Goal: Communication & Community: Answer question/provide support

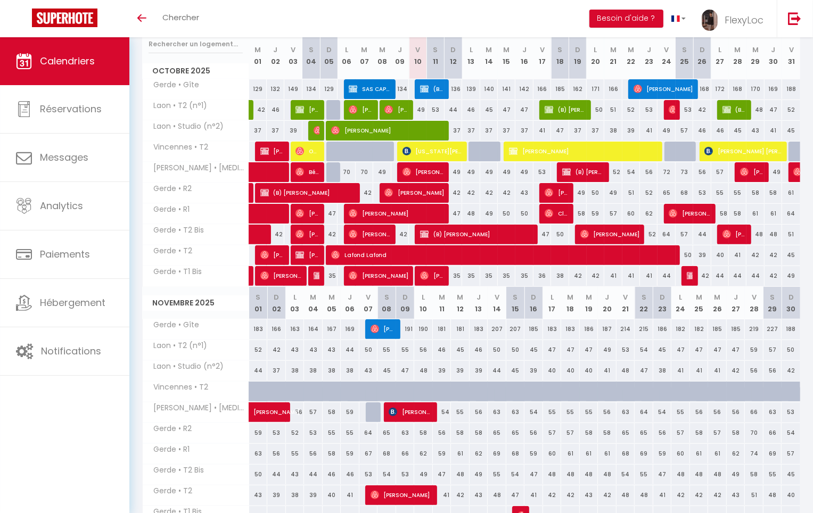
scroll to position [134, 0]
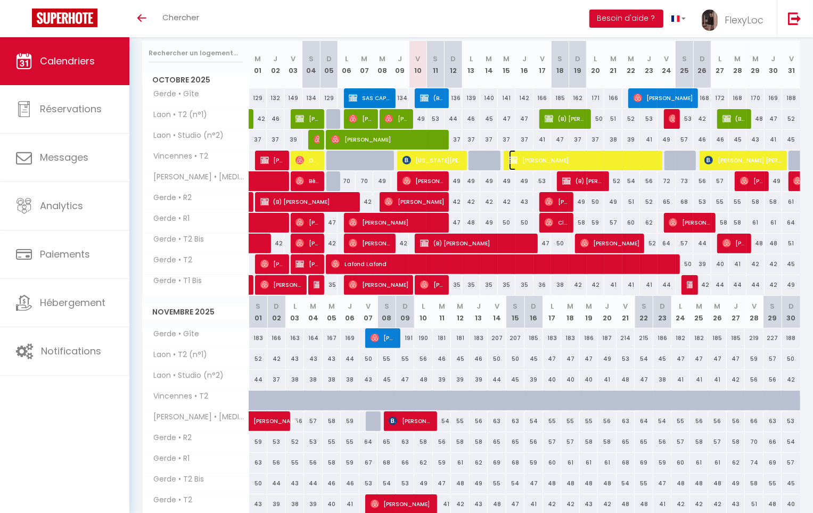
click at [527, 165] on span "[PERSON_NAME]" at bounding box center [584, 160] width 151 height 20
select select "OK"
select select "KO"
select select "0"
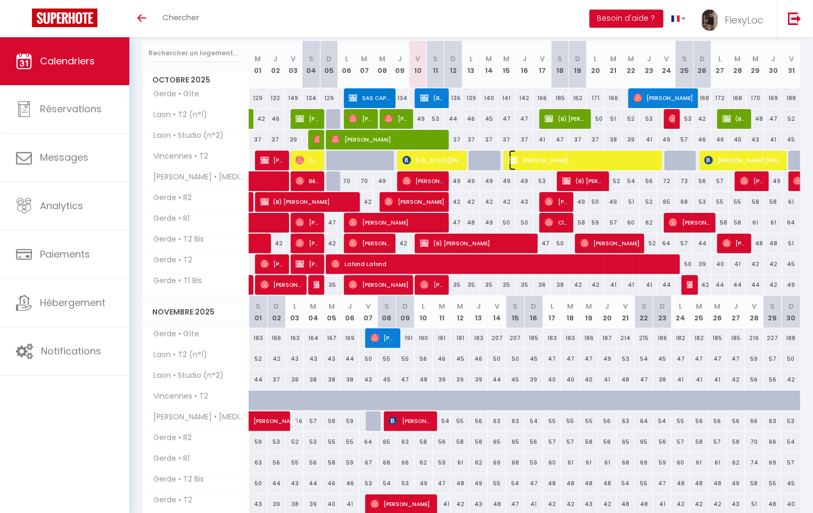
select select "1"
select select
select select "37472"
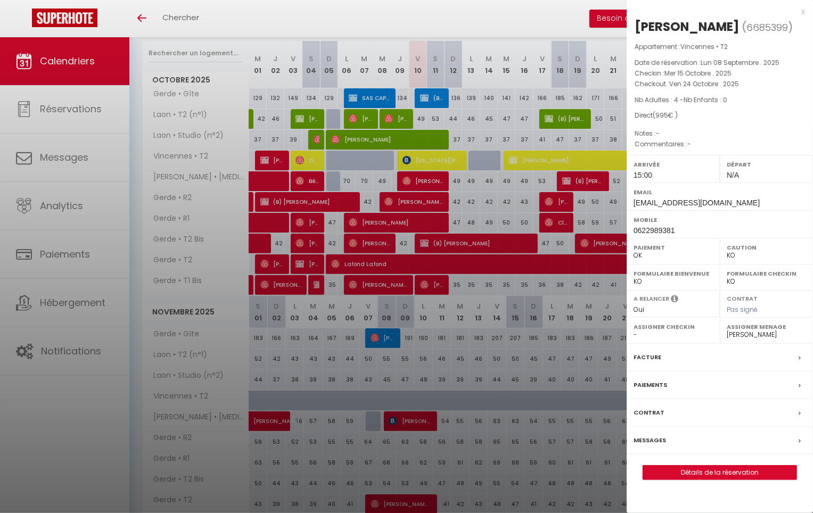
click at [521, 159] on div at bounding box center [406, 256] width 813 height 513
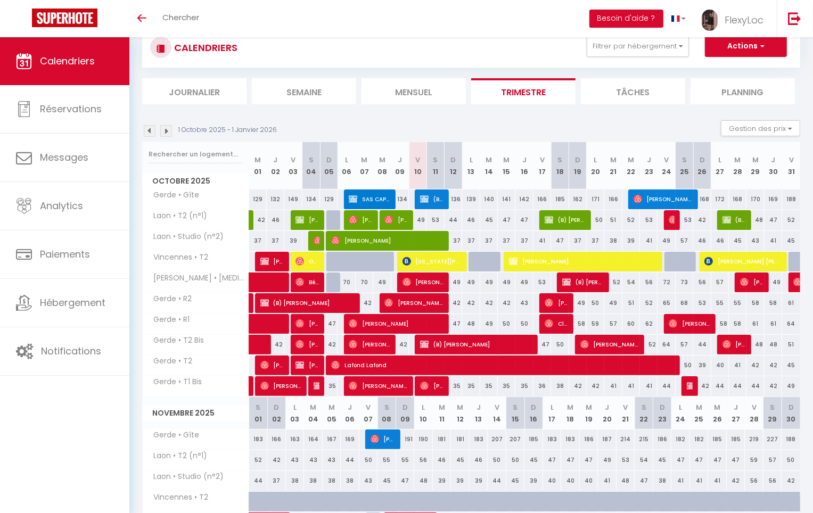
scroll to position [0, 0]
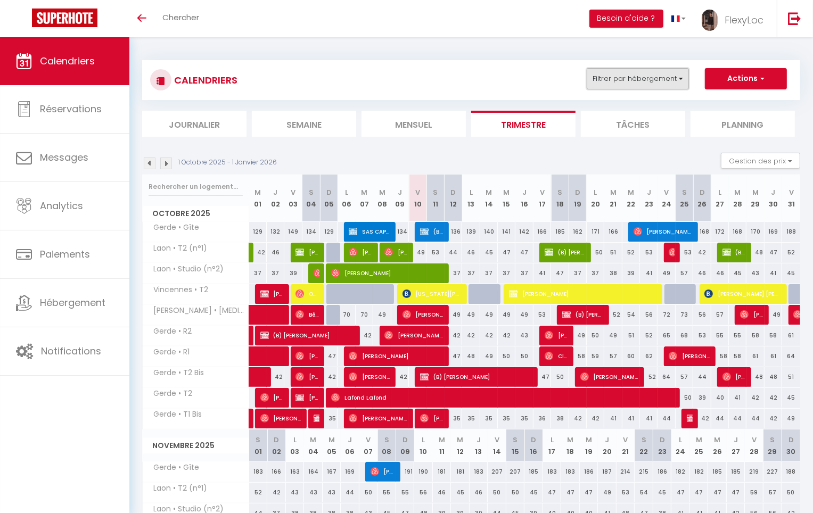
click at [675, 86] on button "Filtrer par hébergement" at bounding box center [638, 78] width 102 height 21
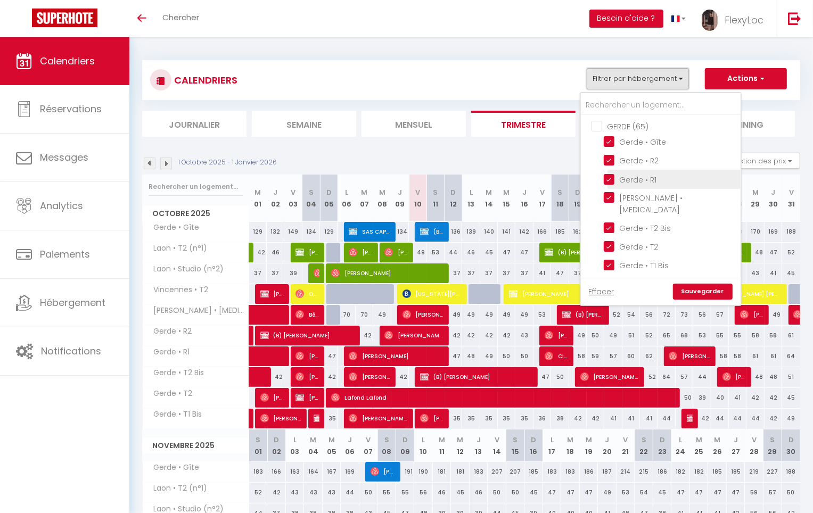
scroll to position [212, 0]
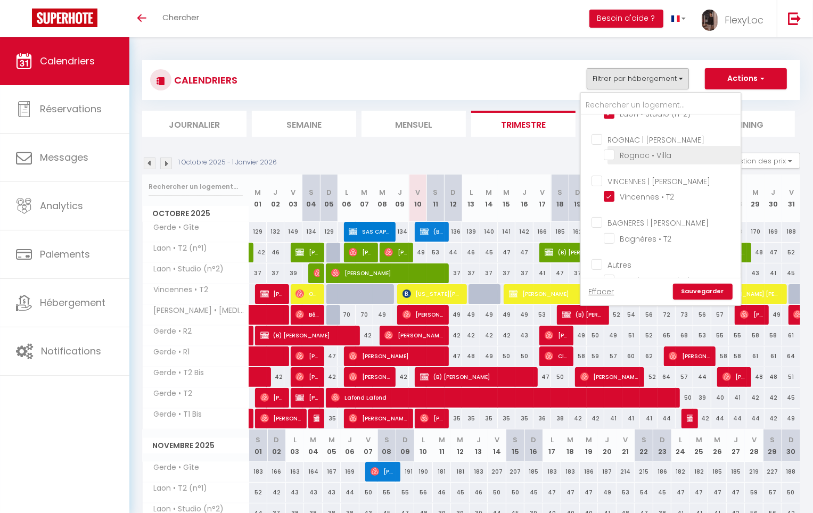
click at [652, 149] on input "Rognac • Villa" at bounding box center [670, 154] width 133 height 11
checkbox input "true"
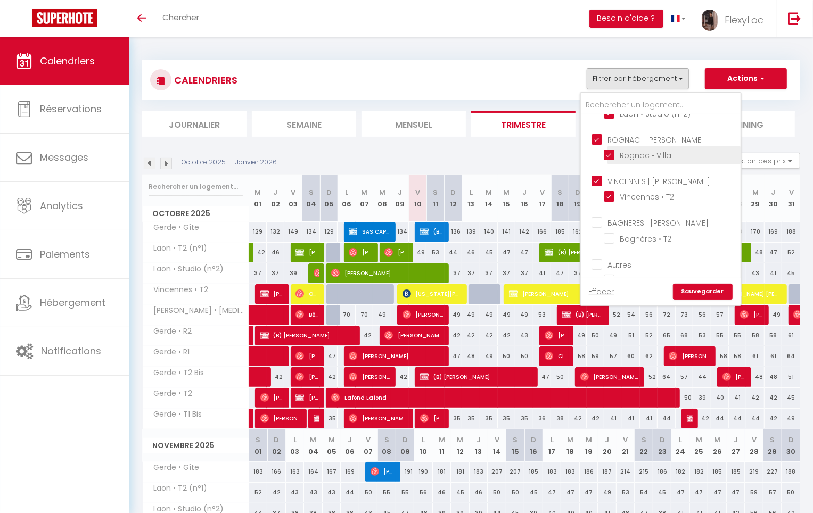
checkbox input "true"
checkbox input "false"
click at [715, 298] on link "Sauvegarder" at bounding box center [703, 292] width 60 height 16
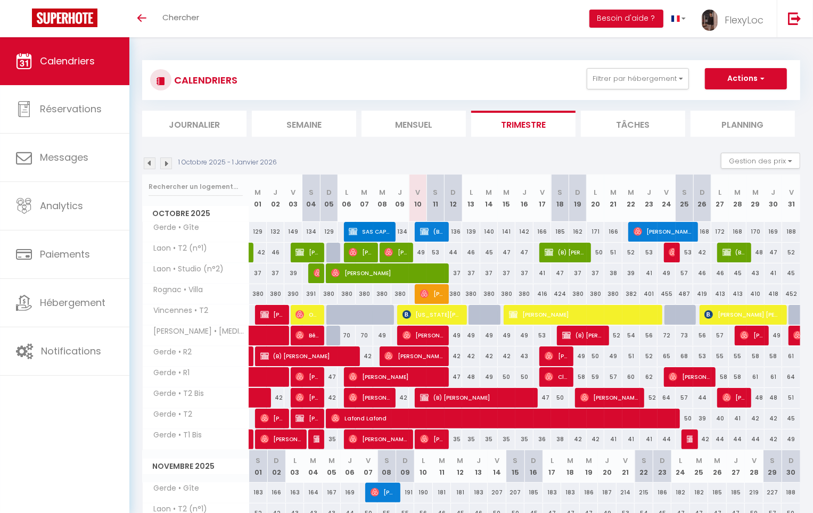
click at [151, 159] on img at bounding box center [150, 164] width 12 height 12
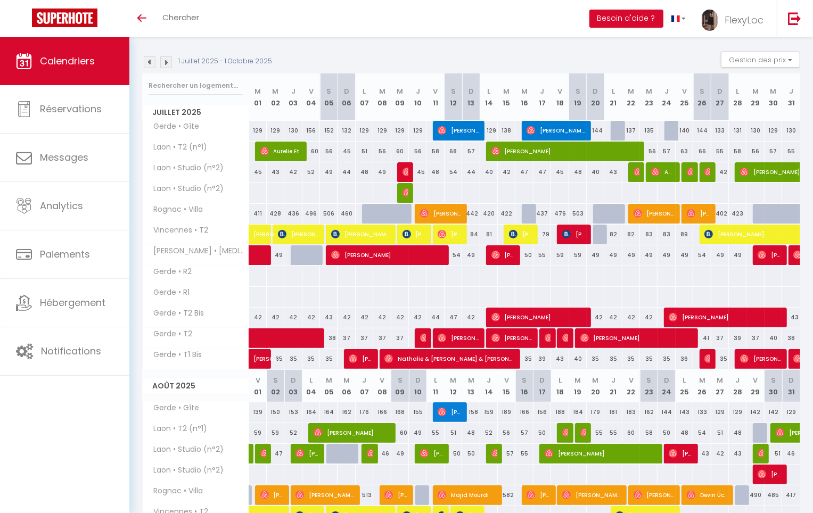
scroll to position [101, 0]
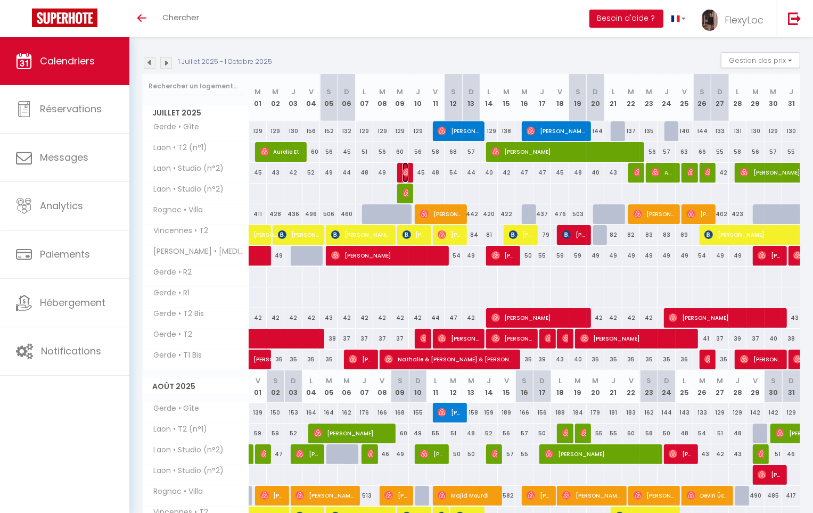
click at [406, 172] on img at bounding box center [406, 172] width 9 height 9
select select "KO"
select select
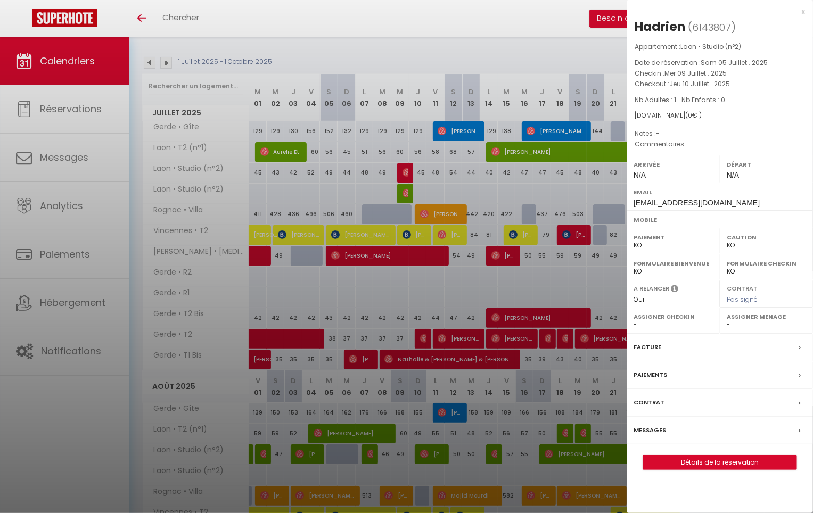
click at [406, 172] on div at bounding box center [406, 256] width 813 height 513
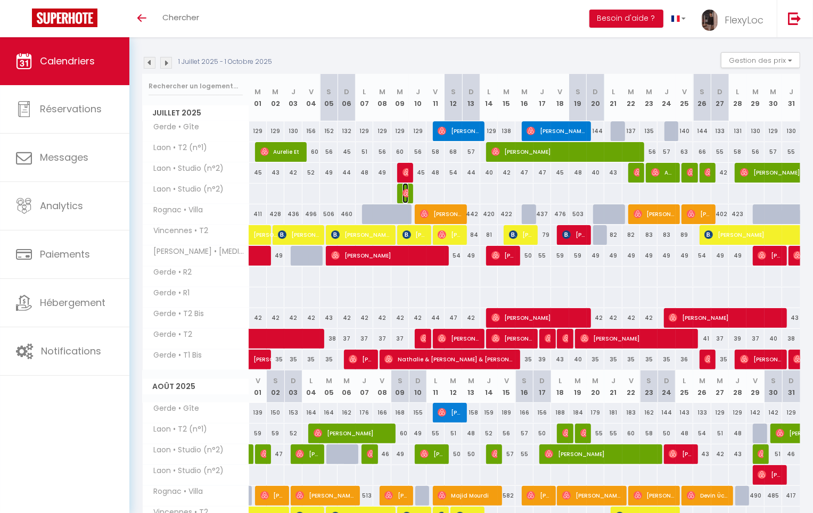
click at [406, 192] on img at bounding box center [406, 193] width 9 height 9
select select "OK"
select select "33068"
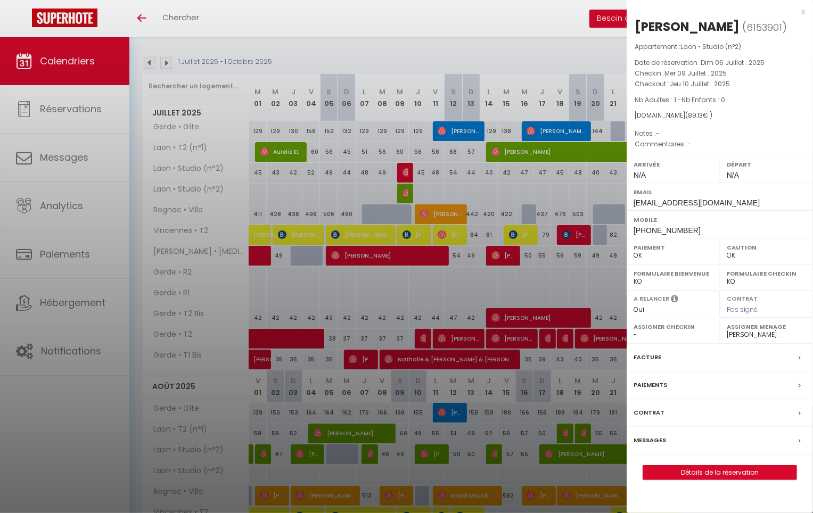
click at [405, 191] on div at bounding box center [406, 256] width 813 height 513
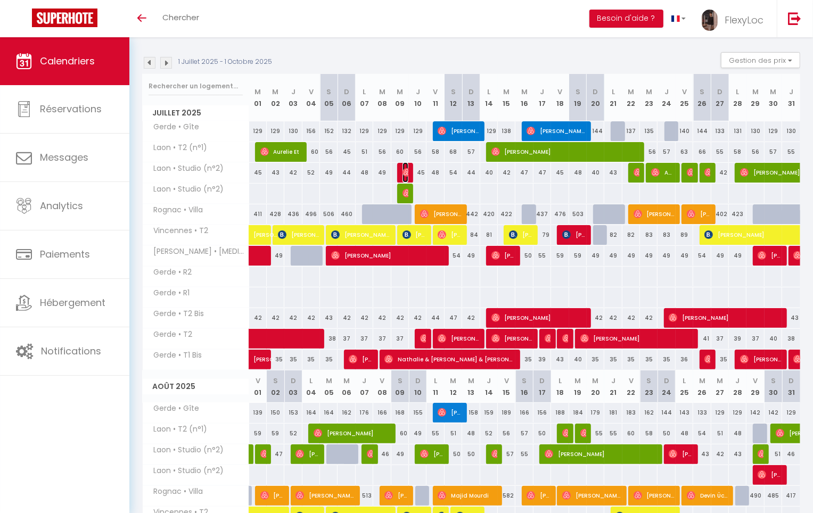
click at [404, 170] on img at bounding box center [406, 172] width 9 height 9
select select "KO"
select select
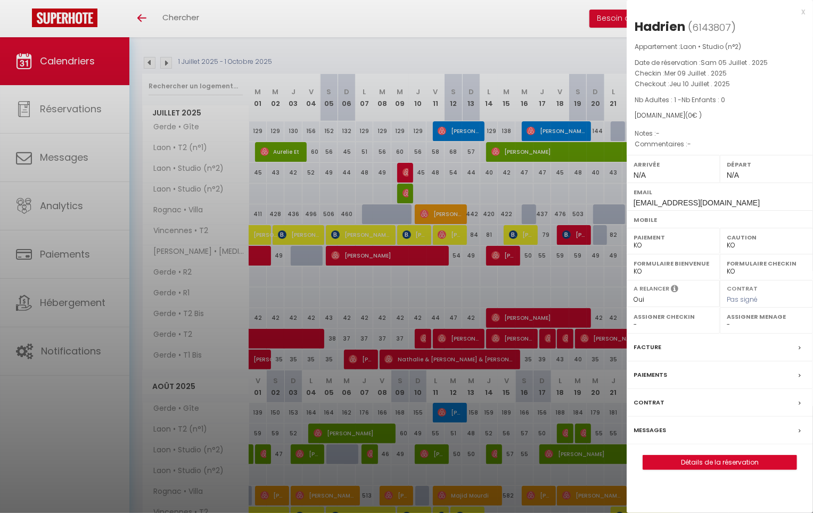
click at [404, 170] on div at bounding box center [406, 256] width 813 height 513
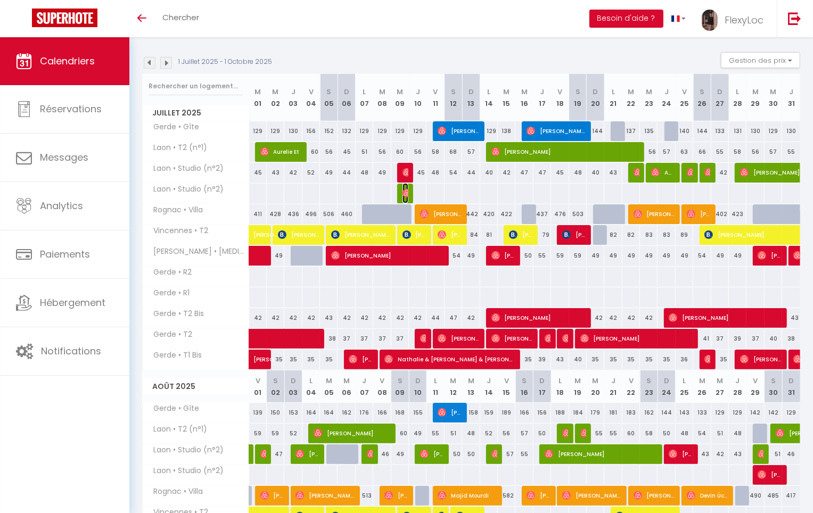
click at [402, 190] on img at bounding box center [406, 193] width 9 height 9
select select "OK"
select select "33068"
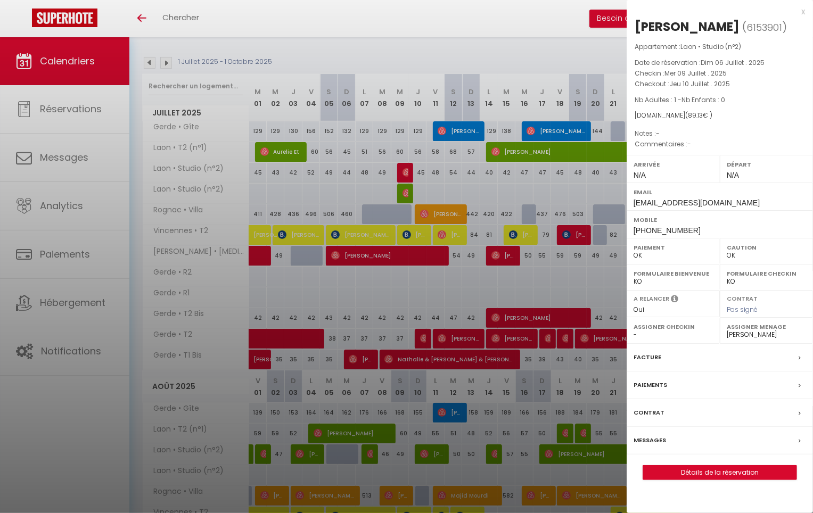
click at [406, 169] on div at bounding box center [406, 256] width 813 height 513
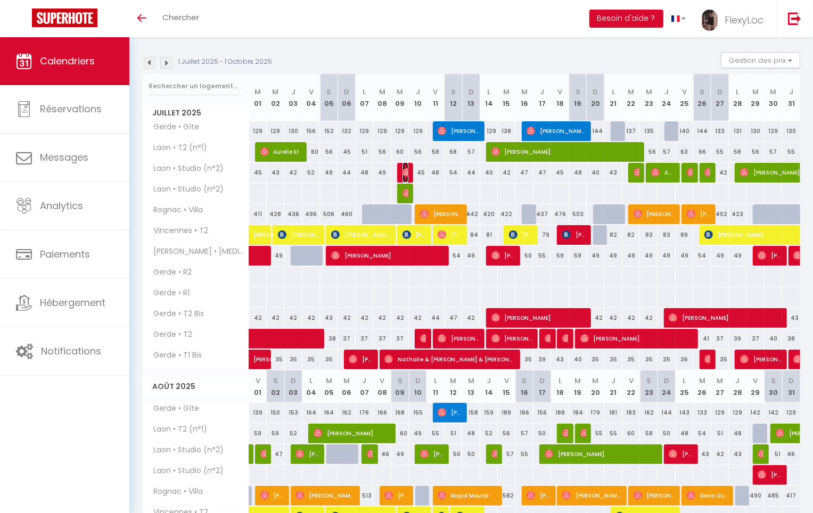
click at [406, 169] on img at bounding box center [406, 172] width 9 height 9
select select "KO"
select select
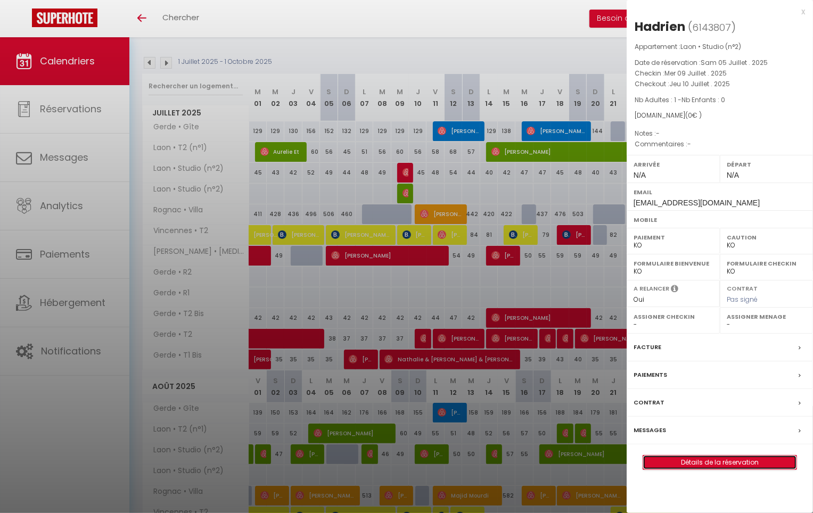
click at [723, 459] on link "Détails de la réservation" at bounding box center [719, 463] width 153 height 14
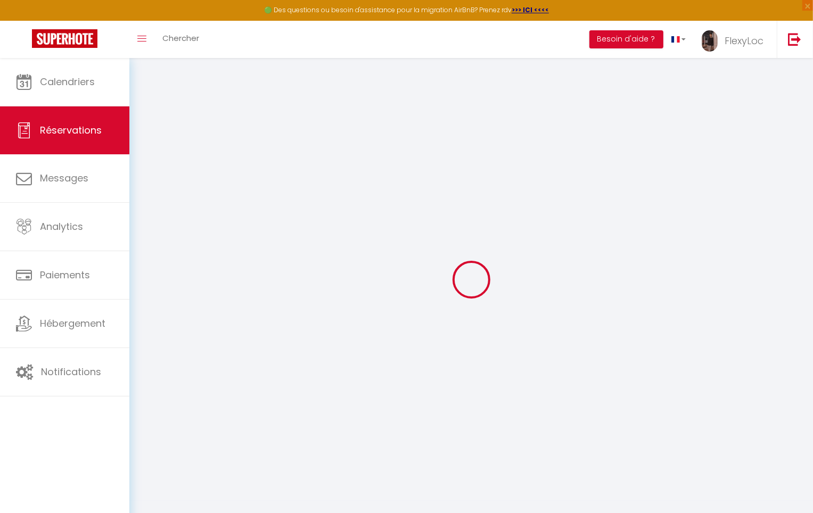
type input "Hadrien"
type input "gqz0lnhglz9v28y6bjm2jtgh5zwu@reply.superhote.com"
select select
type input "0"
select select "42046"
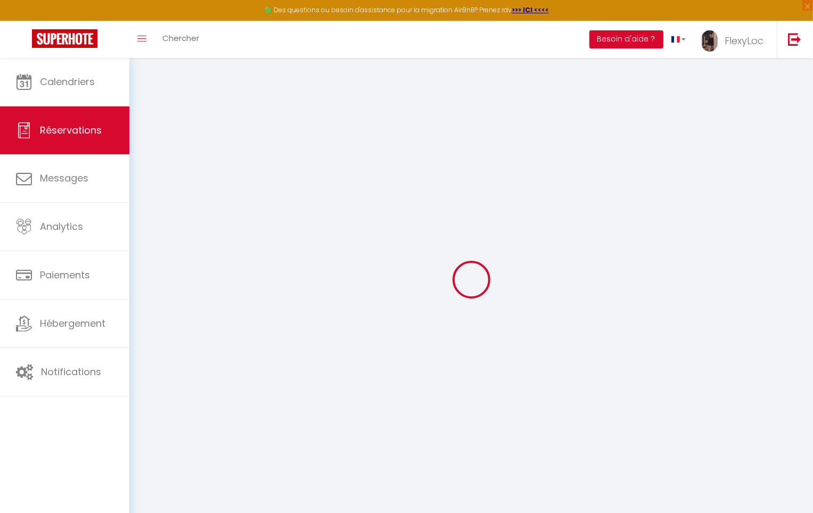
select select "2"
select select
type input "1"
select select "10"
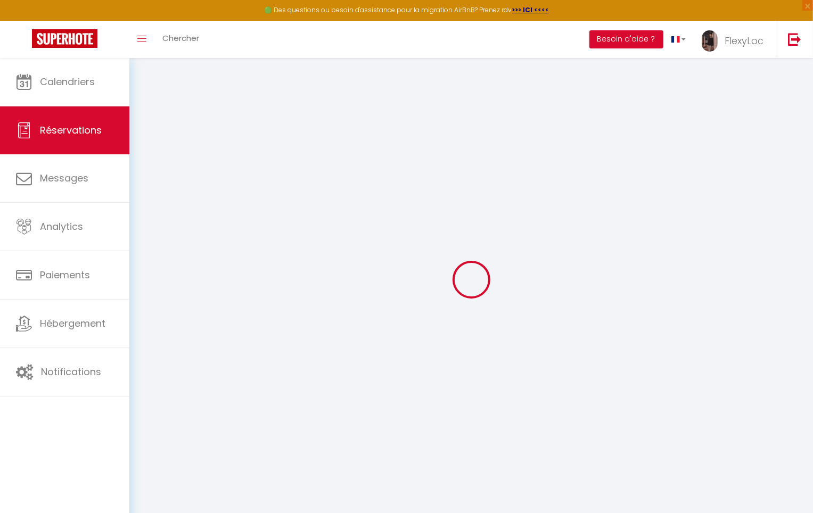
select select
checkbox input "false"
type input "0"
select select "1"
type input "29"
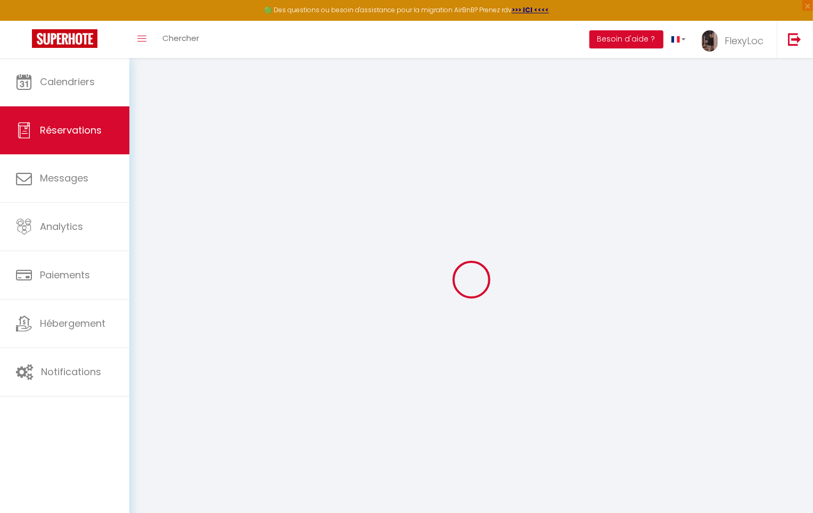
type input "0"
select select
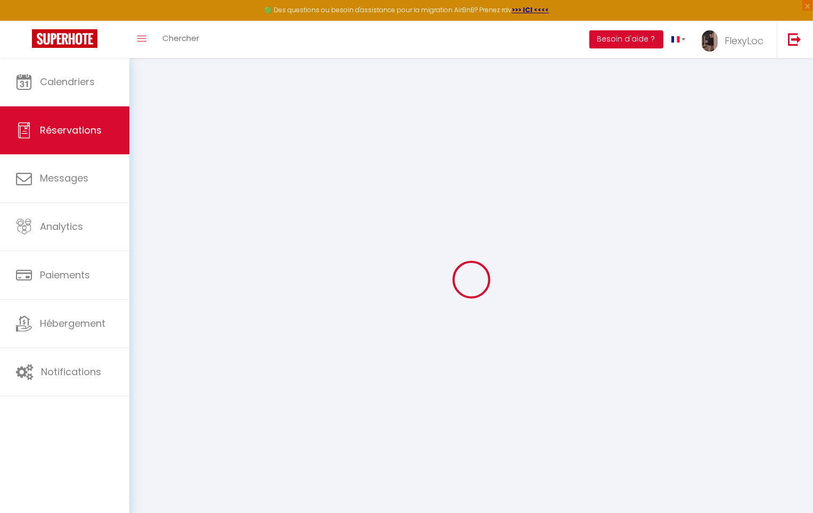
select select "14"
checkbox input "false"
select select
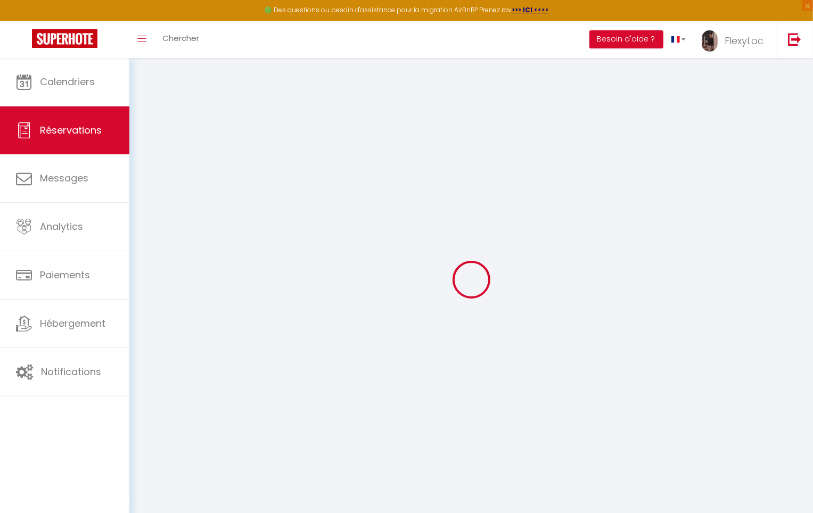
checkbox input "false"
select select
checkbox input "false"
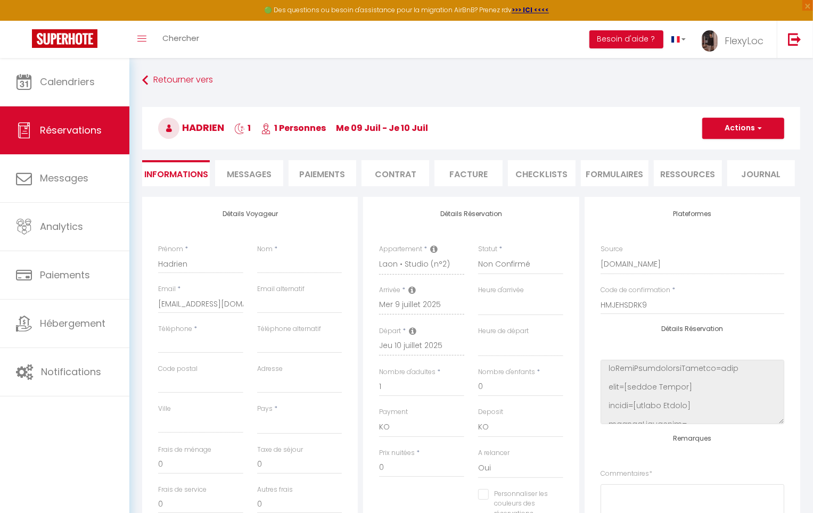
select select
checkbox input "false"
select select
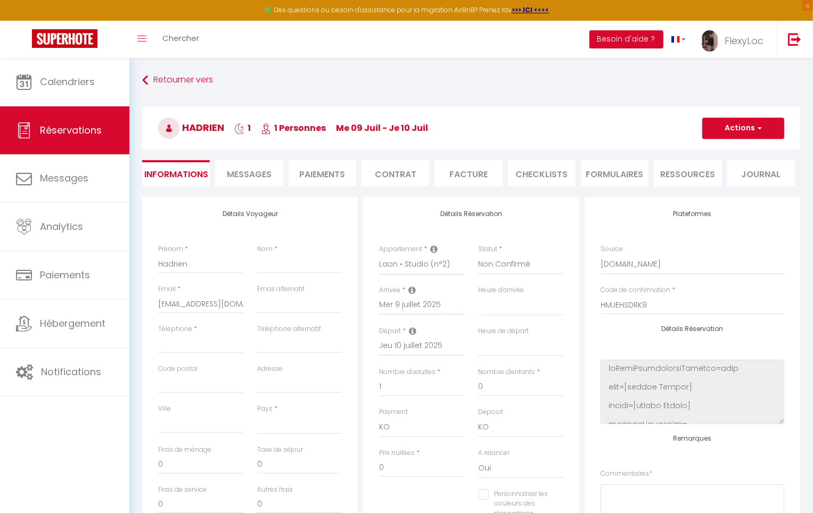
select select
checkbox input "false"
select select
checkbox input "false"
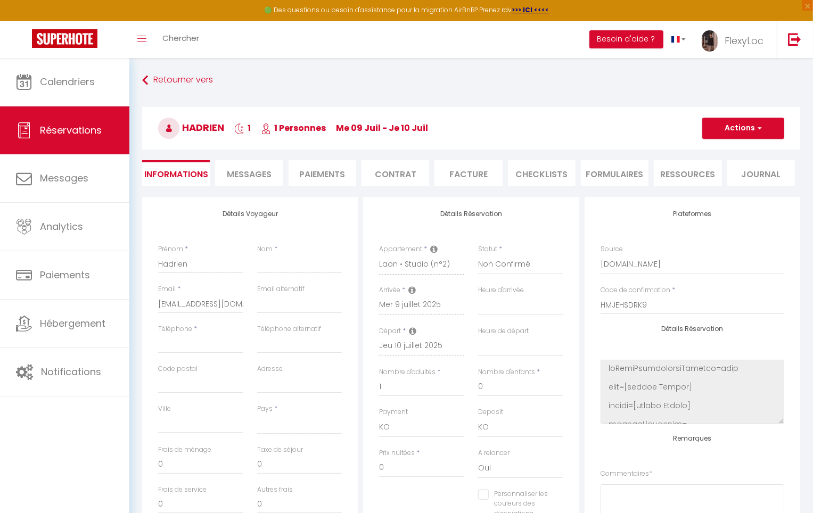
select select
click at [742, 134] on button "Actions" at bounding box center [743, 128] width 82 height 21
click at [722, 178] on link "Supprimer" at bounding box center [732, 179] width 84 height 14
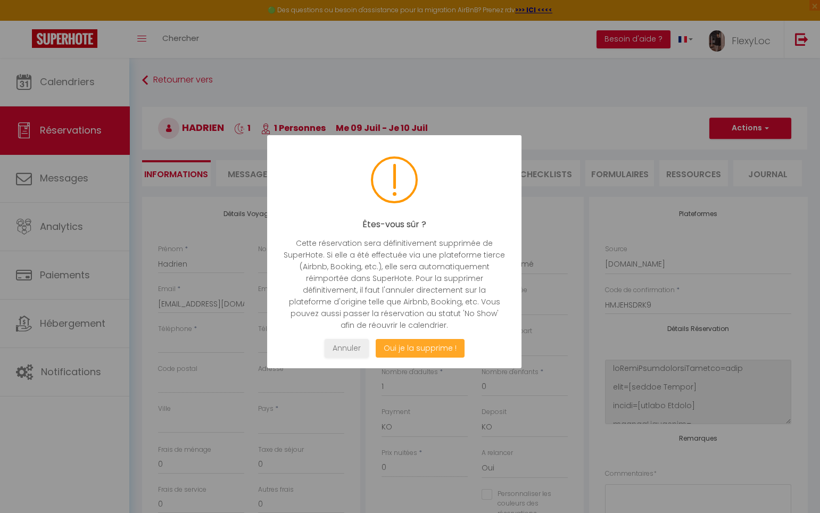
click at [436, 349] on button "Oui je la supprime !" at bounding box center [419, 348] width 89 height 19
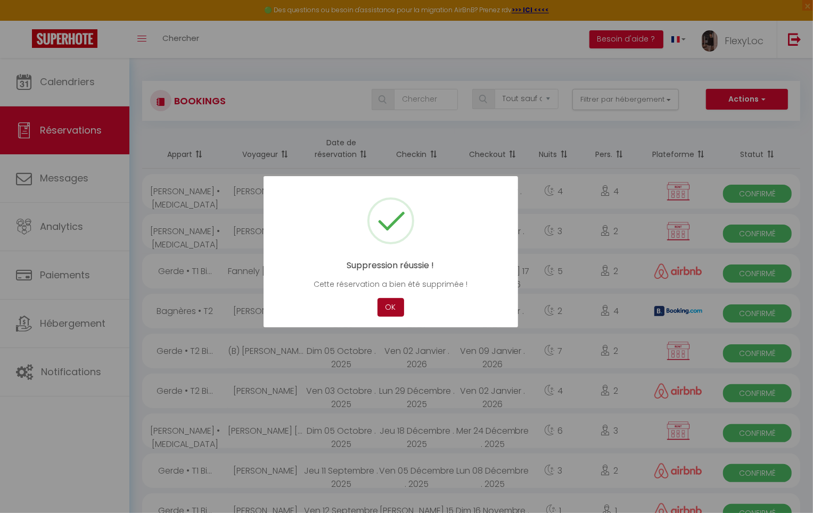
click at [388, 308] on button "OK" at bounding box center [390, 307] width 27 height 19
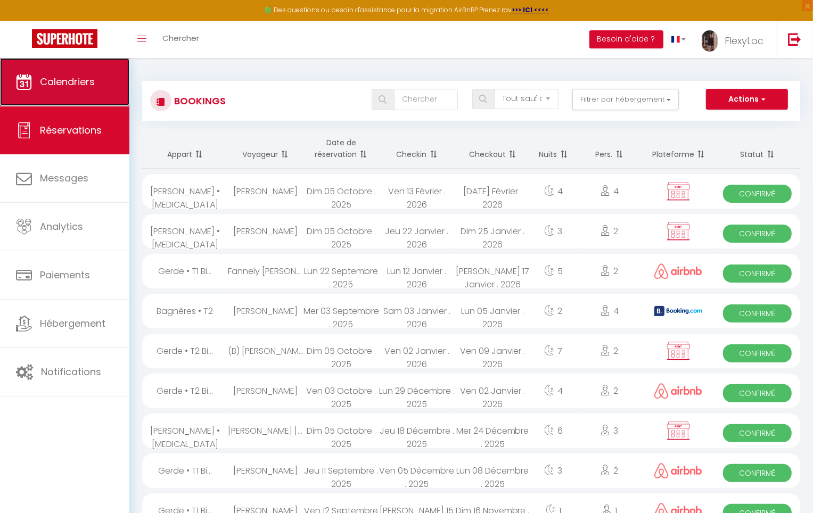
click at [94, 103] on link "Calendriers" at bounding box center [64, 82] width 129 height 48
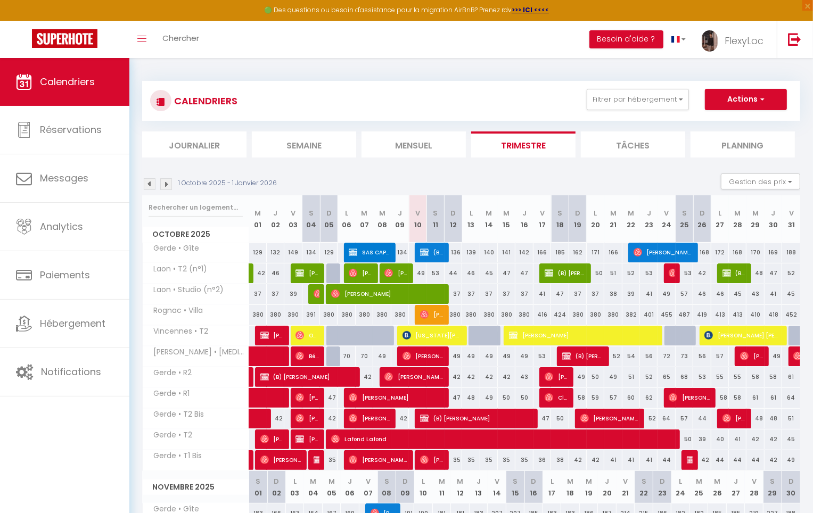
click at [152, 184] on img at bounding box center [150, 184] width 12 height 12
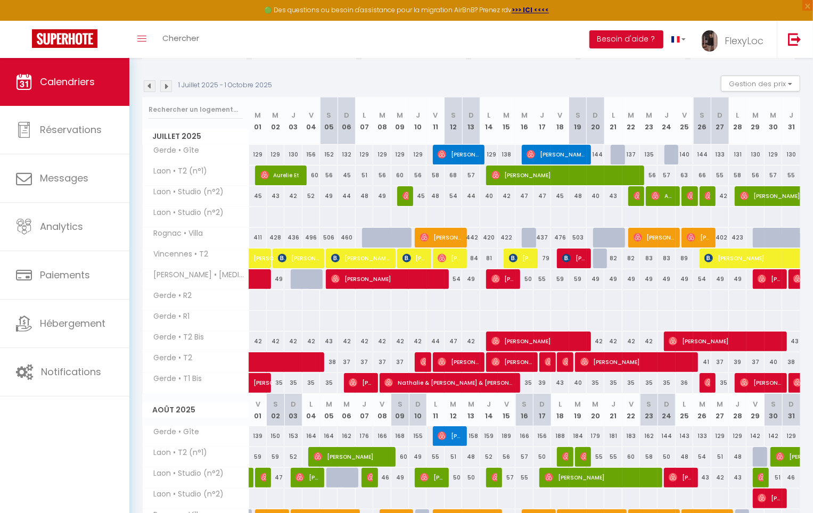
scroll to position [98, 0]
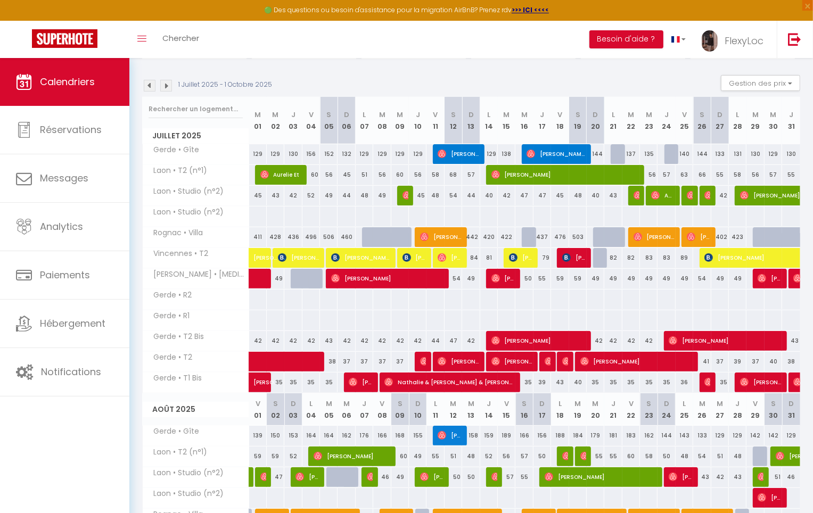
click at [169, 87] on img at bounding box center [166, 86] width 12 height 12
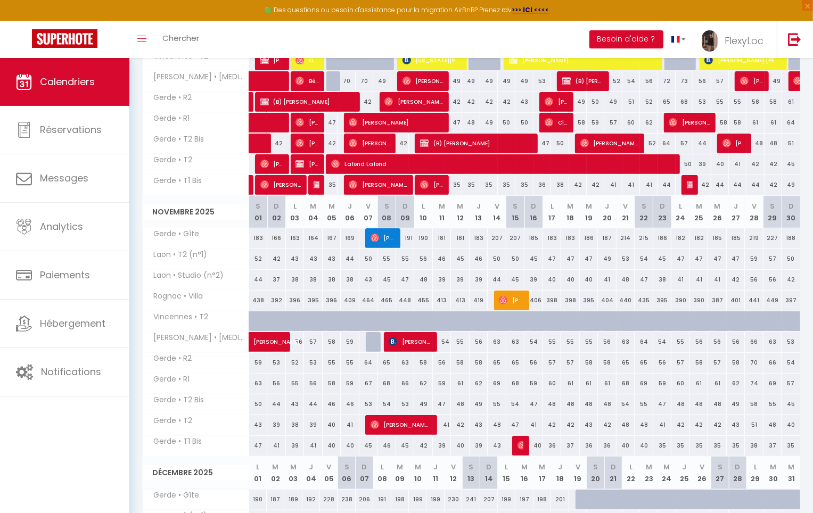
scroll to position [310, 0]
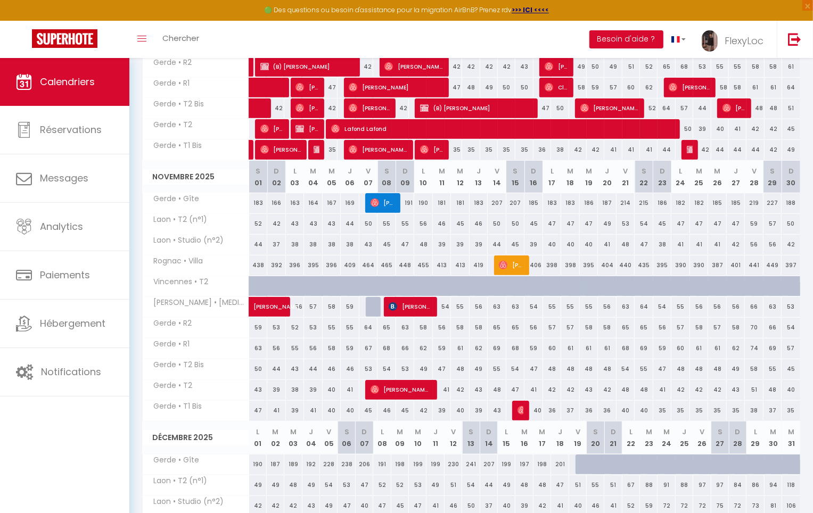
click at [374, 304] on div at bounding box center [375, 307] width 19 height 20
type input "66"
type input "Ven 07 Novembre 2025"
type input "Sam 08 Novembre 2025"
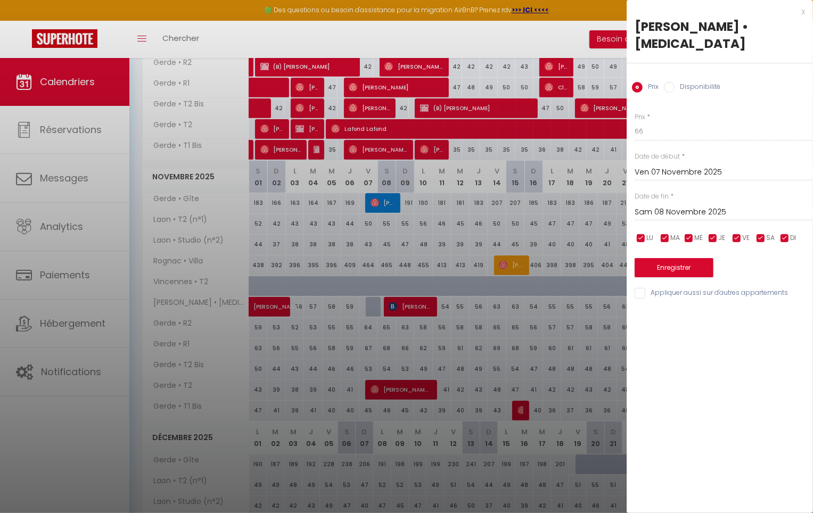
click at [375, 305] on div at bounding box center [406, 256] width 813 height 513
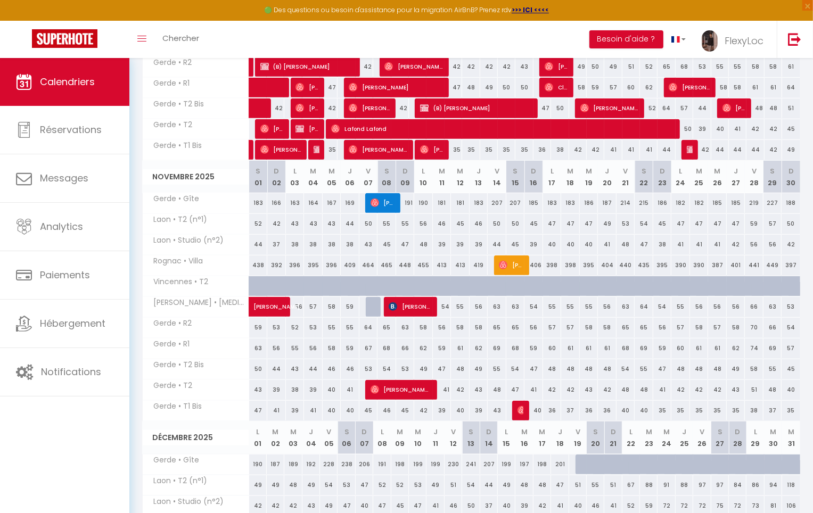
click at [373, 306] on div at bounding box center [375, 307] width 19 height 20
type input "66"
type input "Ven 07 Novembre 2025"
type input "Sam 08 Novembre 2025"
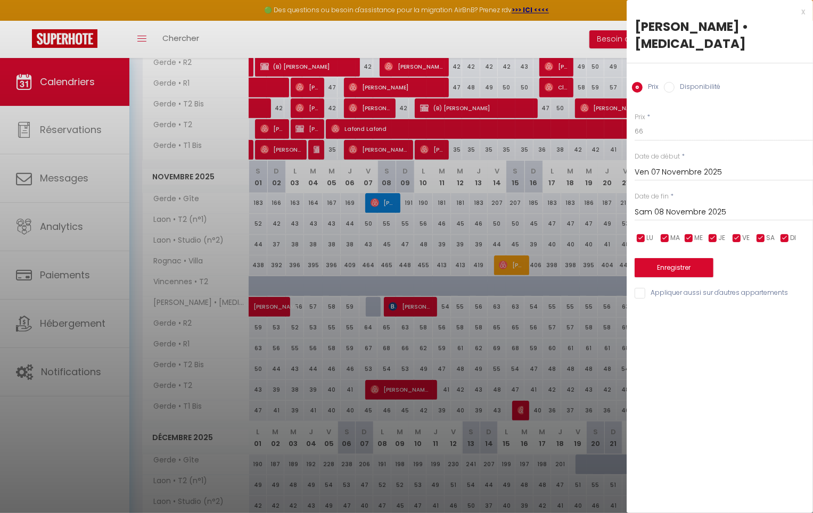
click at [705, 80] on div "Gerde • T3 Prix Disponibilité Prix * 66 Statut * Disponible Indisponible Date d…" at bounding box center [720, 159] width 186 height 282
click at [704, 77] on div "Prix Disponibilité" at bounding box center [720, 81] width 186 height 36
click at [685, 82] on label "Disponibilité" at bounding box center [698, 88] width 46 height 12
click at [675, 82] on input "Disponibilité" at bounding box center [669, 87] width 11 height 11
radio input "true"
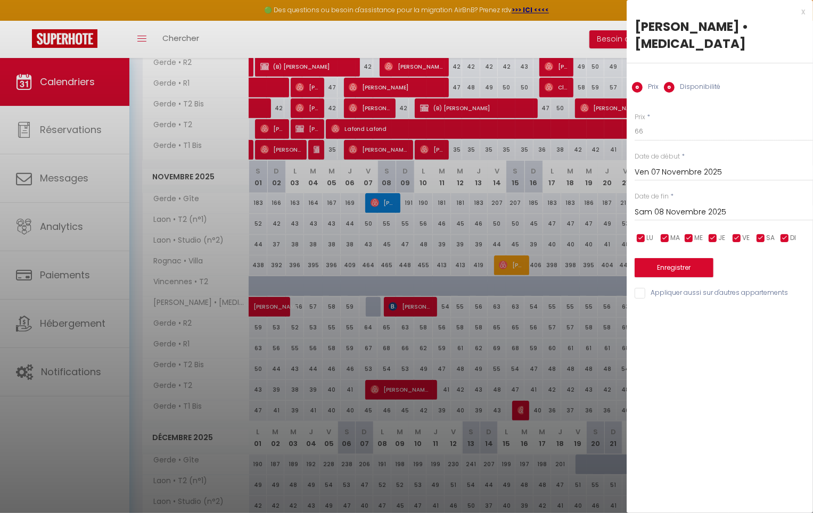
radio input "false"
click at [662, 259] on button "Enregistrer" at bounding box center [674, 268] width 79 height 19
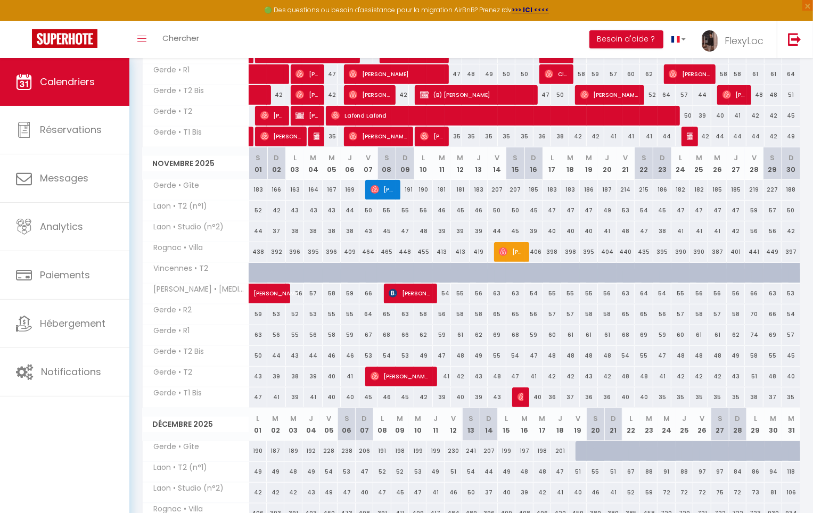
scroll to position [0, 0]
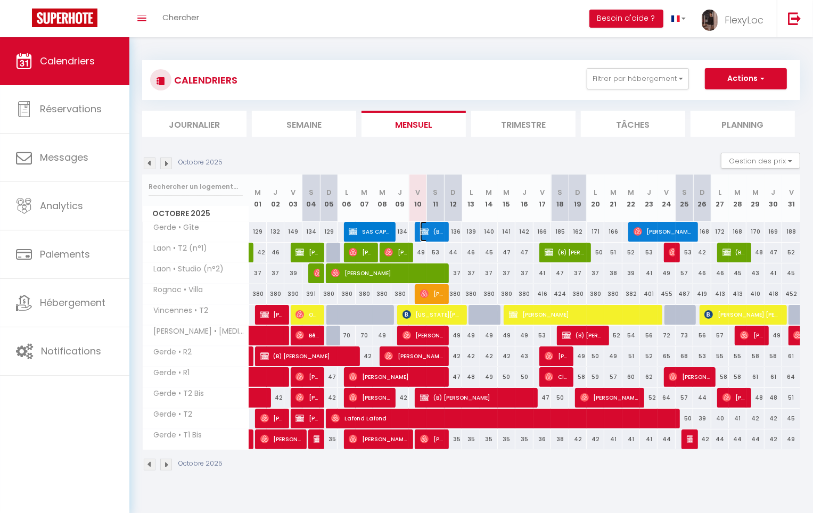
click at [435, 225] on span "(B) [PERSON_NAME]" at bounding box center [431, 231] width 23 height 20
select select "OK"
select select "KO"
select select "0"
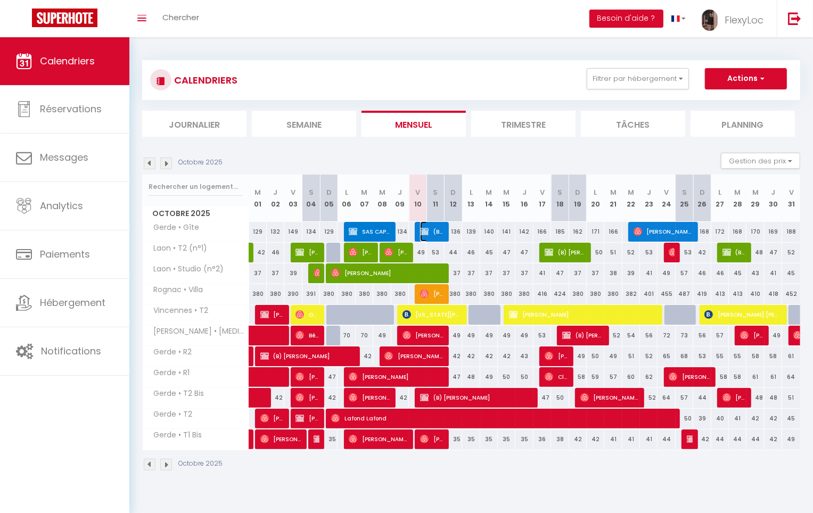
select select "1"
select select
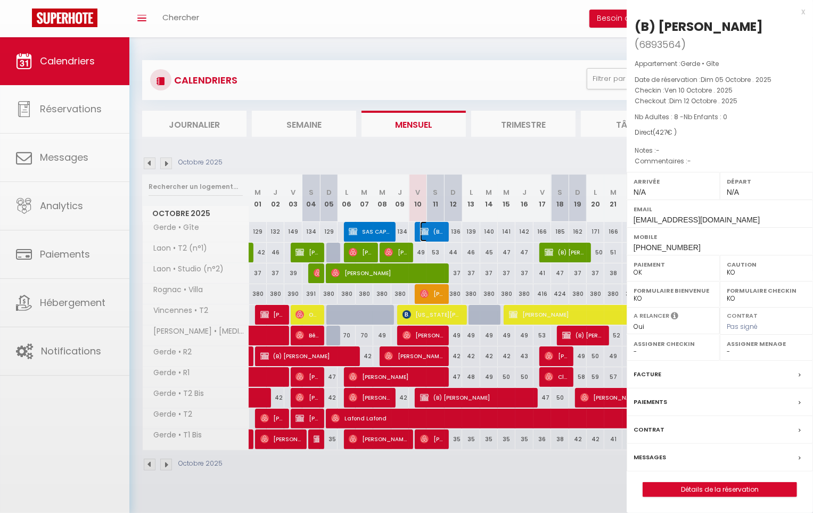
select select "5809"
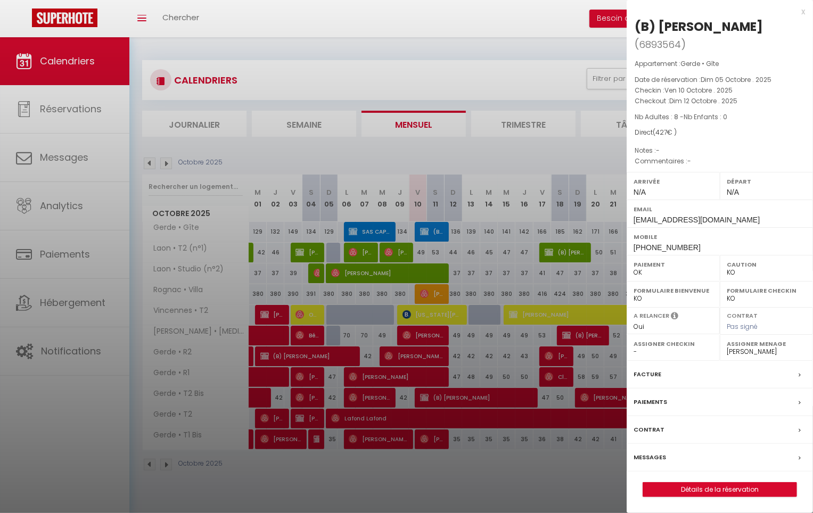
click at [652, 452] on label "Messages" at bounding box center [650, 457] width 32 height 11
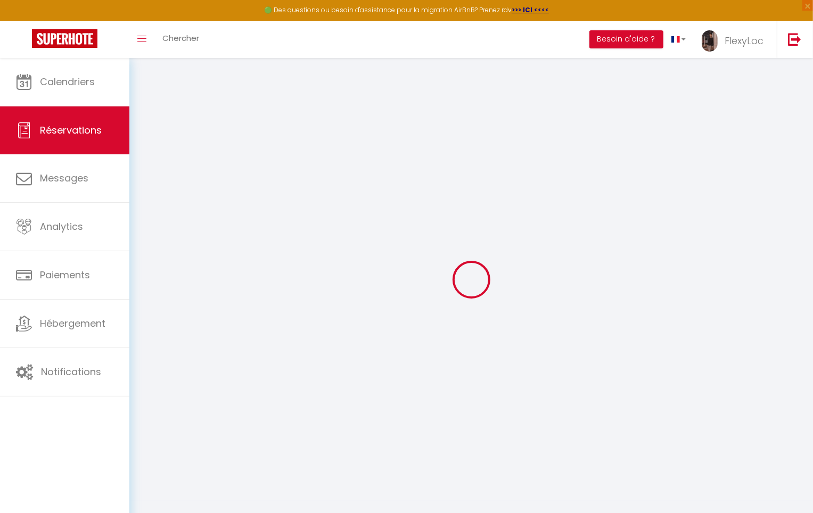
select select
checkbox input "false"
select select
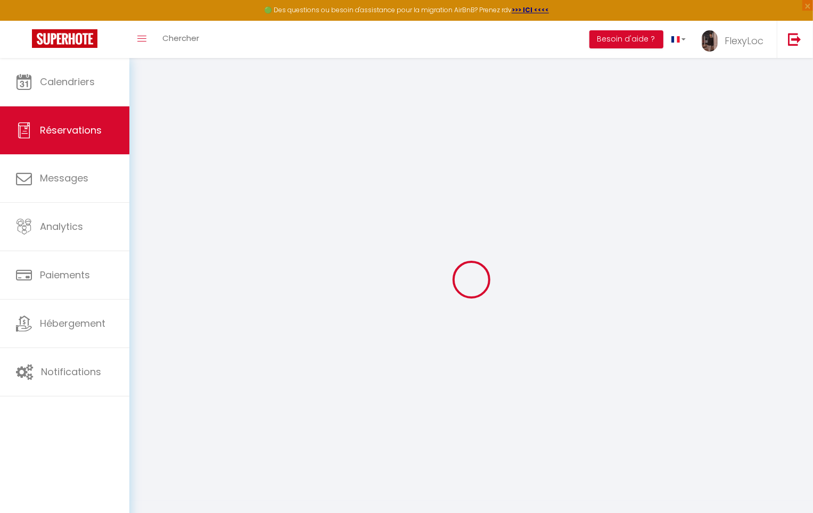
checkbox input "false"
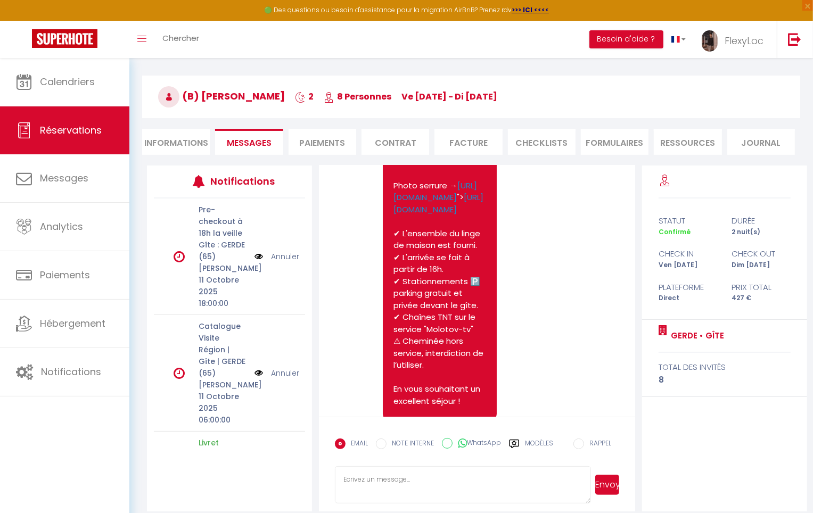
scroll to position [58, 0]
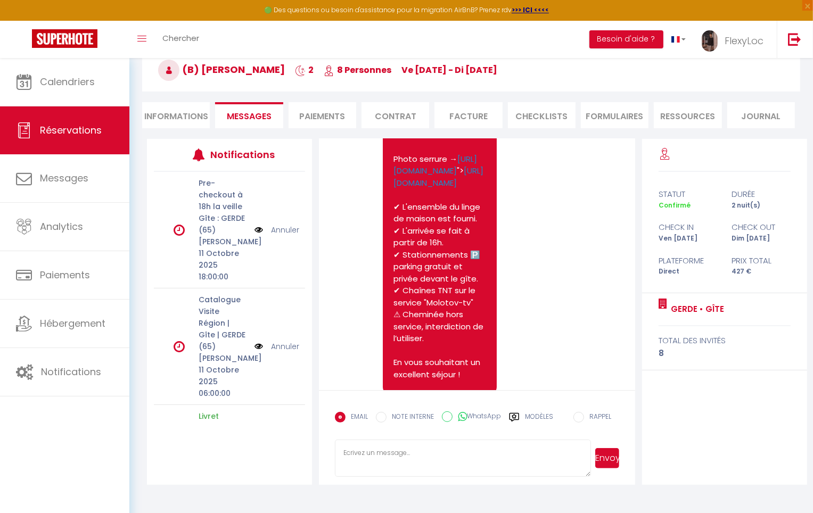
click at [548, 423] on label "Modèles" at bounding box center [539, 421] width 28 height 19
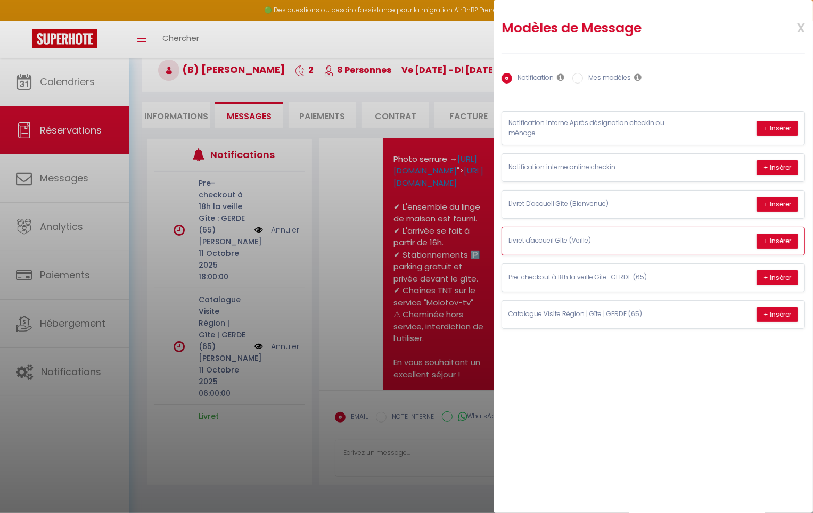
click at [632, 238] on p "Livret d'accueil Gîte (Veille)" at bounding box center [588, 241] width 160 height 10
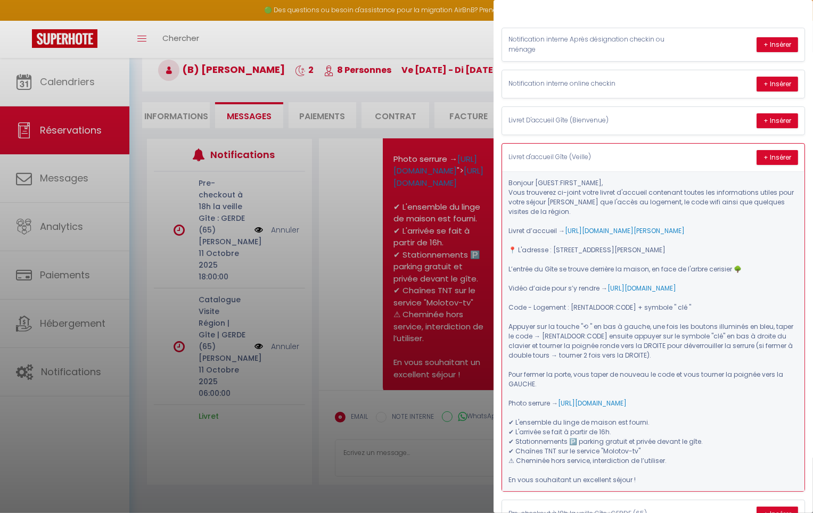
scroll to position [84, 0]
click at [782, 160] on button "+ Insérer" at bounding box center [777, 157] width 42 height 15
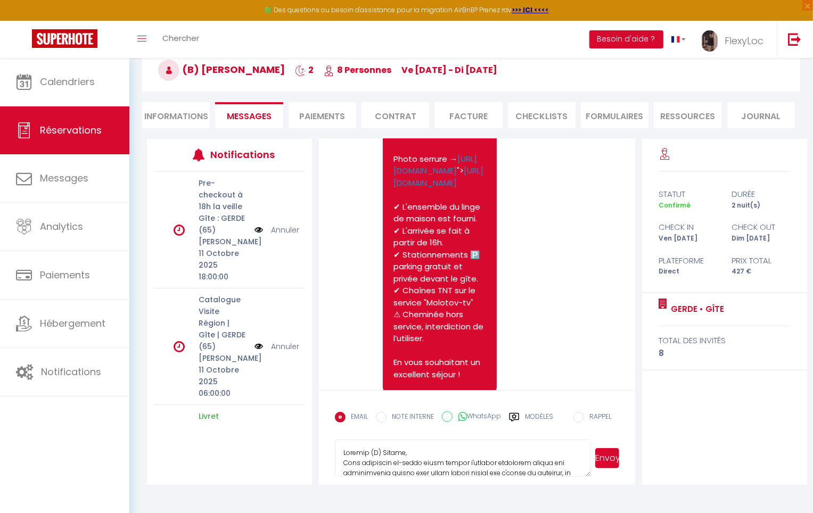
click at [379, 454] on textarea at bounding box center [463, 458] width 256 height 37
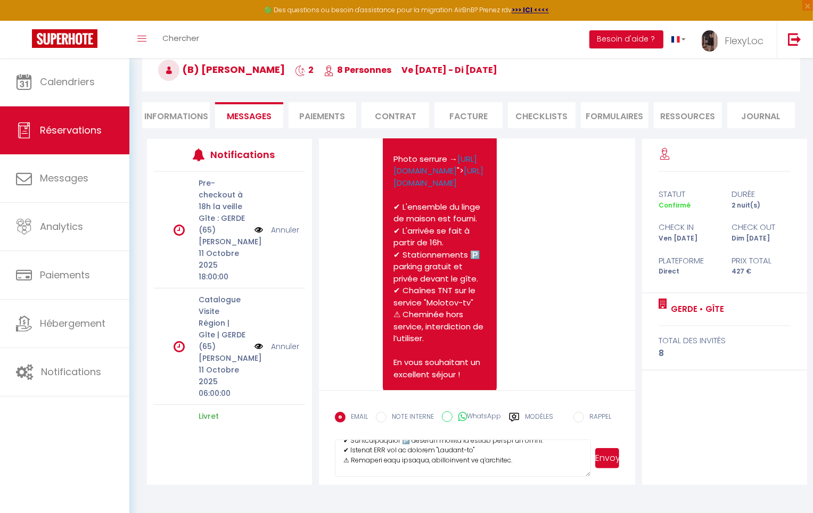
scroll to position [331, 0]
type textarea "Loremip Dolors, Amet consectet ad-elits doeiu tempor i'utlabor etdolorem aliqua…"
click at [604, 458] on button "Envoyer" at bounding box center [607, 458] width 24 height 20
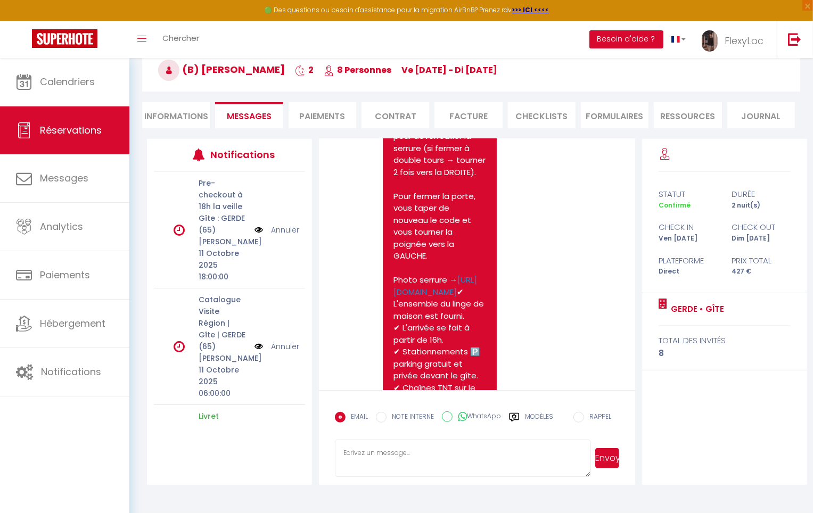
scroll to position [2838, 0]
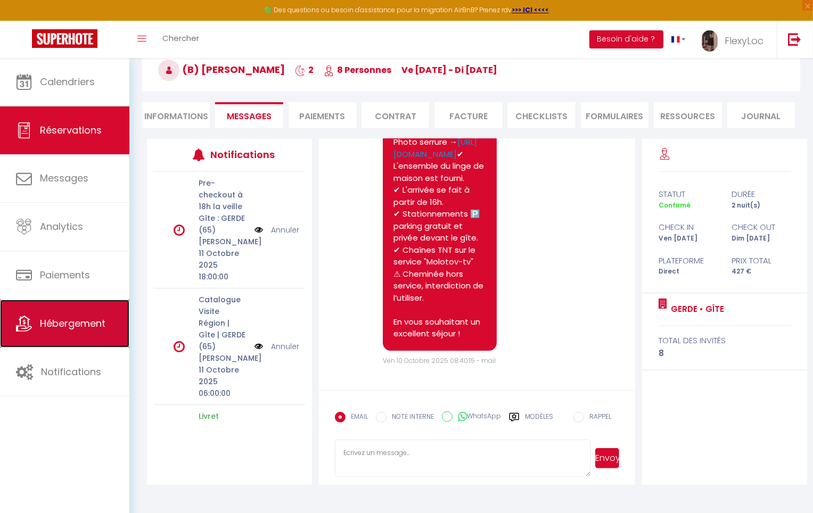
click at [37, 312] on link "Hébergement" at bounding box center [64, 324] width 129 height 48
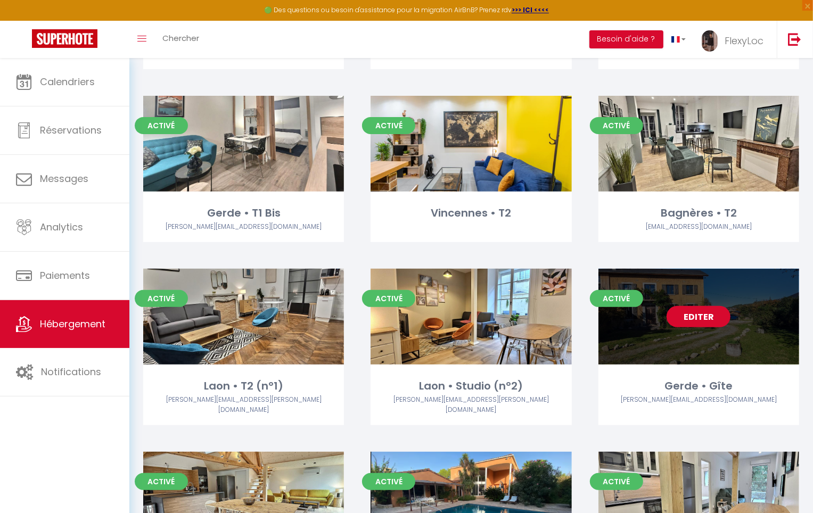
scroll to position [232, 0]
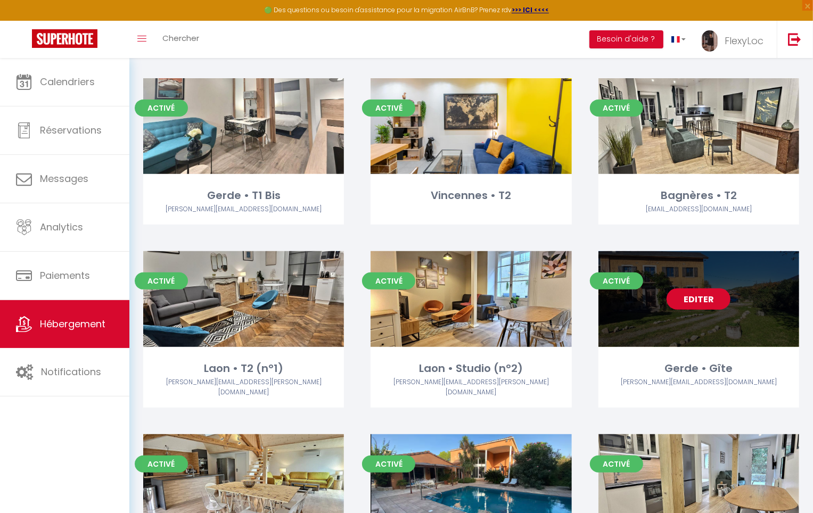
click at [727, 299] on link "Editer" at bounding box center [699, 299] width 64 height 21
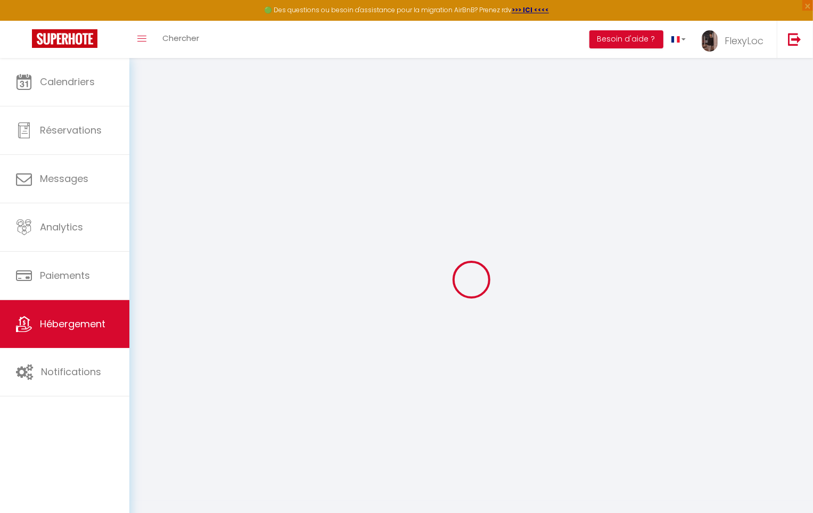
select select "1295-1025045198446005398"
select select "2"
select select
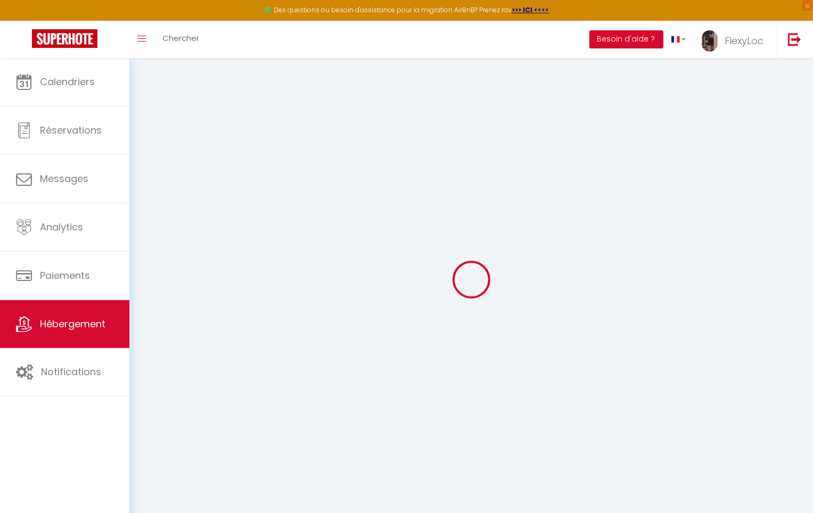
select select
checkbox input "false"
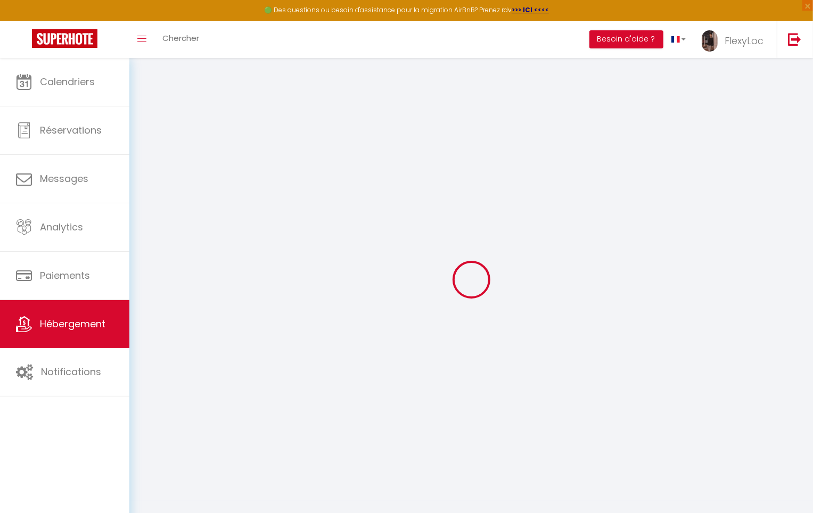
checkbox input "false"
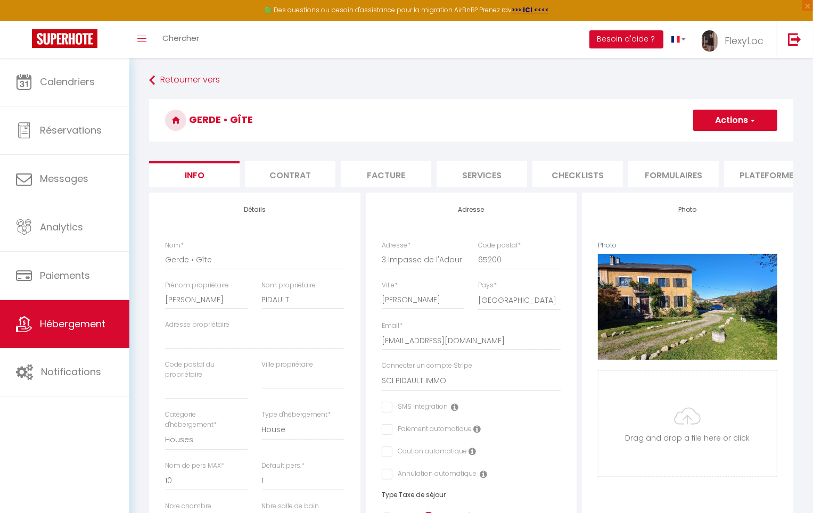
click at [774, 170] on li "Plateformes" at bounding box center [769, 174] width 91 height 26
checkbox input "true"
checkbox input "false"
select select
checkbox input "false"
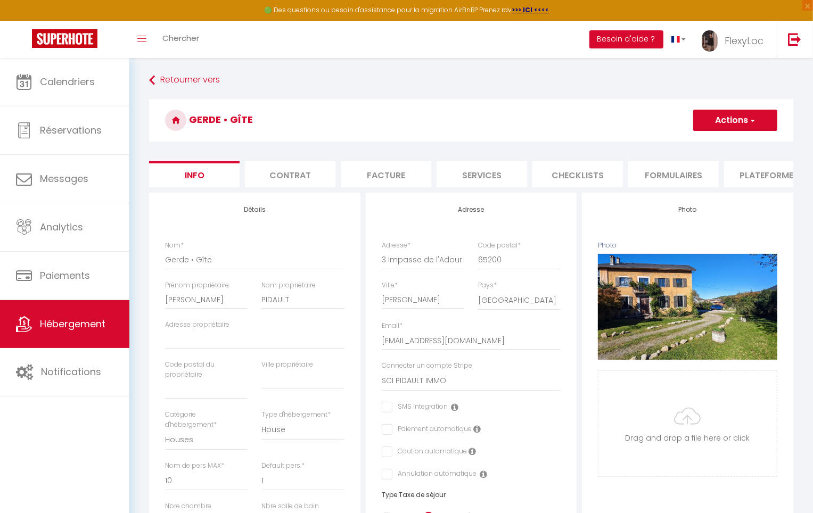
select select
checkbox input "false"
select select
checkbox input "false"
select select
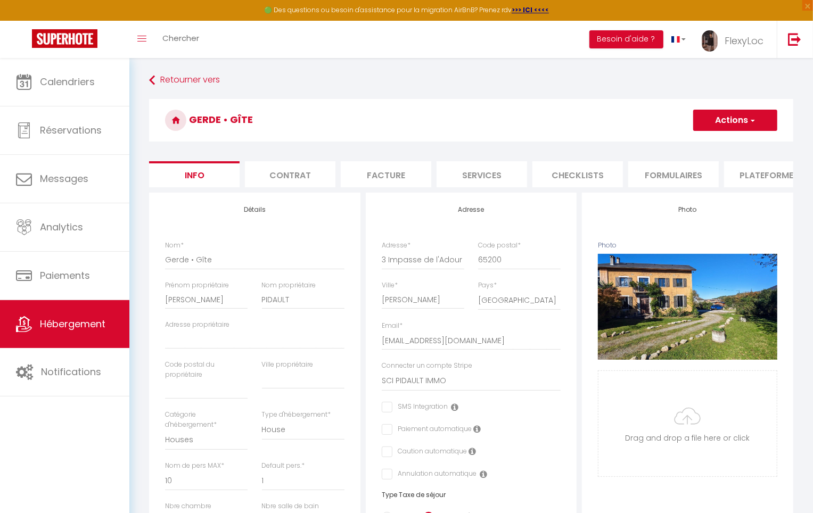
checkbox input "false"
select select
checkbox input "false"
select select
checkbox input "false"
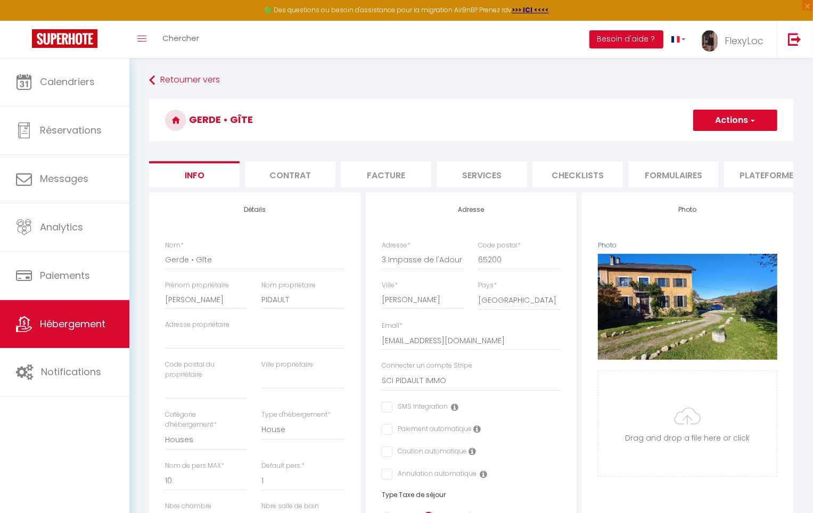
select select
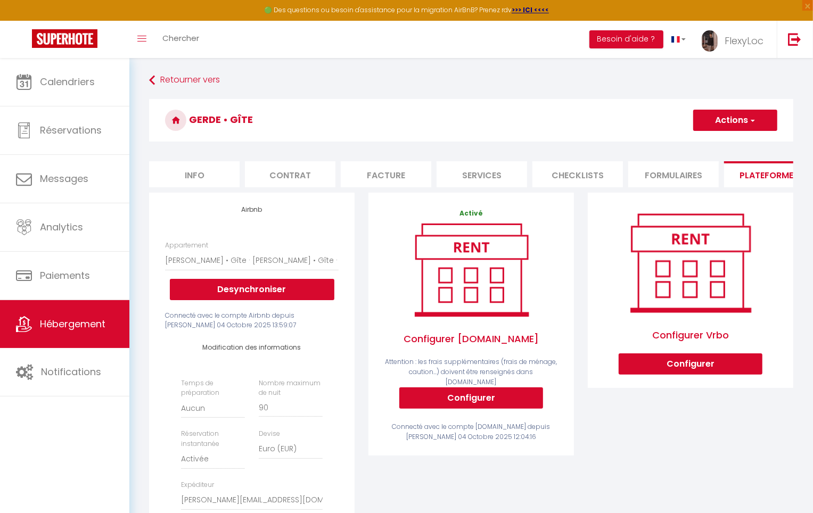
click at [512, 171] on li "Services" at bounding box center [482, 174] width 91 height 26
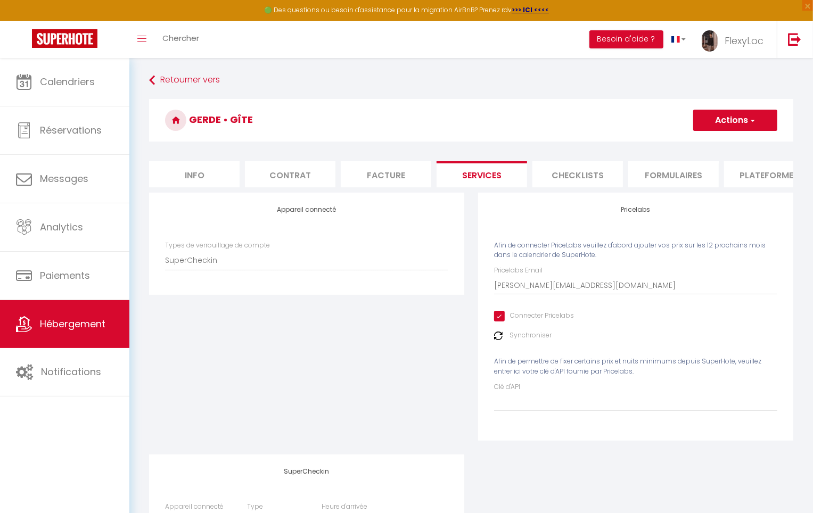
checkbox input "true"
checkbox input "false"
select select
checkbox input "false"
select select
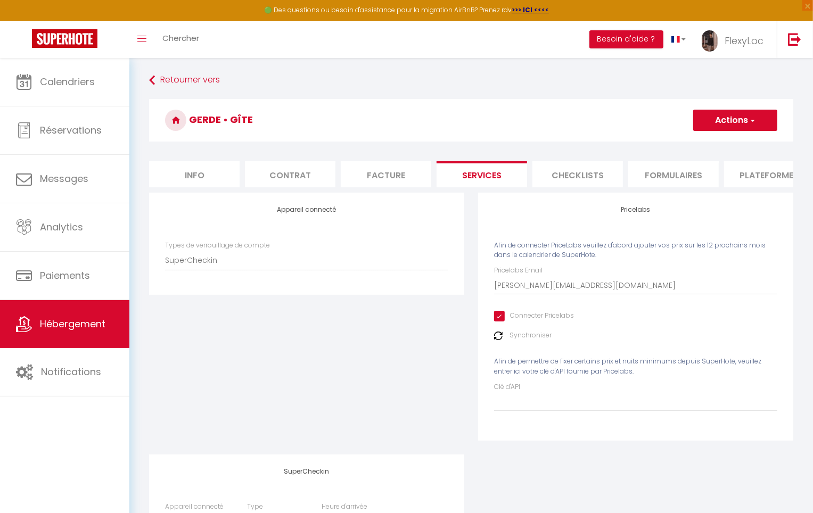
checkbox input "false"
select select
checkbox input "false"
select select
checkbox input "false"
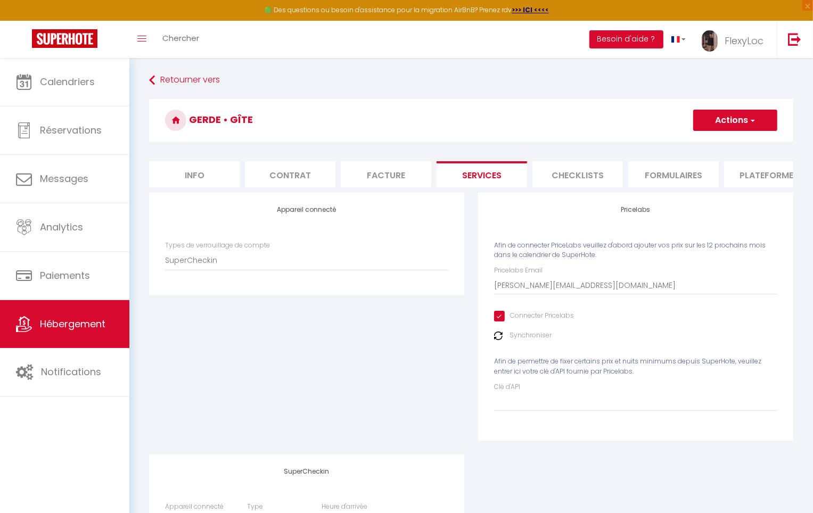
select select
checkbox input "false"
select select
checkbox input "false"
select select
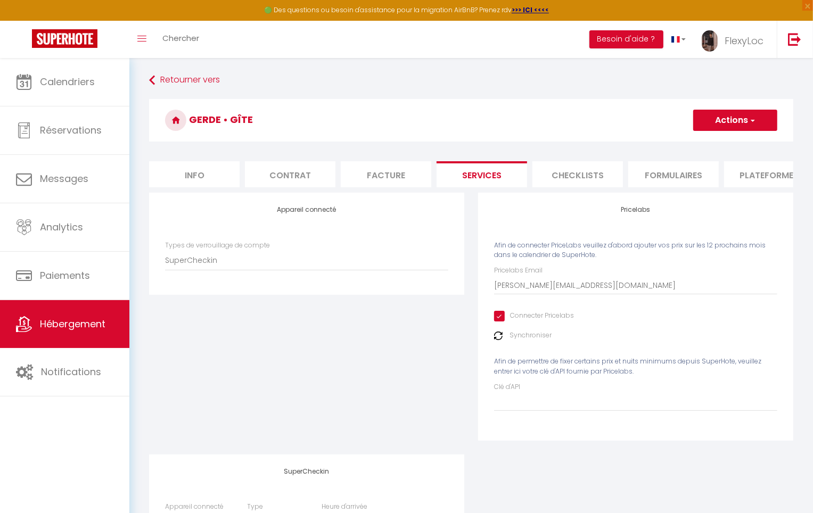
click at [400, 176] on li "Facture" at bounding box center [386, 174] width 91 height 26
checkbox input "false"
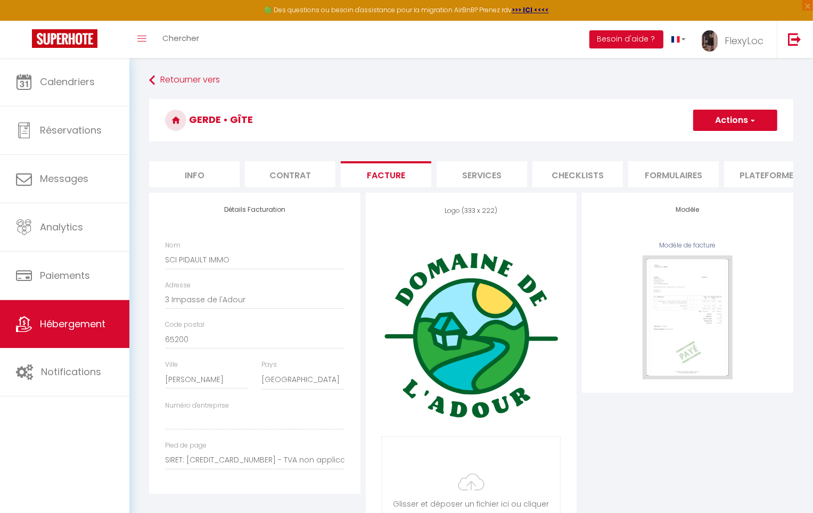
checkbox input "false"
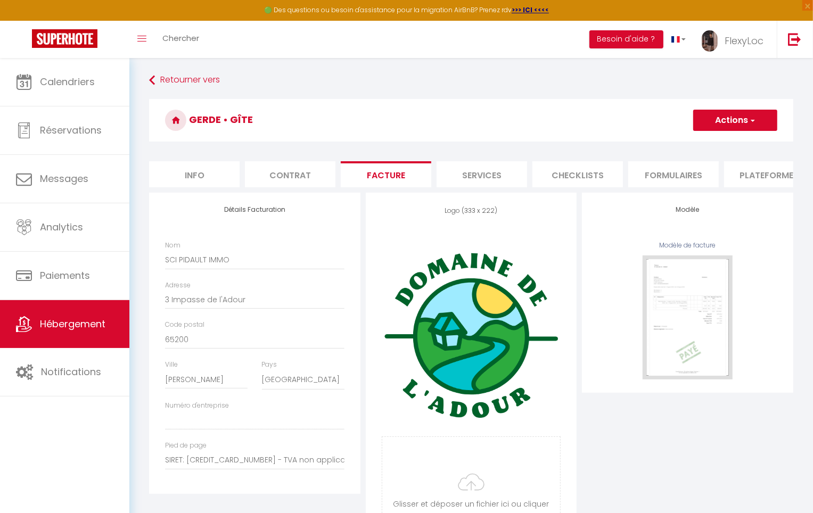
checkbox input "false"
click at [298, 176] on li "Contrat" at bounding box center [290, 174] width 91 height 26
checkbox input "false"
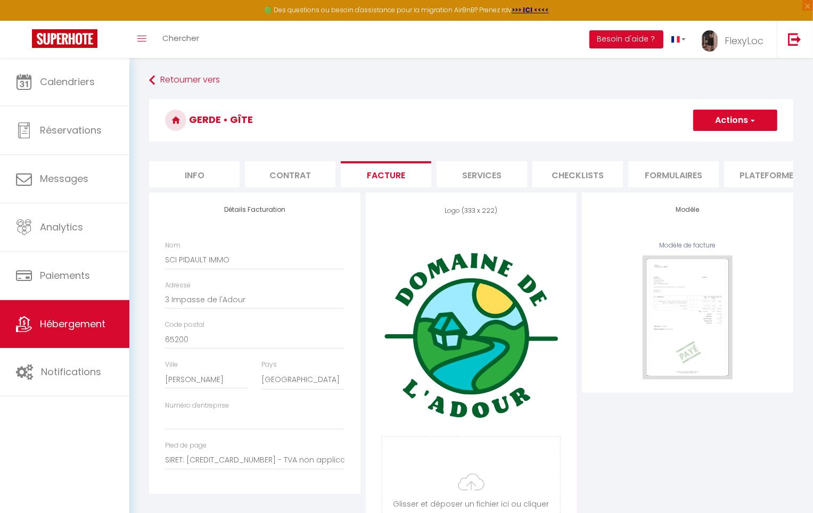
checkbox input "false"
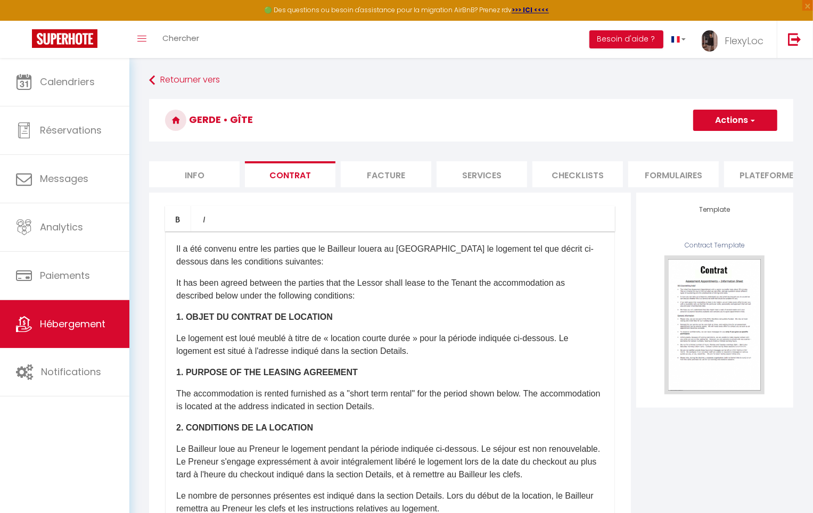
click at [188, 173] on li "Info" at bounding box center [194, 174] width 91 height 26
checkbox input "false"
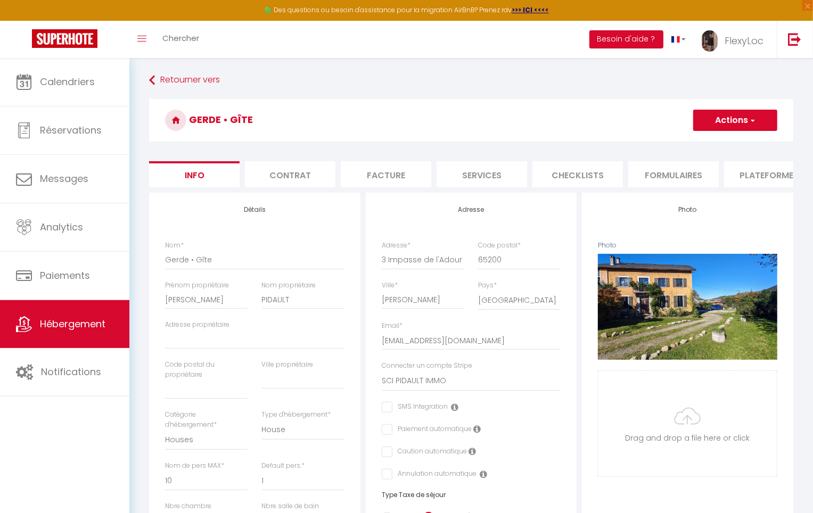
checkbox input "false"
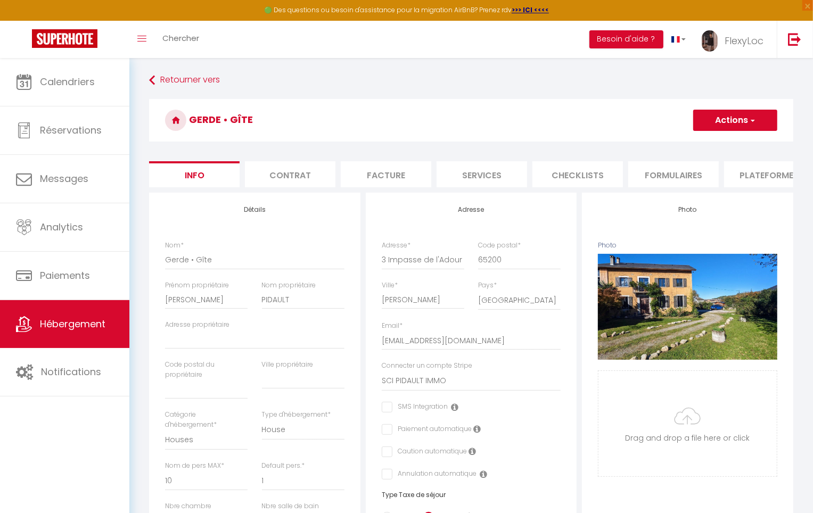
checkbox input "false"
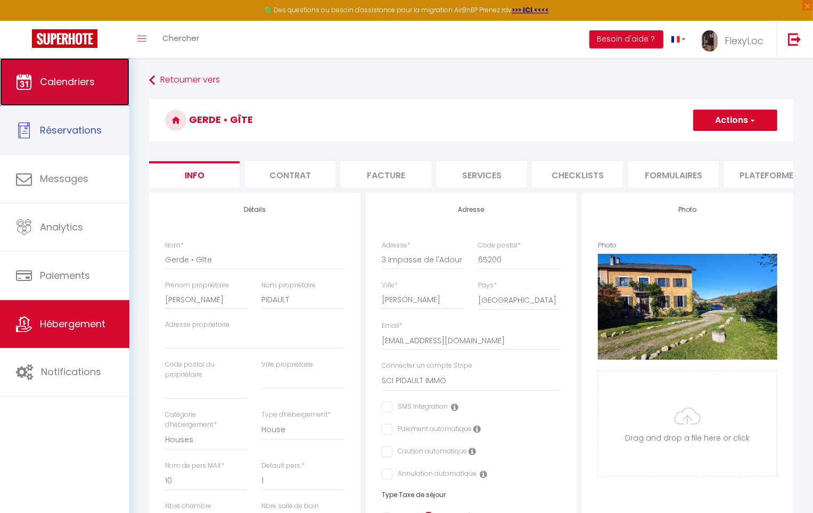
click at [49, 83] on span "Calendriers" at bounding box center [67, 81] width 55 height 13
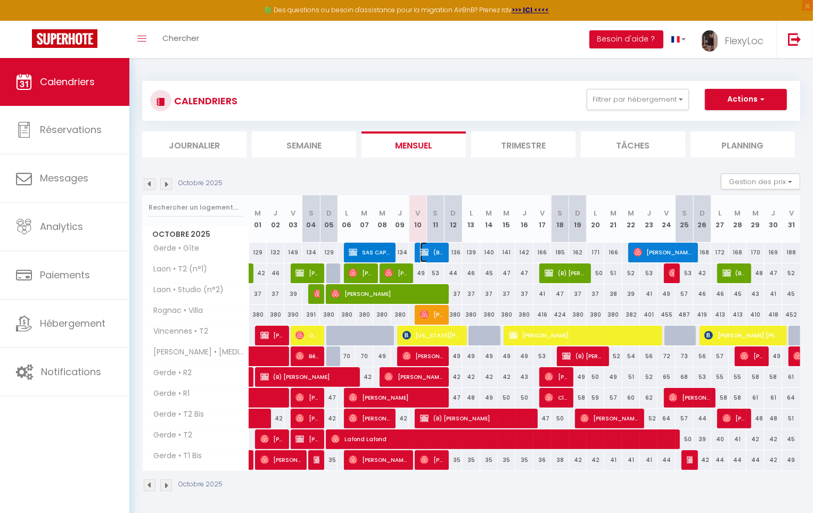
click at [433, 248] on span "(B) [PERSON_NAME]" at bounding box center [431, 252] width 23 height 20
select select "OK"
select select "KO"
select select "0"
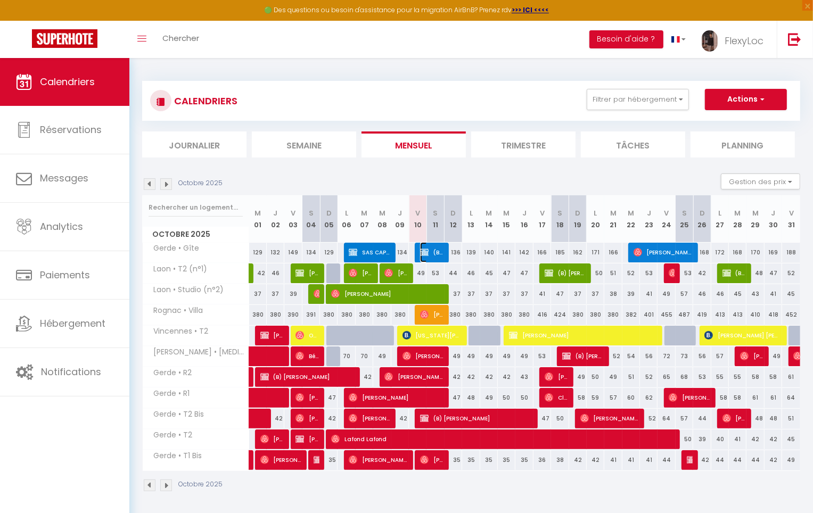
select select "1"
select select
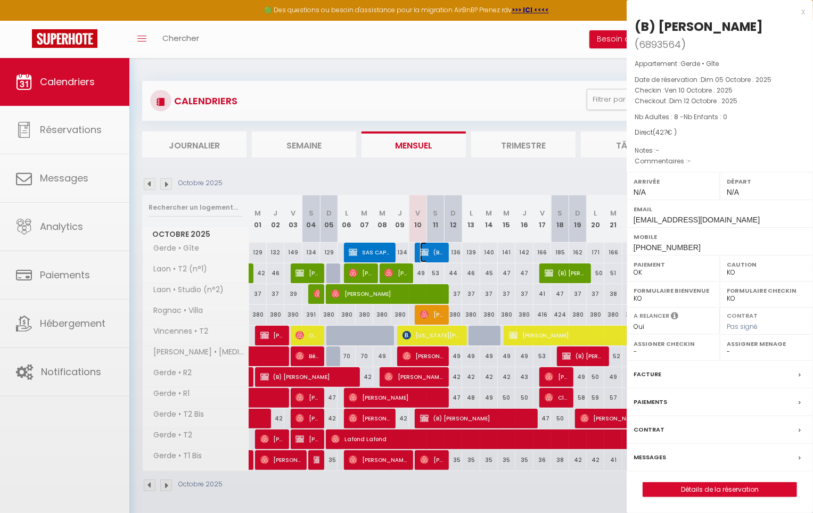
select select "5809"
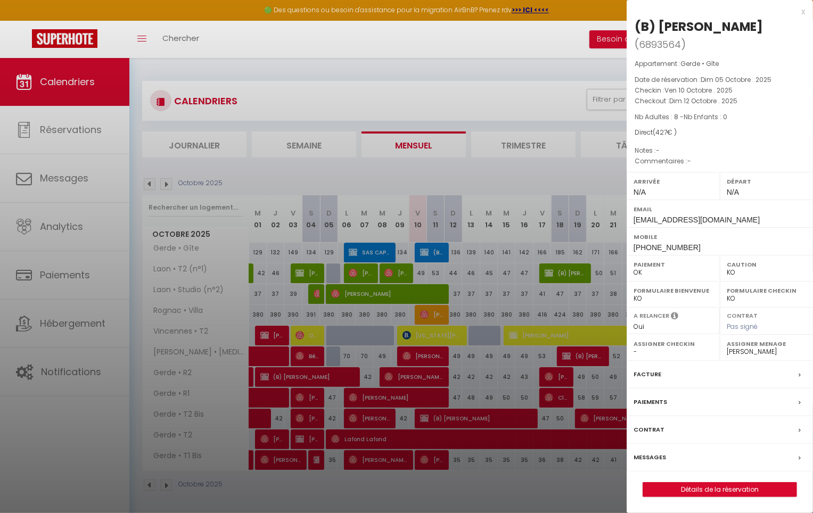
click at [361, 163] on div at bounding box center [406, 256] width 813 height 513
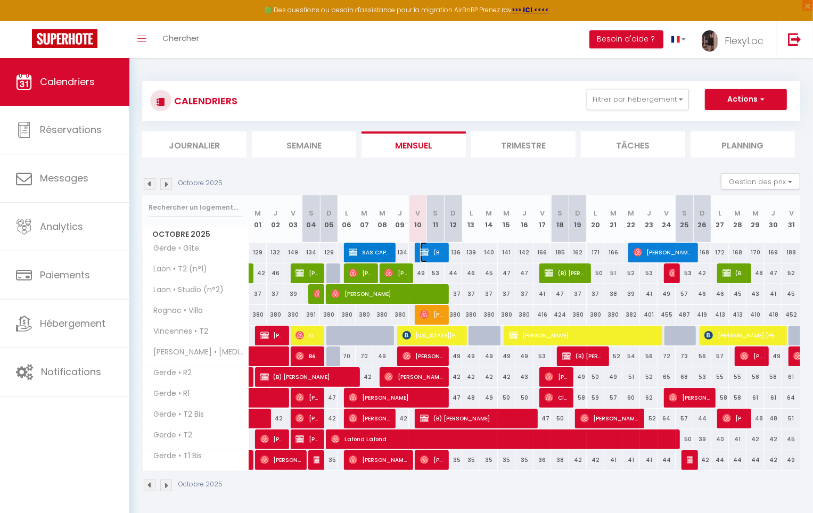
click at [438, 255] on span "(B) [PERSON_NAME]" at bounding box center [431, 252] width 23 height 20
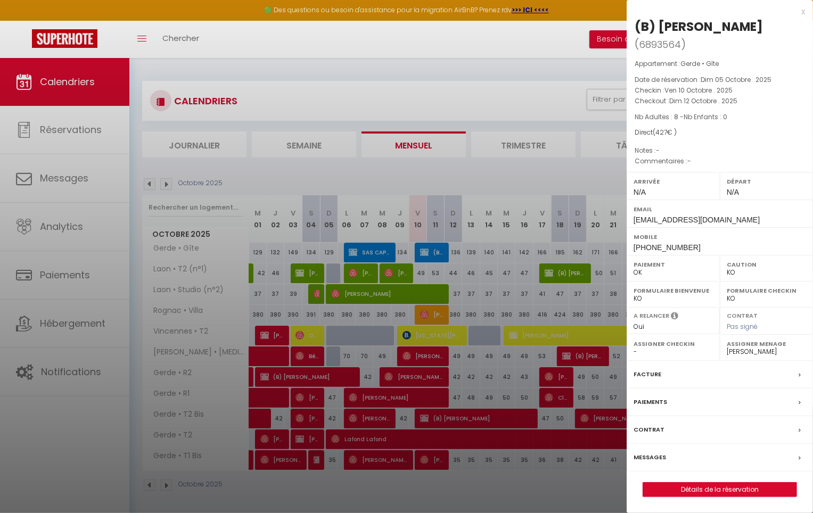
click at [662, 452] on label "Messages" at bounding box center [650, 457] width 32 height 11
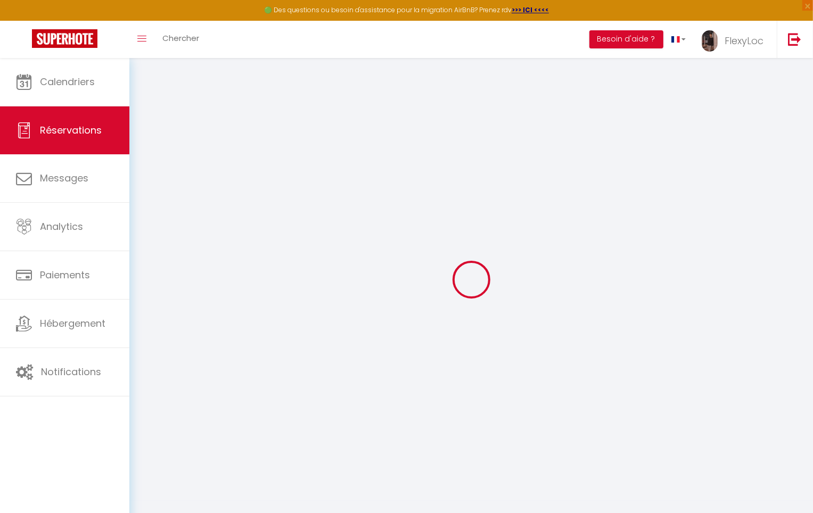
select select
checkbox input "false"
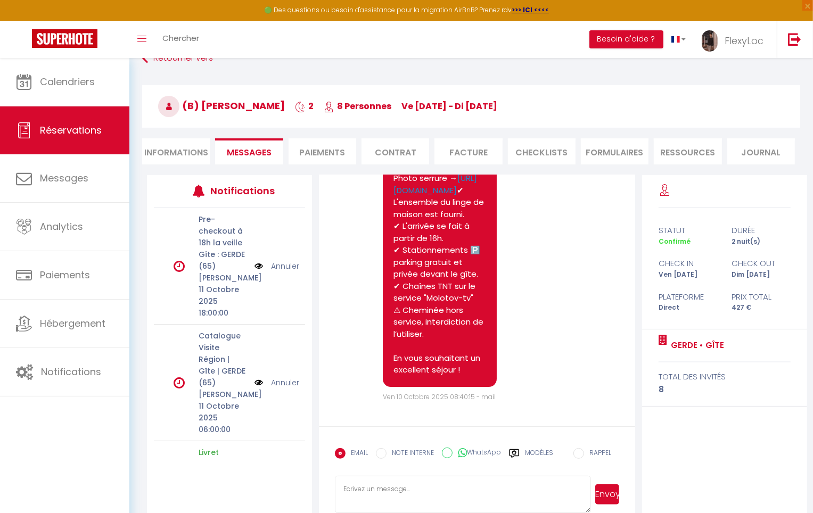
scroll to position [58, 0]
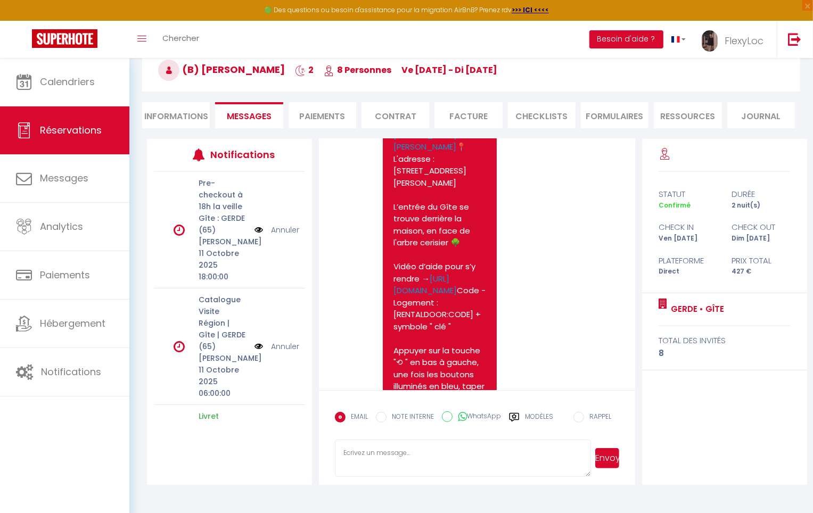
scroll to position [2086, 0]
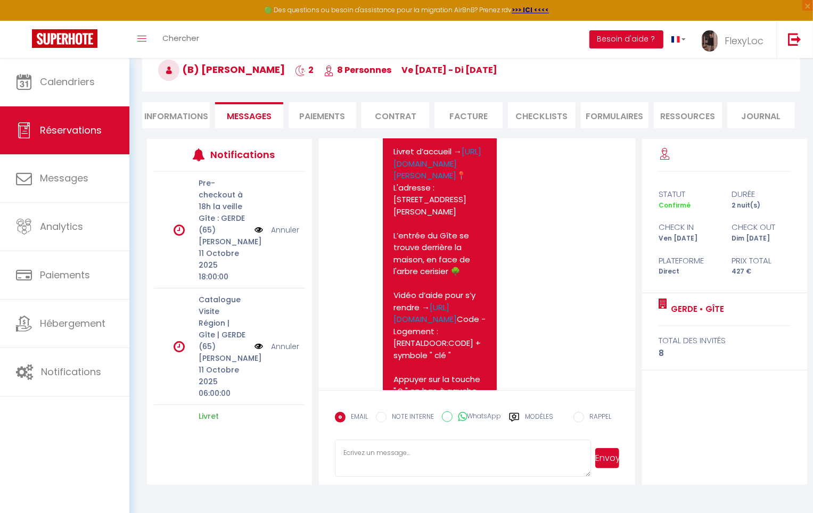
drag, startPoint x: 446, startPoint y: 320, endPoint x: 392, endPoint y: 176, distance: 153.8
click at [392, 176] on div "Bonjour Marina, Vous trouverez ci-joint votre livret d'accueil contenant toutes…" at bounding box center [440, 427] width 114 height 872
copy pre "Loremip Dolors, Amet consectet ad-elits doeiu tempor i'utlabor etdolorem aliqua…"
click at [385, 455] on textarea at bounding box center [463, 458] width 256 height 37
paste textarea "Lore ipsumdolo si-ametc adipi elitse d'eiusmod temporinc utlabo etd magnaaliqua…"
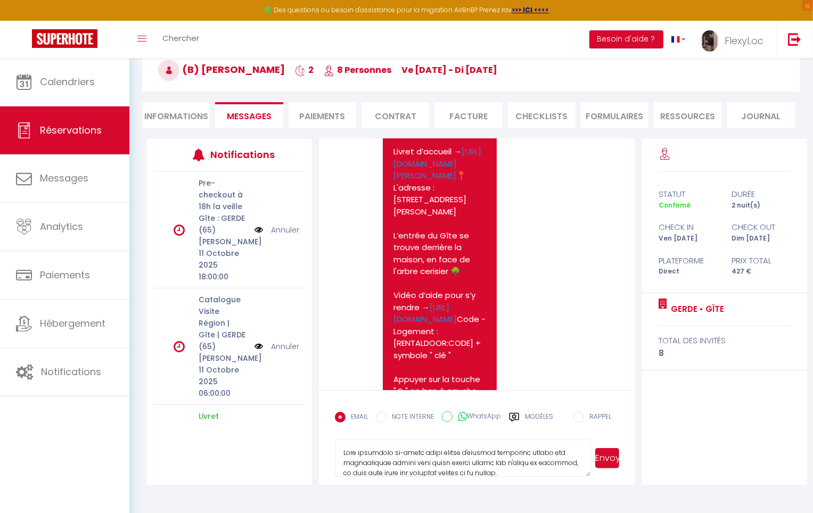
scroll to position [312, 0]
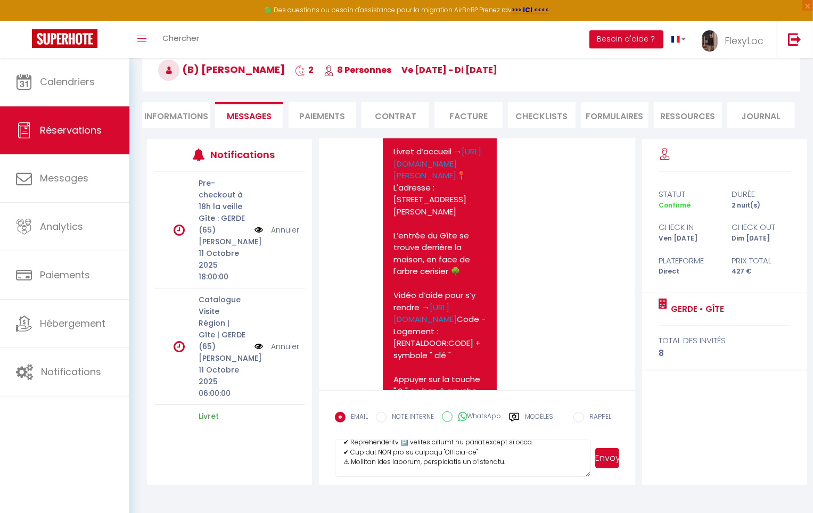
type textarea "Lore ipsumdolo si-ametc adipi elitse d'eiusmod temporinc utlabo etd magnaaliqua…"
click at [612, 458] on button "Envoyer" at bounding box center [607, 458] width 24 height 20
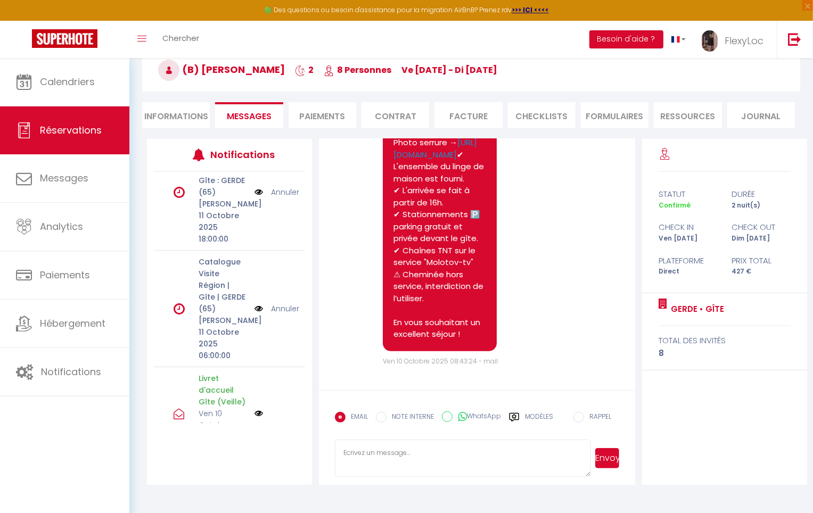
scroll to position [37, 0]
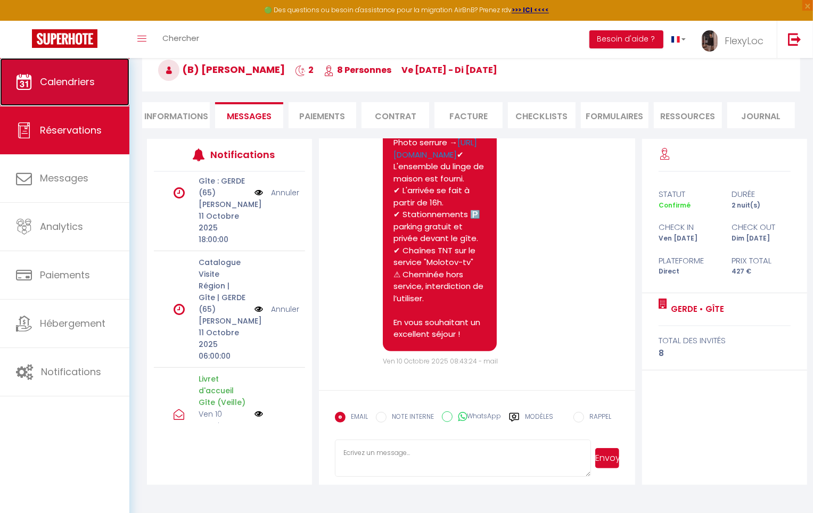
click at [120, 102] on link "Calendriers" at bounding box center [64, 82] width 129 height 48
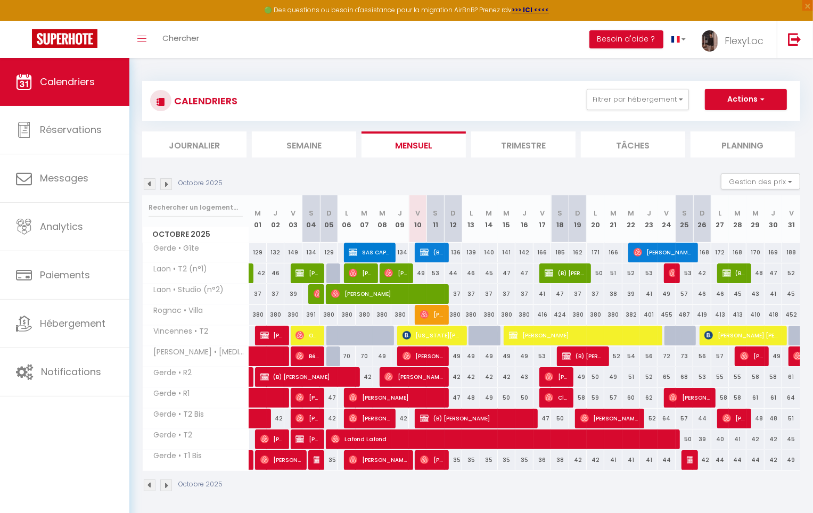
click at [162, 179] on img at bounding box center [166, 184] width 12 height 12
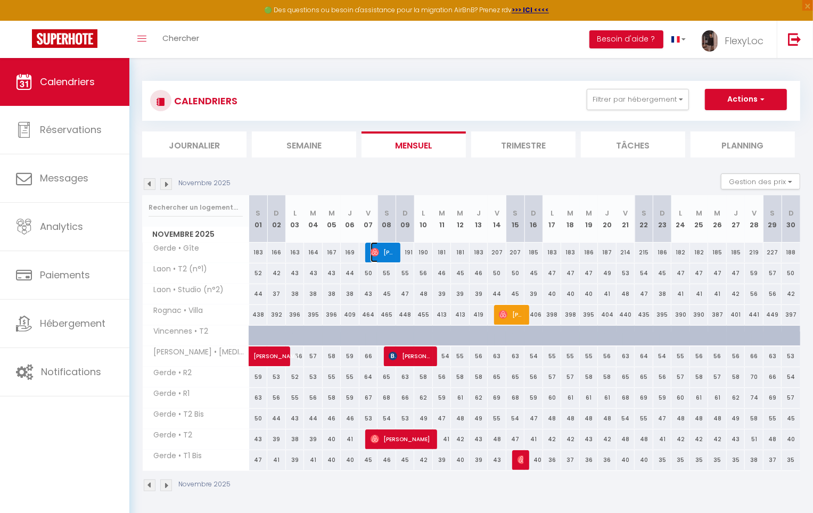
click at [378, 250] on img at bounding box center [375, 252] width 9 height 9
select select "OK"
select select "0"
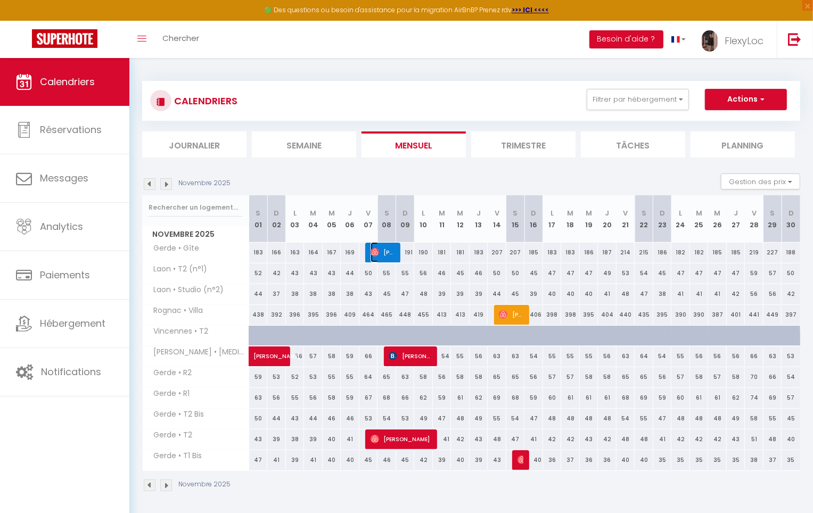
select select "1"
select select
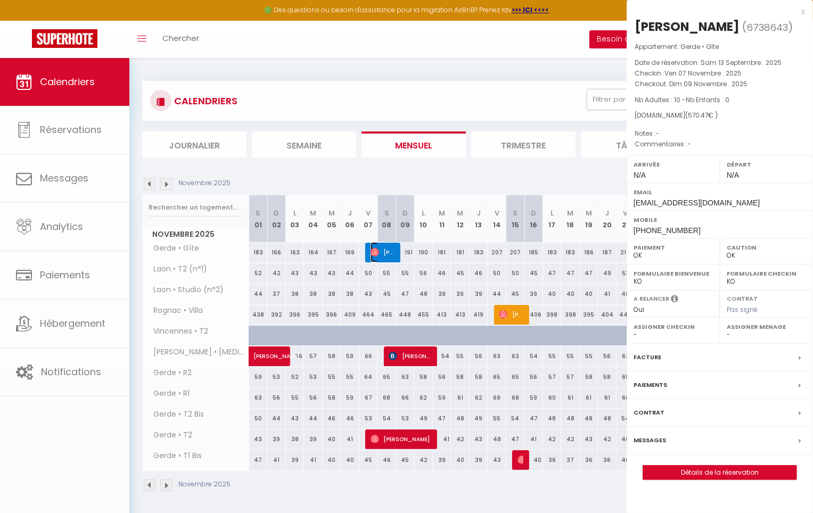
select select "5022"
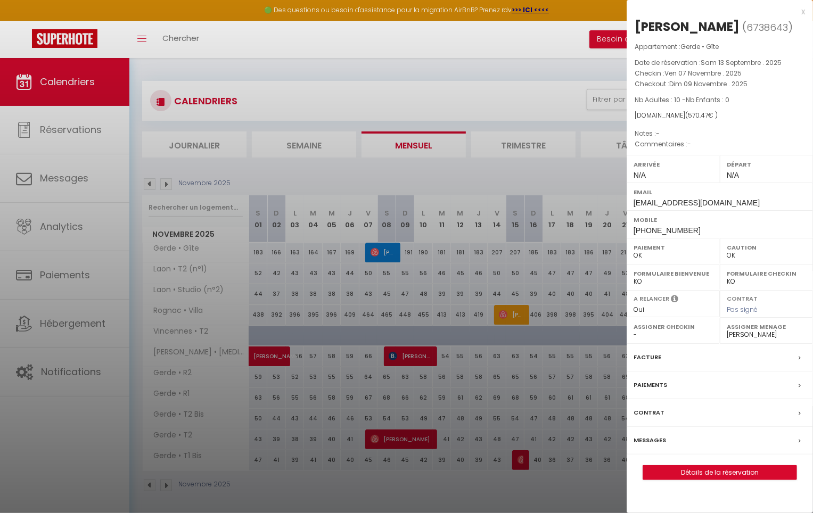
click at [380, 249] on div at bounding box center [406, 256] width 813 height 513
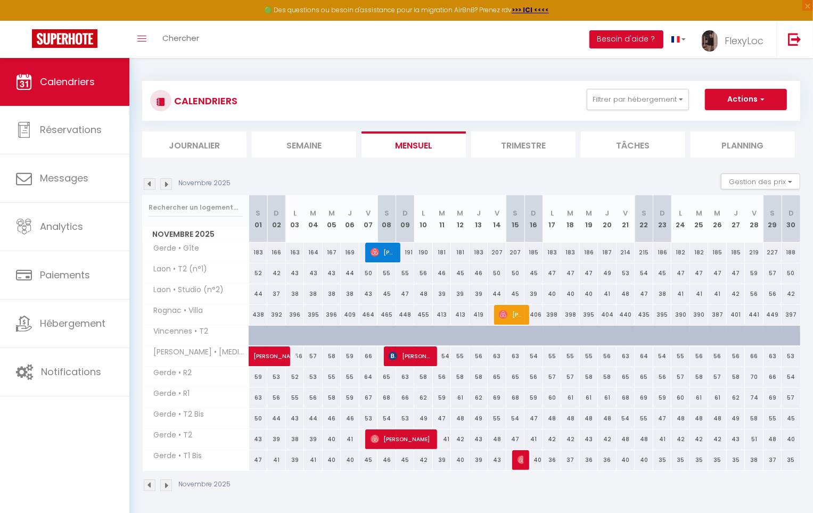
click at [152, 185] on img at bounding box center [150, 184] width 12 height 12
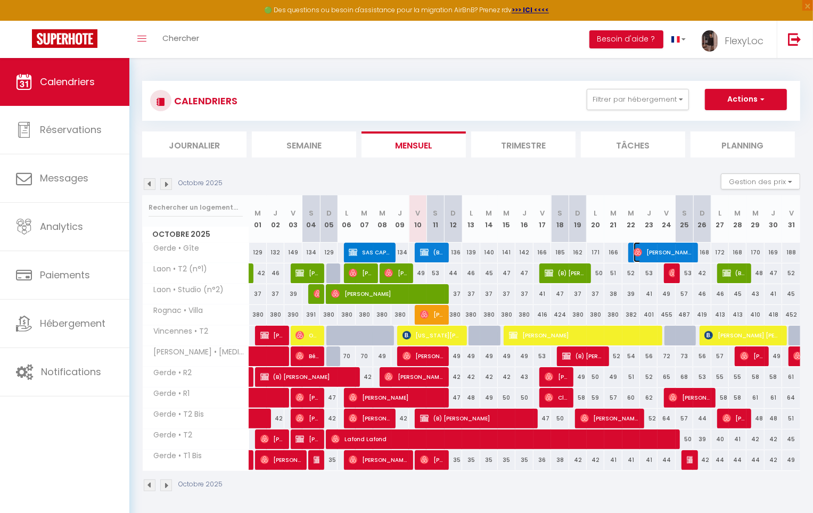
click at [672, 245] on span "[PERSON_NAME]" at bounding box center [663, 252] width 59 height 20
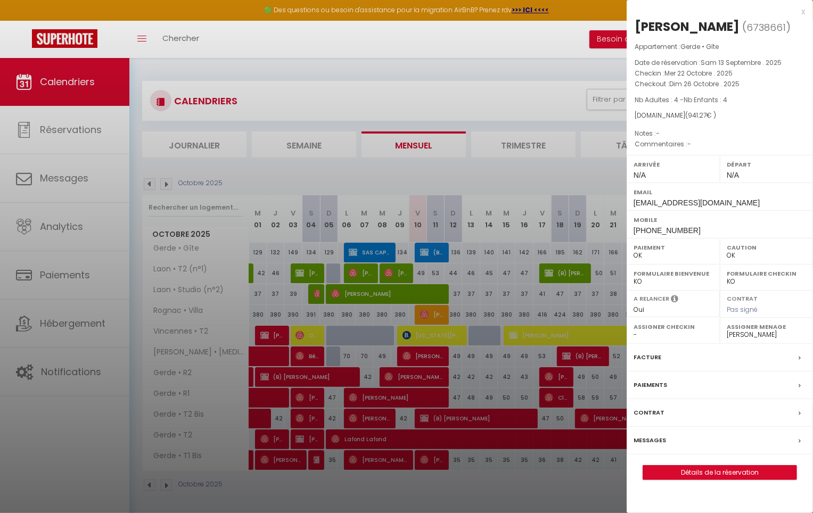
click at [685, 455] on div "Messages" at bounding box center [720, 441] width 186 height 28
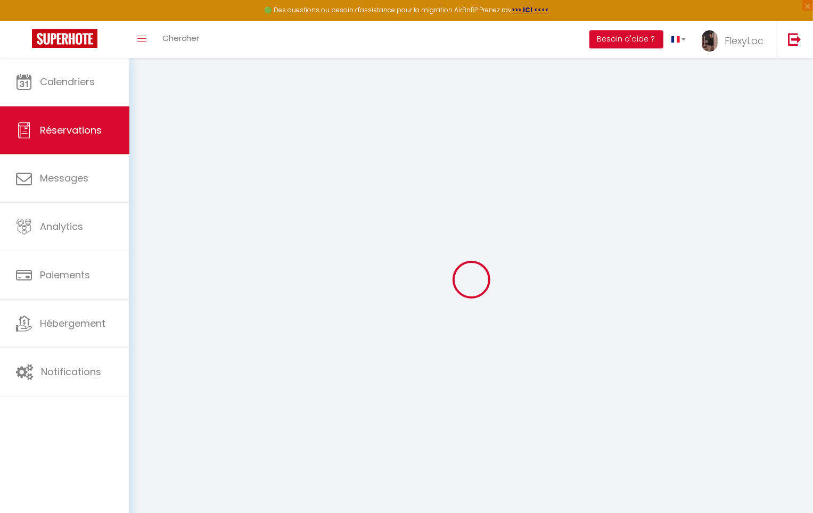
select select
checkbox input "false"
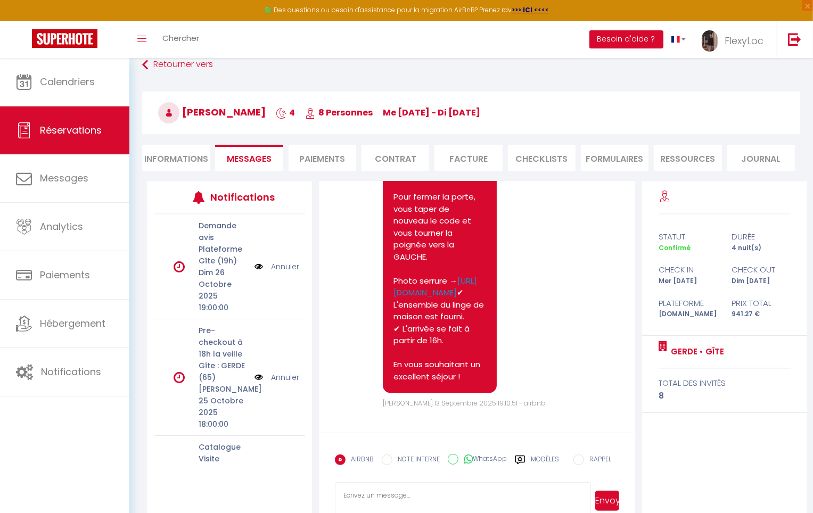
scroll to position [58, 0]
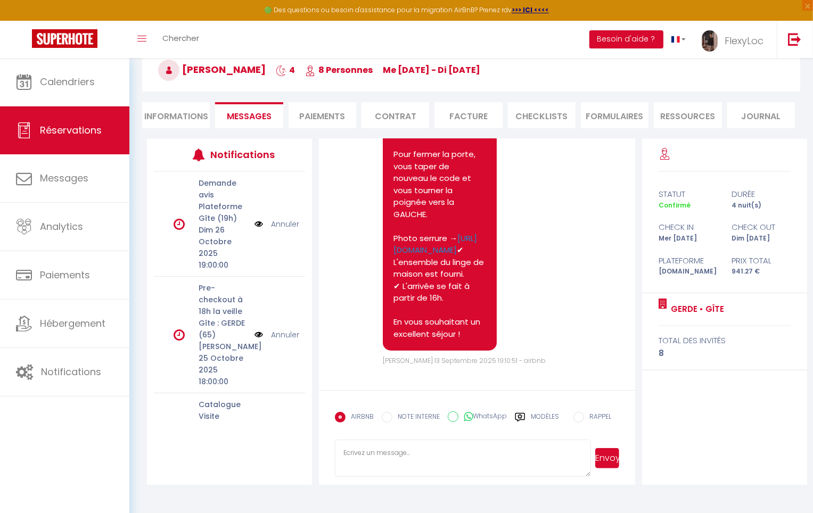
click at [547, 418] on label "Modèles" at bounding box center [545, 421] width 28 height 19
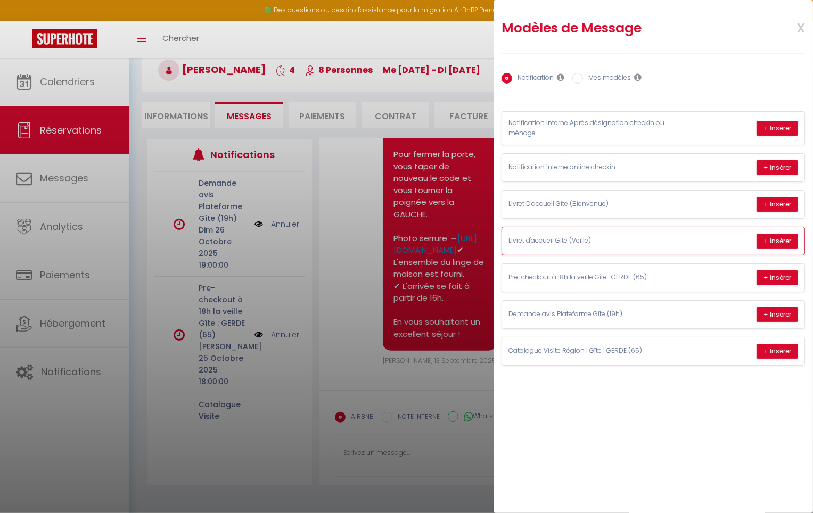
click at [746, 237] on div "Livret d'accueil Gîte (Veille) + Insérer" at bounding box center [653, 241] width 302 height 28
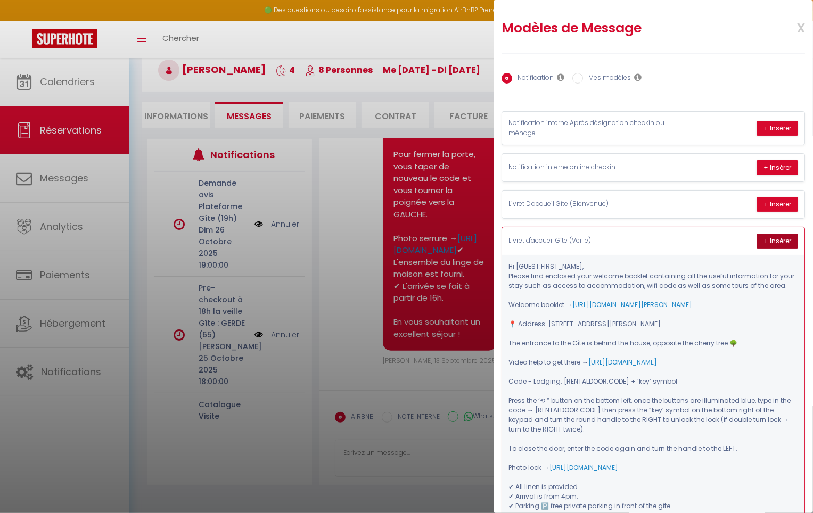
click at [771, 241] on button "+ Insérer" at bounding box center [777, 241] width 42 height 15
type textarea "Lo Ipsumd-Sita, Consec adip elitsedd eius tempori utlabor etdolorema ali eni ad…"
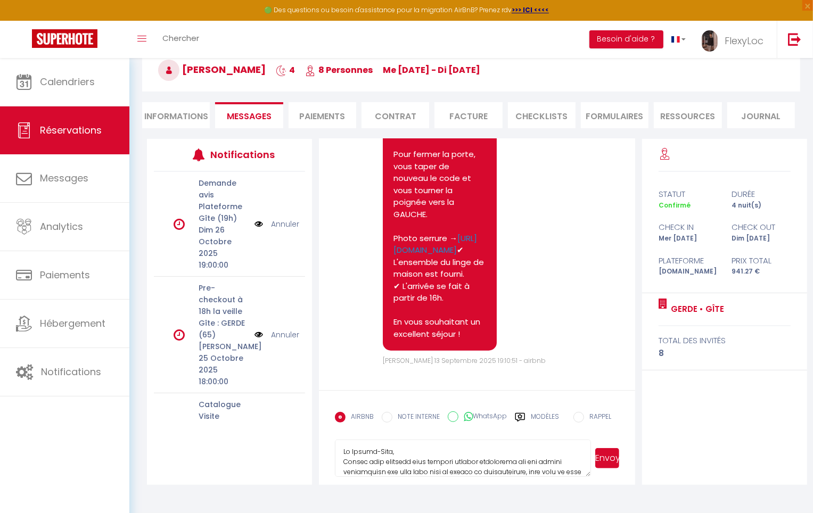
scroll to position [0, 0]
click at [198, 118] on li "Informations" at bounding box center [176, 115] width 68 height 26
select select
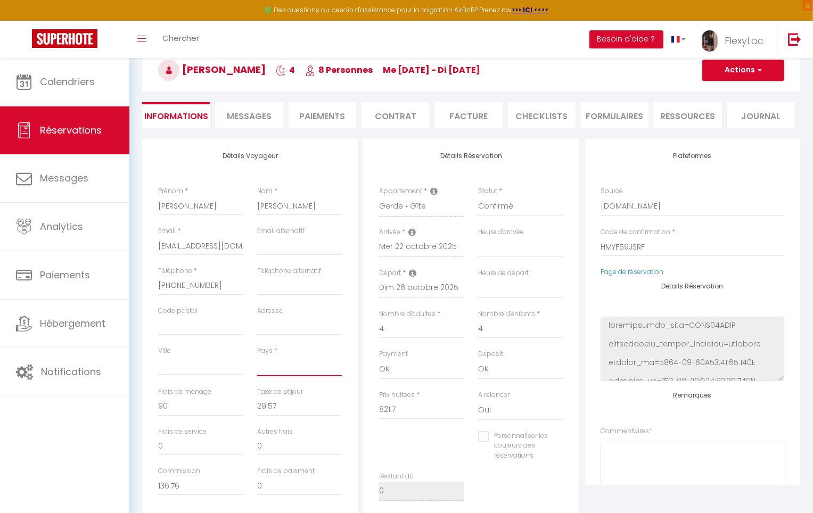
click at [278, 363] on select "[GEOGRAPHIC_DATA] [GEOGRAPHIC_DATA] [GEOGRAPHIC_DATA] [GEOGRAPHIC_DATA] [GEOGRA…" at bounding box center [299, 366] width 85 height 20
select select "FR"
click at [257, 356] on select "[GEOGRAPHIC_DATA] [GEOGRAPHIC_DATA] [GEOGRAPHIC_DATA] [GEOGRAPHIC_DATA] [GEOGRA…" at bounding box center [299, 366] width 85 height 20
select select
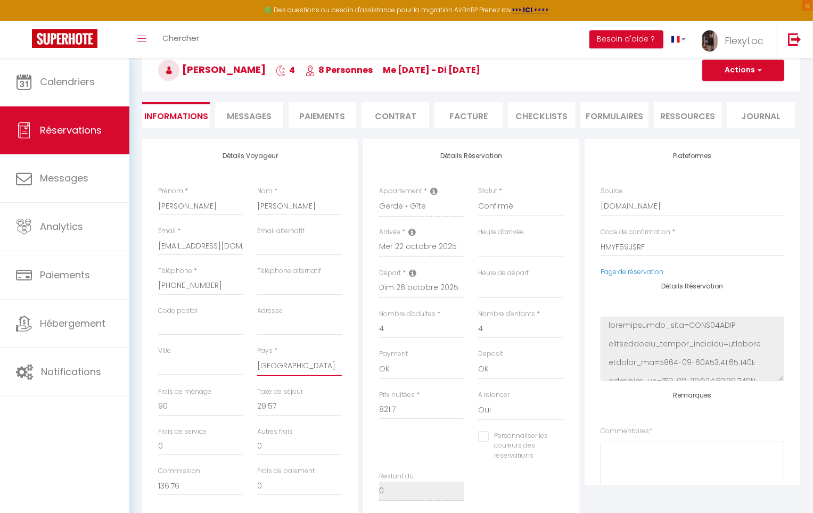
checkbox input "false"
click at [734, 77] on button "Actions" at bounding box center [743, 70] width 82 height 21
click at [723, 92] on link "Enregistrer" at bounding box center [732, 94] width 84 height 14
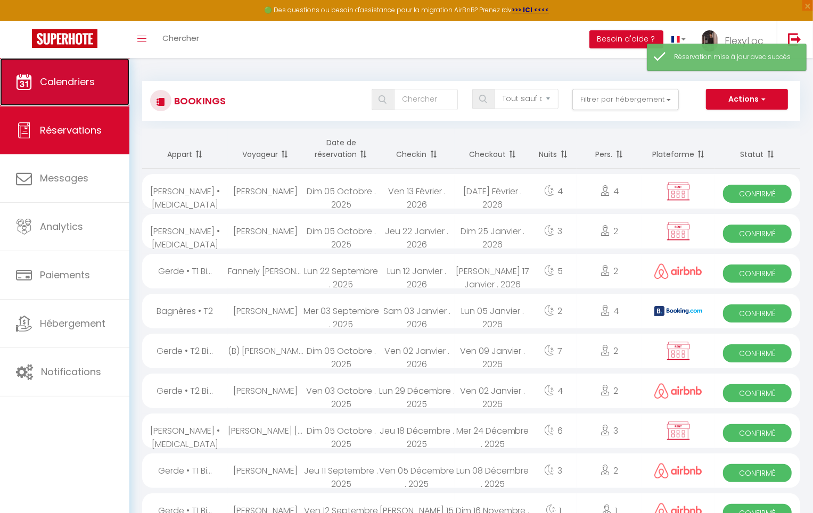
click at [106, 87] on link "Calendriers" at bounding box center [64, 82] width 129 height 48
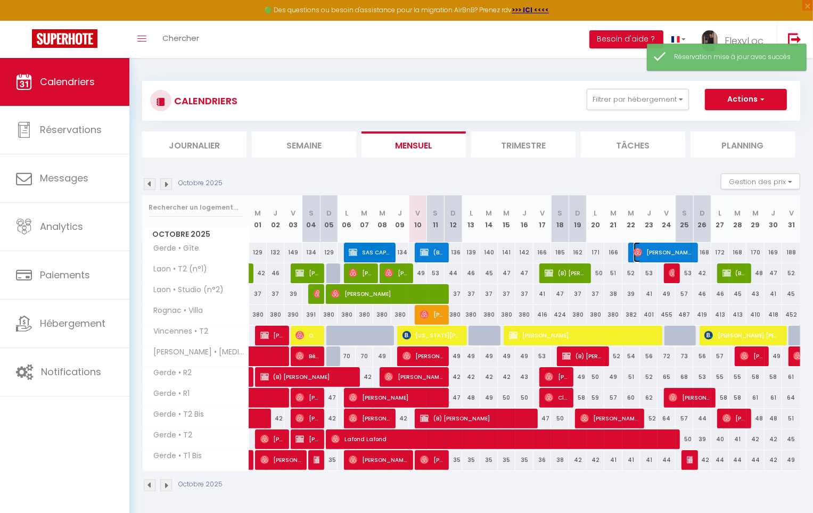
click at [661, 253] on span "[PERSON_NAME]" at bounding box center [663, 252] width 59 height 20
select select "OK"
select select "0"
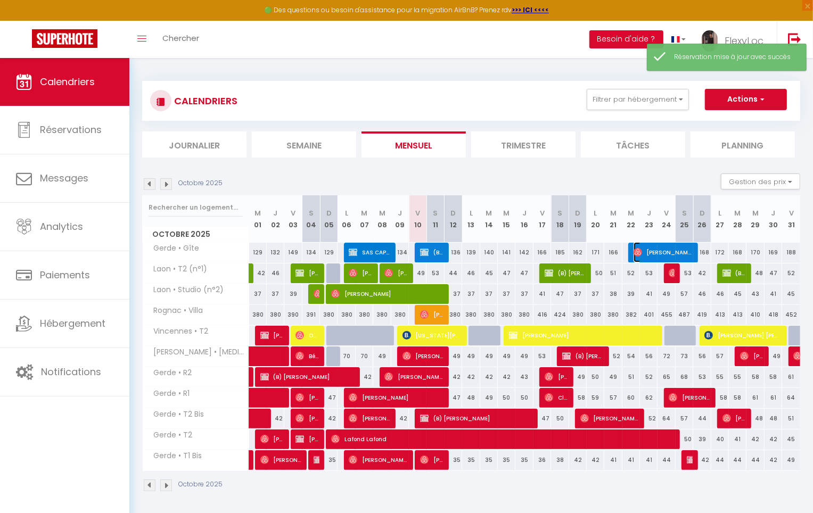
select select "1"
select select
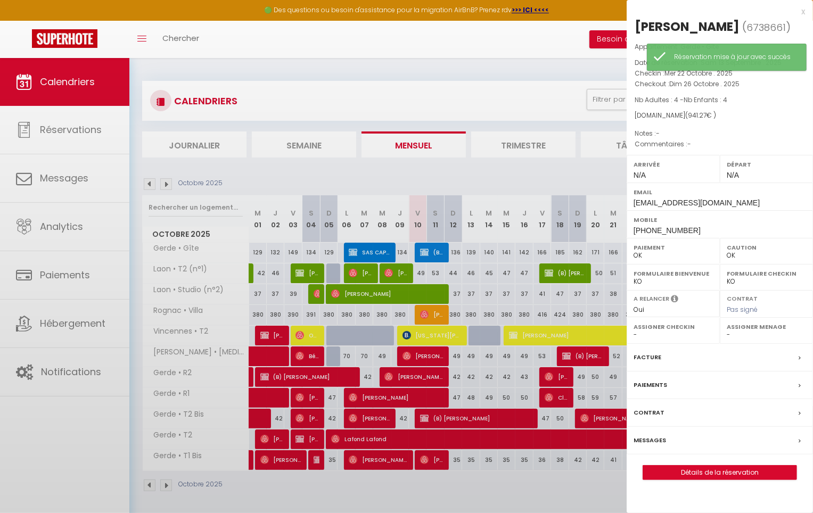
select select "5022"
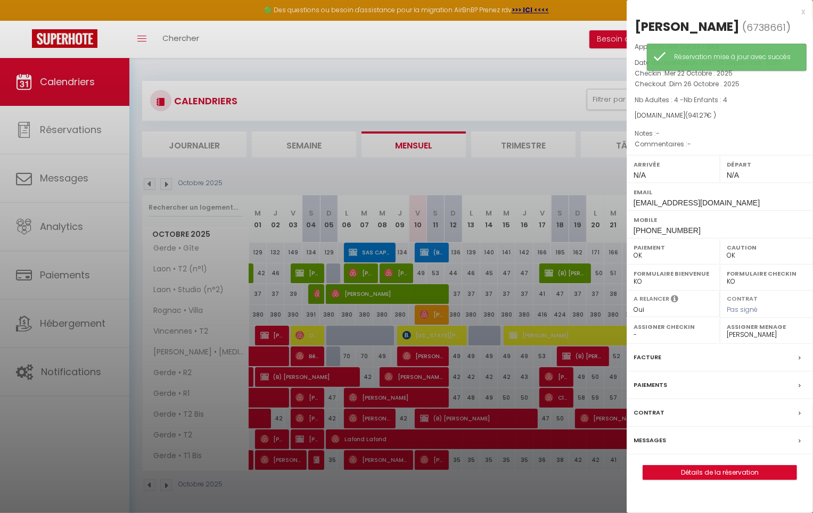
click at [653, 446] on label "Messages" at bounding box center [650, 440] width 32 height 11
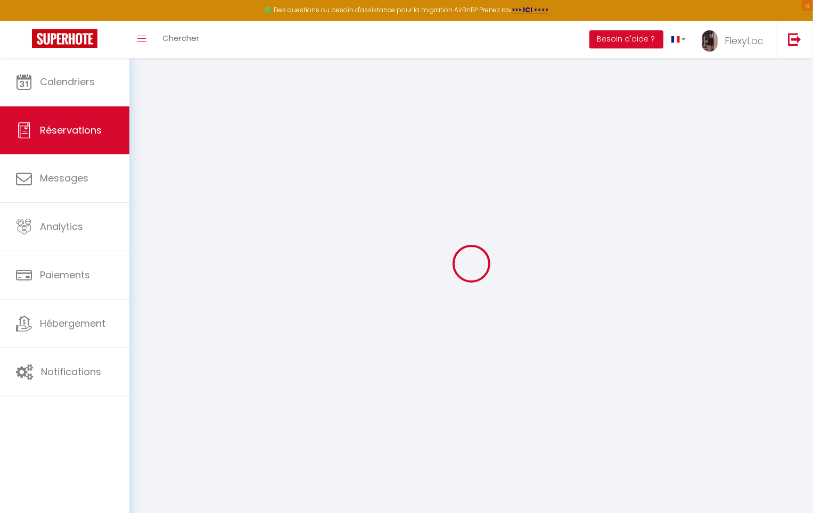
scroll to position [58, 0]
select select
checkbox input "false"
select select
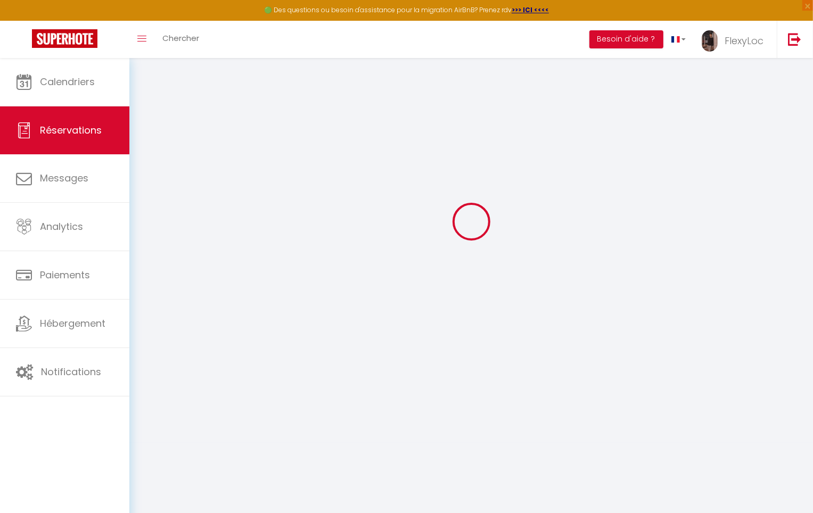
select select
checkbox input "false"
select select
checkbox input "false"
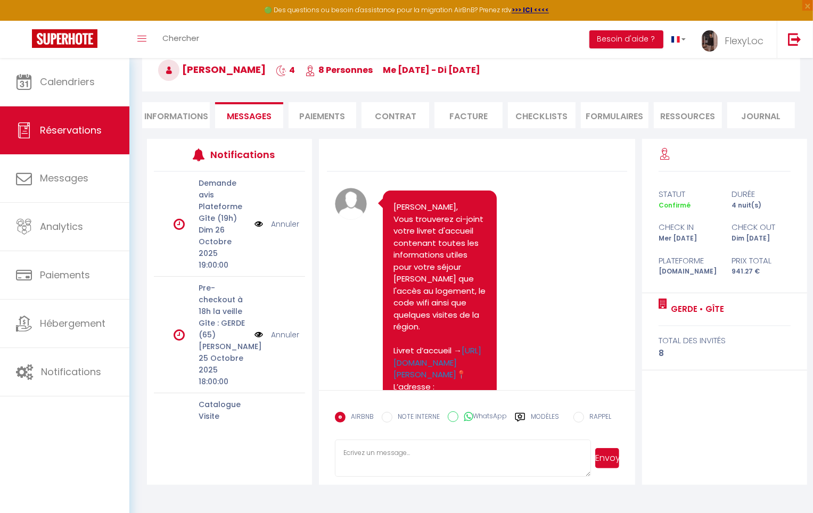
scroll to position [591, 0]
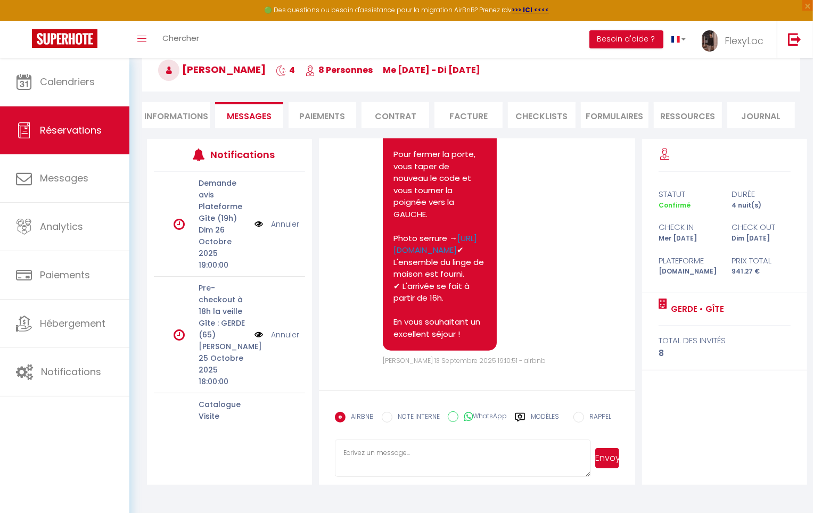
click at [541, 416] on label "Modèles" at bounding box center [545, 421] width 28 height 19
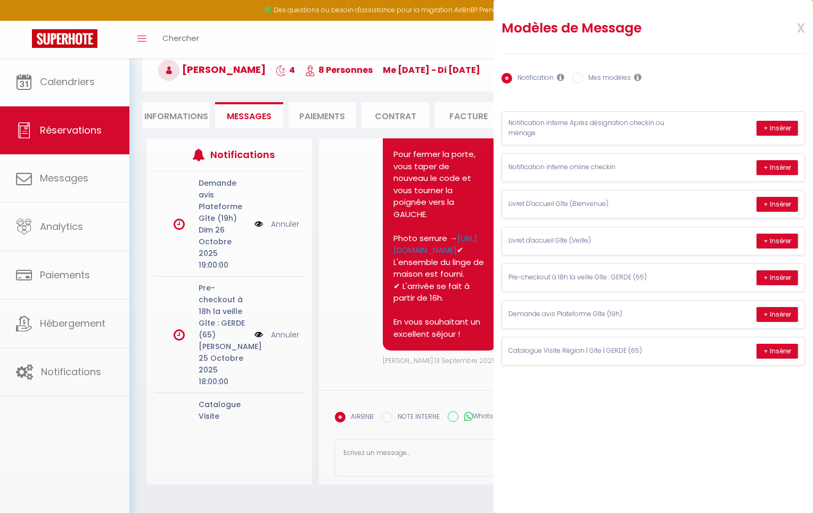
click at [541, 416] on body "🟢 Des questions ou besoin d'assistance pour la migration AirBnB? Prenez rdv >>>…" at bounding box center [406, 256] width 813 height 513
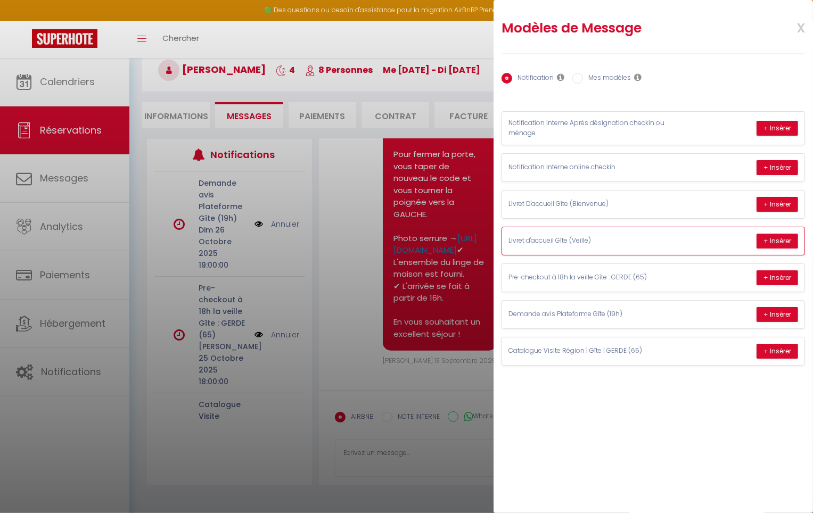
click at [619, 231] on div "Livret d'accueil Gîte (Veille) + Insérer" at bounding box center [653, 241] width 302 height 28
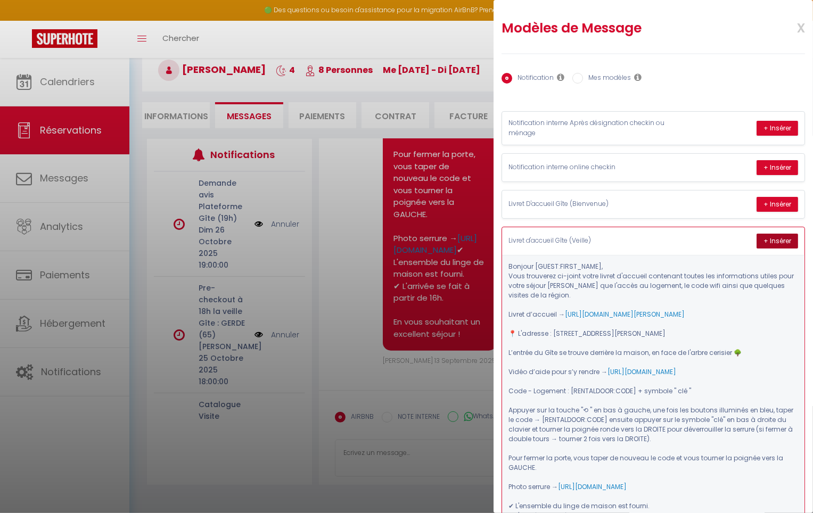
click at [763, 238] on button "+ Insérer" at bounding box center [777, 241] width 42 height 15
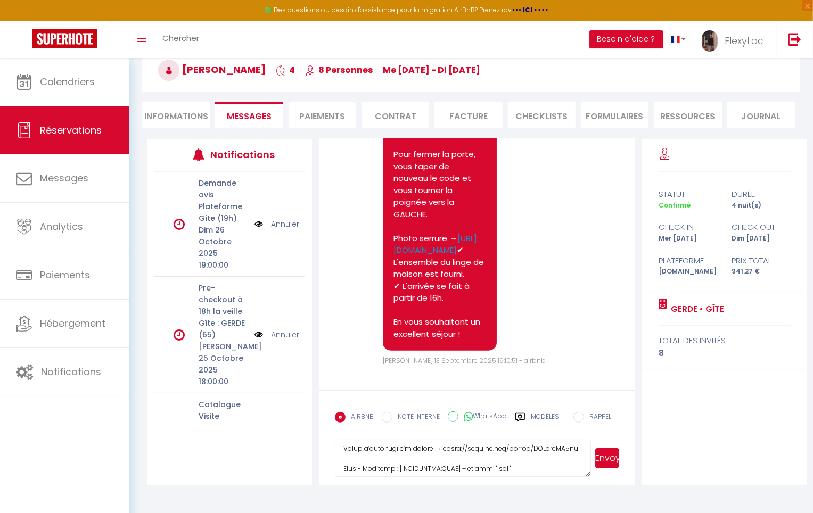
scroll to position [134, 0]
drag, startPoint x: 468, startPoint y: 460, endPoint x: 405, endPoint y: 462, distance: 63.4
click at [405, 462] on textarea at bounding box center [463, 458] width 256 height 37
click at [415, 457] on textarea at bounding box center [463, 458] width 256 height 37
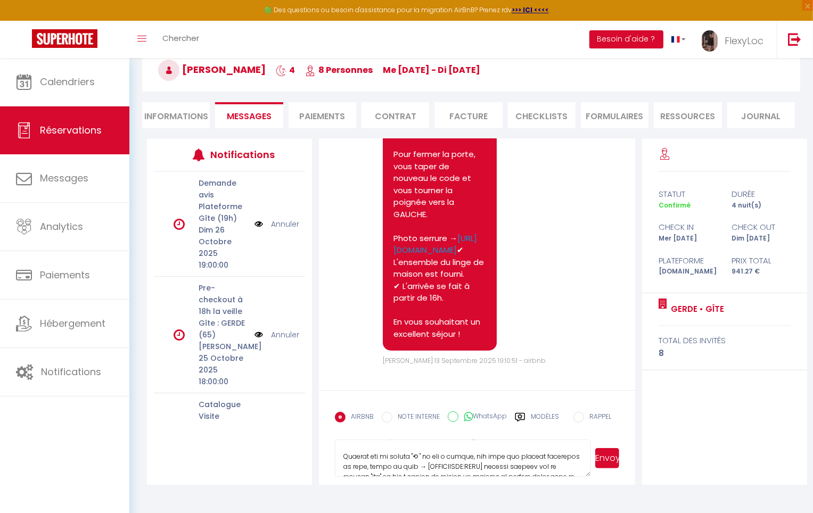
scroll to position [159, 0]
drag, startPoint x: 514, startPoint y: 464, endPoint x: 450, endPoint y: 466, distance: 63.4
click at [450, 466] on textarea at bounding box center [463, 458] width 256 height 37
paste textarea "427549"
click at [507, 460] on textarea at bounding box center [463, 458] width 256 height 37
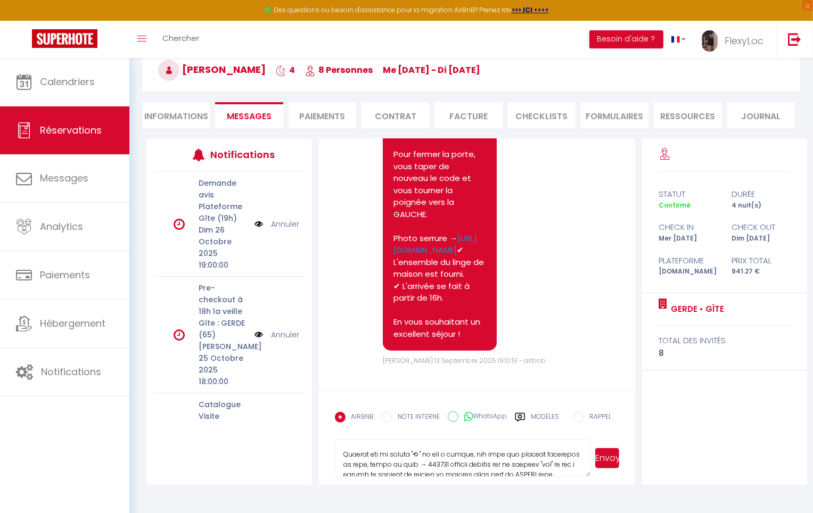
type textarea "Loremip Dolors-Amet, Cons adipiscin el-seddo eiusm tempor i'utlabor etdolorem a…"
click at [602, 463] on button "Envoyer" at bounding box center [607, 458] width 24 height 20
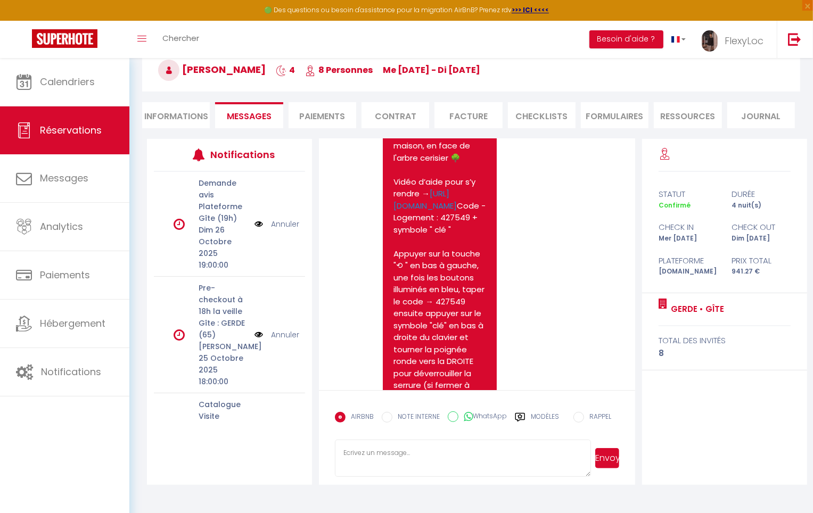
scroll to position [1561, 0]
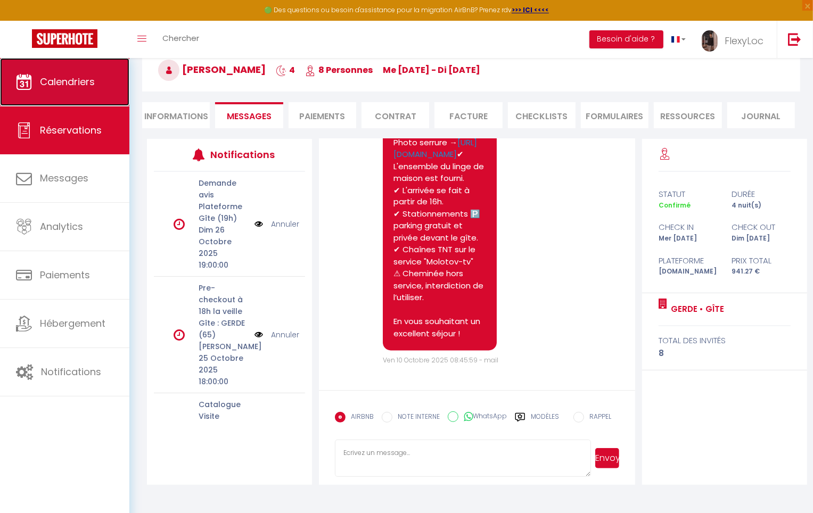
click at [71, 75] on span "Calendriers" at bounding box center [67, 81] width 55 height 13
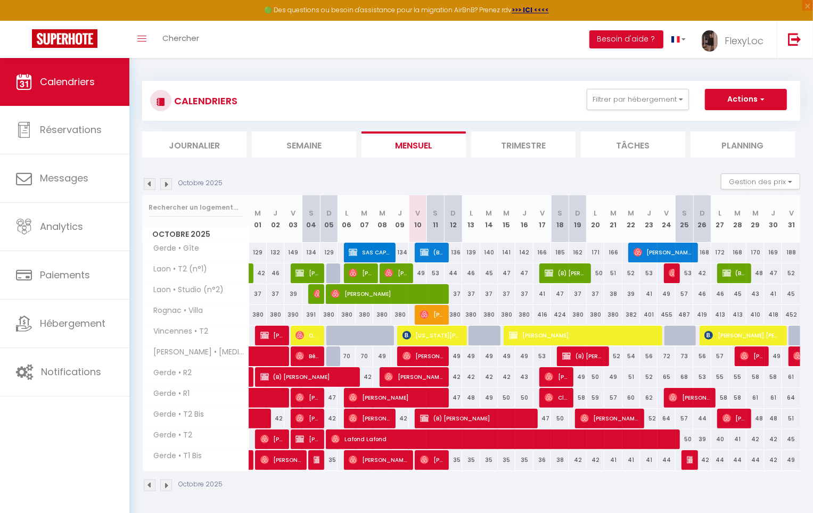
click at [162, 181] on img at bounding box center [166, 184] width 12 height 12
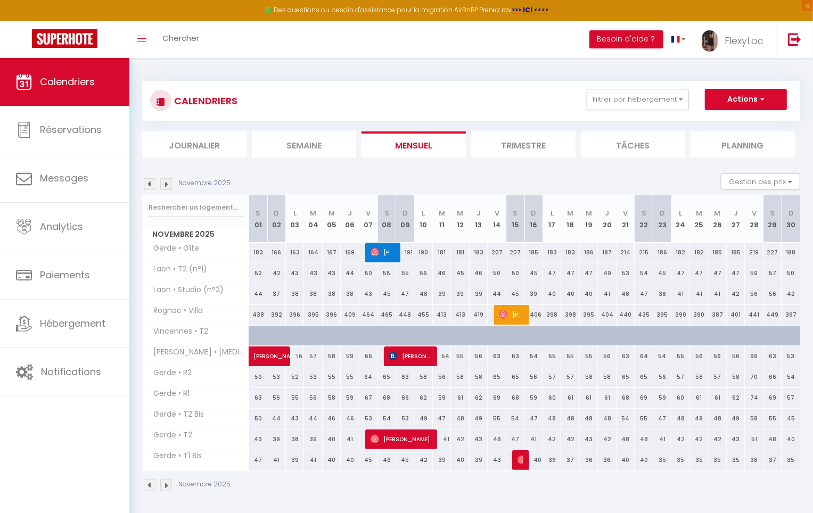
click at [163, 183] on img at bounding box center [166, 184] width 12 height 12
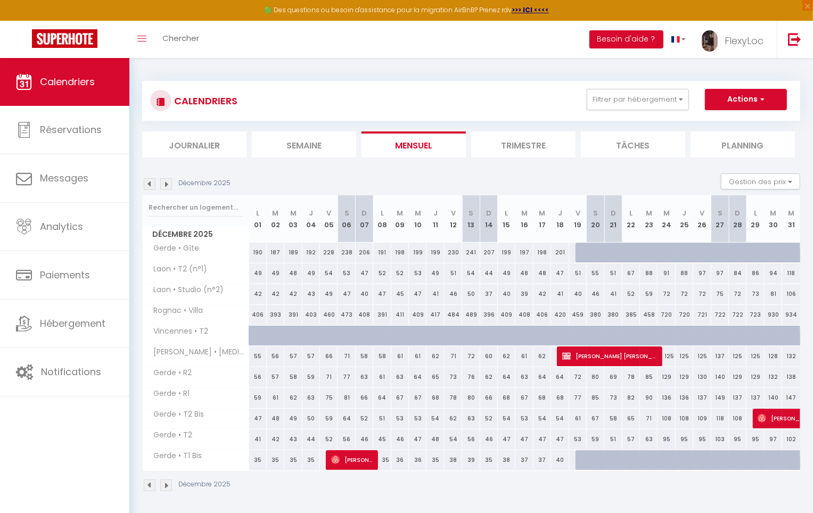
click at [152, 184] on img at bounding box center [150, 184] width 12 height 12
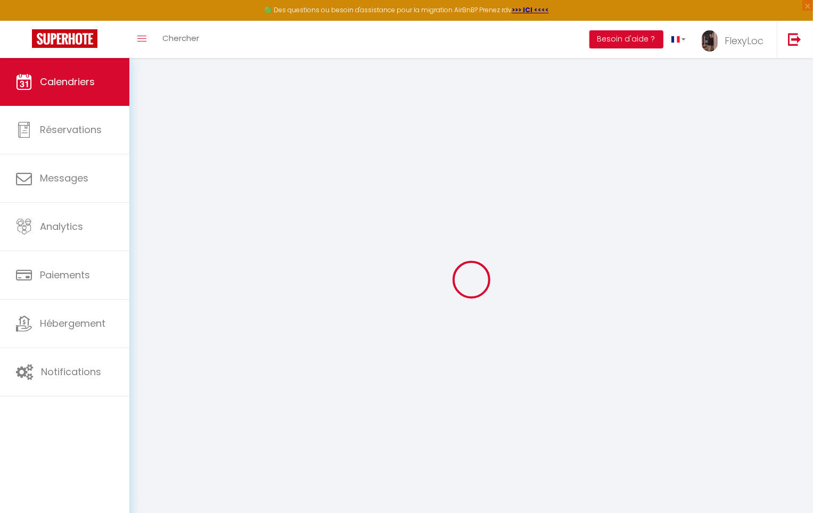
select select
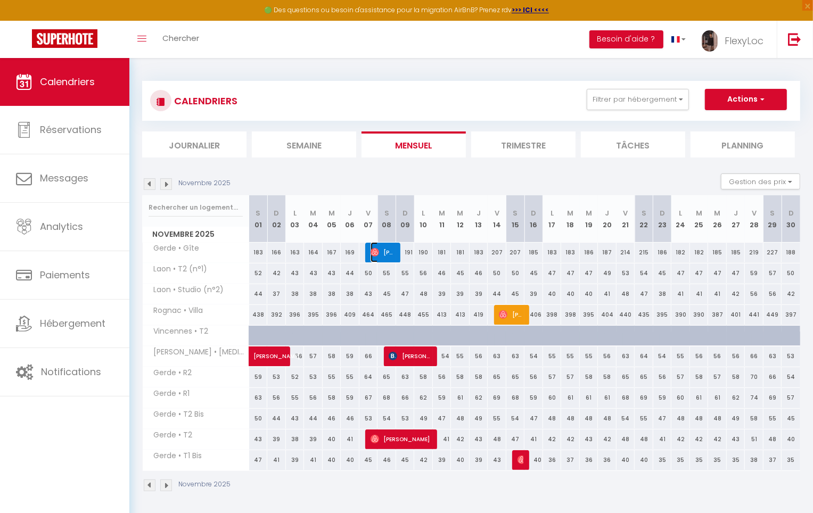
click at [381, 251] on span "[PERSON_NAME]" at bounding box center [383, 252] width 25 height 20
select select "OK"
select select "0"
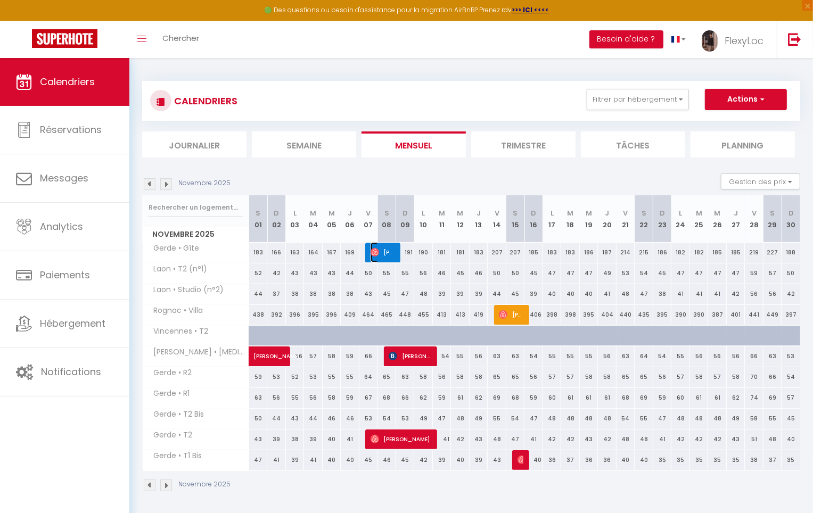
select select "1"
select select
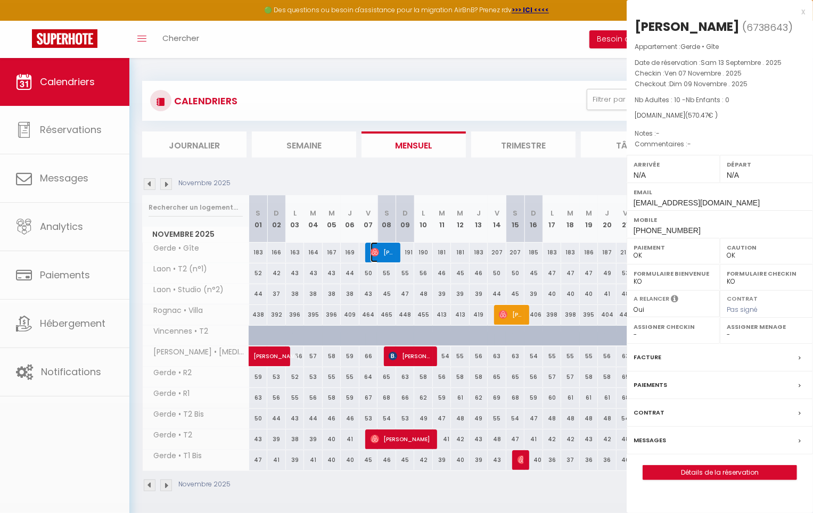
select select "5022"
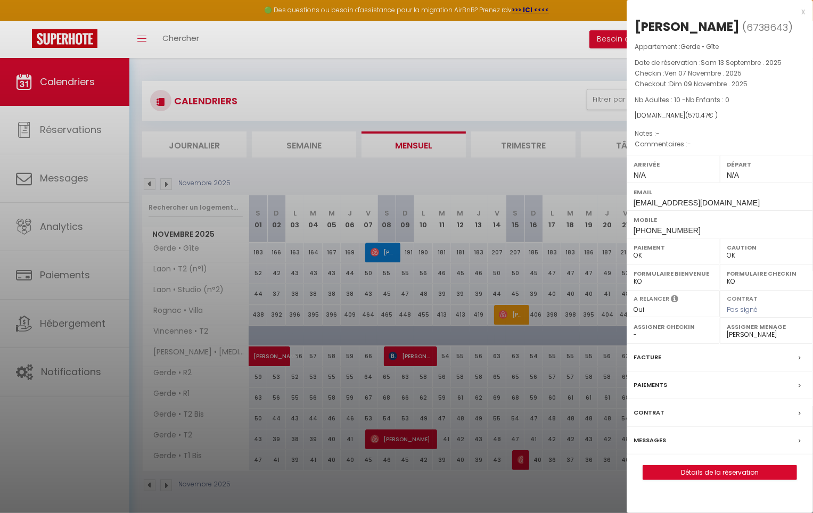
click at [684, 433] on div "Messages" at bounding box center [720, 441] width 186 height 28
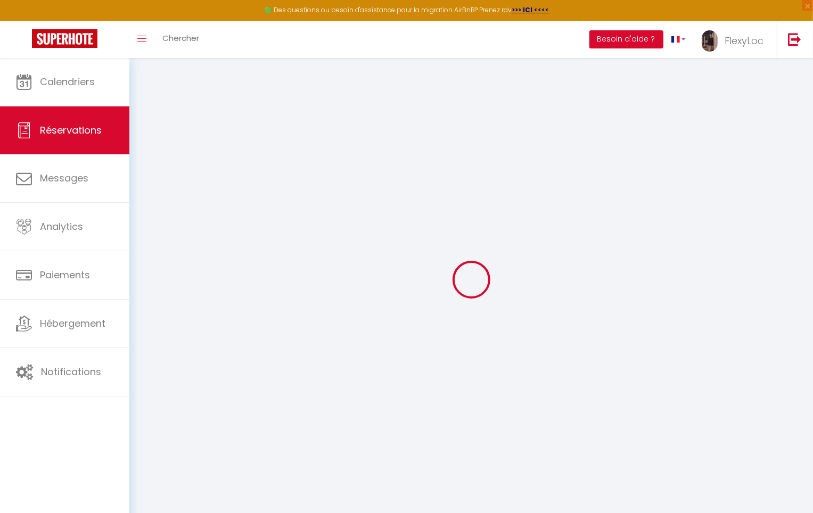
select select
checkbox input "false"
select select
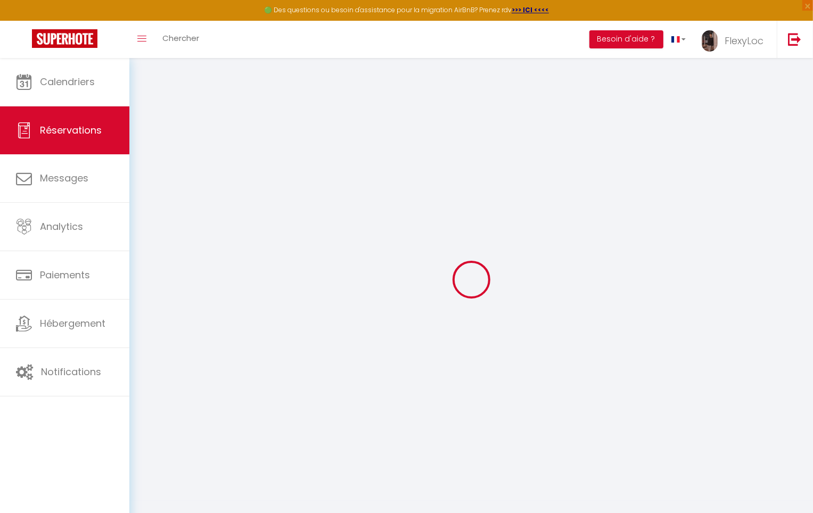
select select
checkbox input "false"
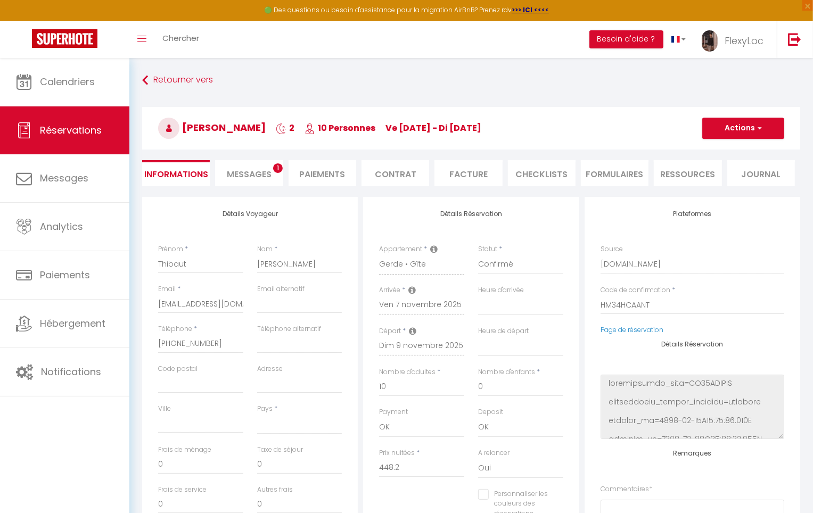
select select
checkbox input "false"
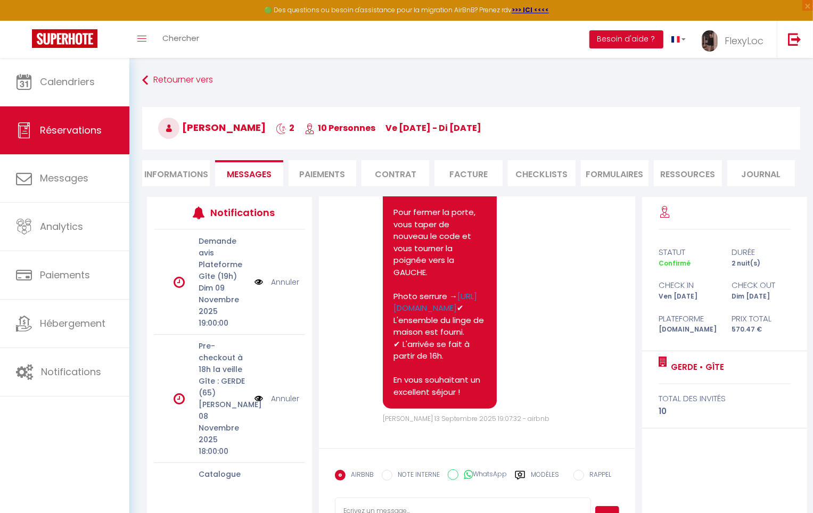
scroll to position [591, 0]
click at [541, 472] on label "Modèles" at bounding box center [545, 479] width 28 height 19
select select
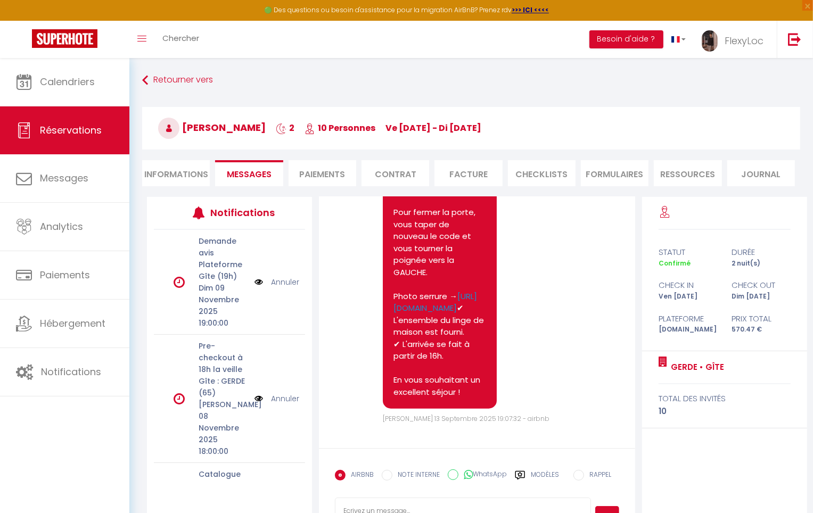
select select
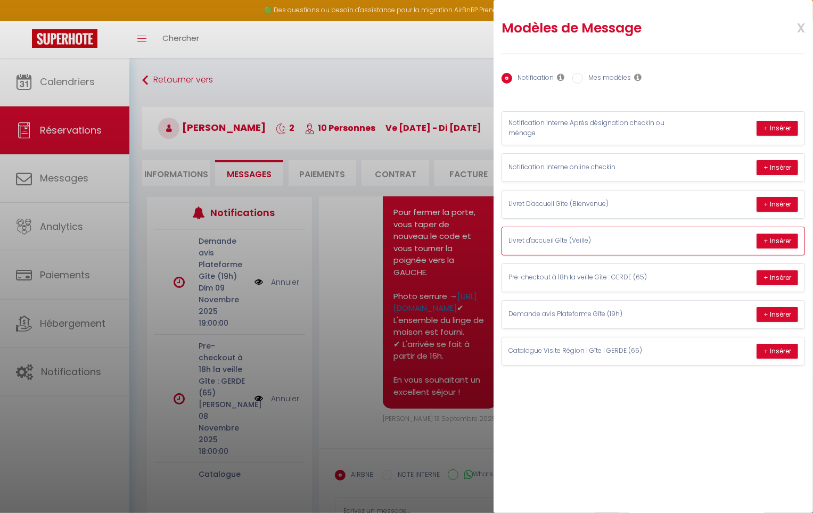
click at [638, 247] on div "Livret d'accueil Gîte (Veille) + Insérer" at bounding box center [653, 241] width 302 height 28
select select
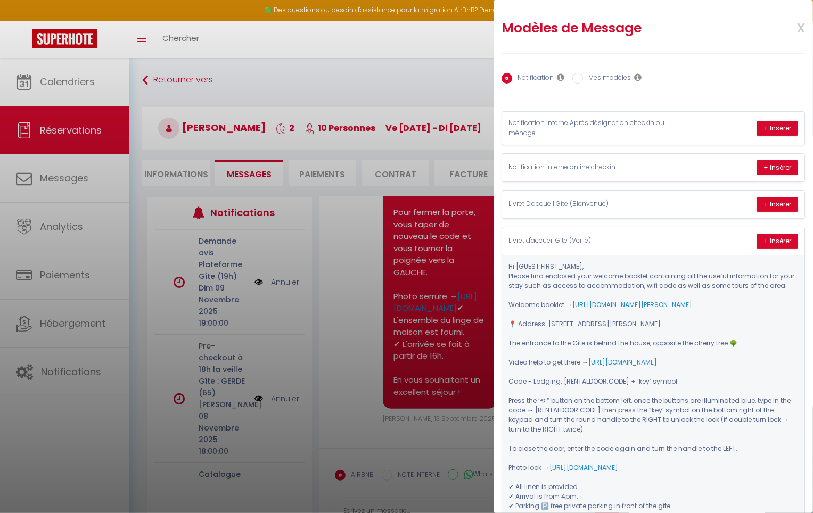
click at [169, 161] on div at bounding box center [406, 256] width 813 height 513
select select
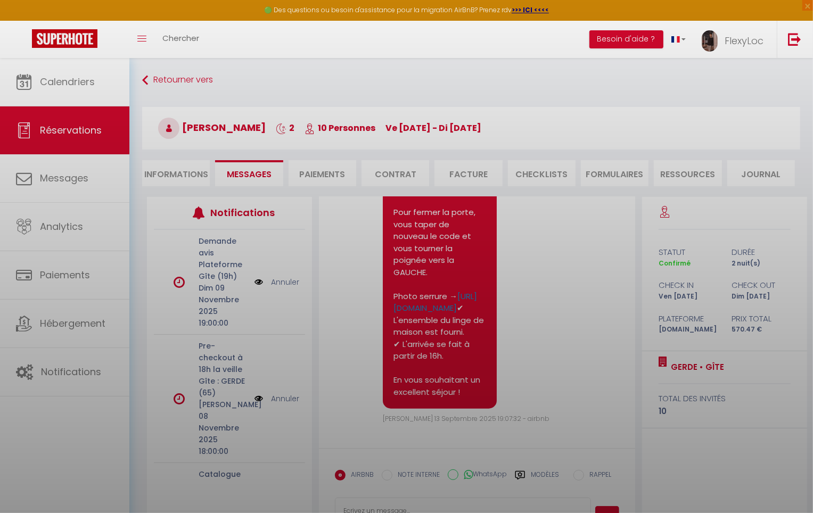
click at [168, 170] on div at bounding box center [406, 256] width 813 height 513
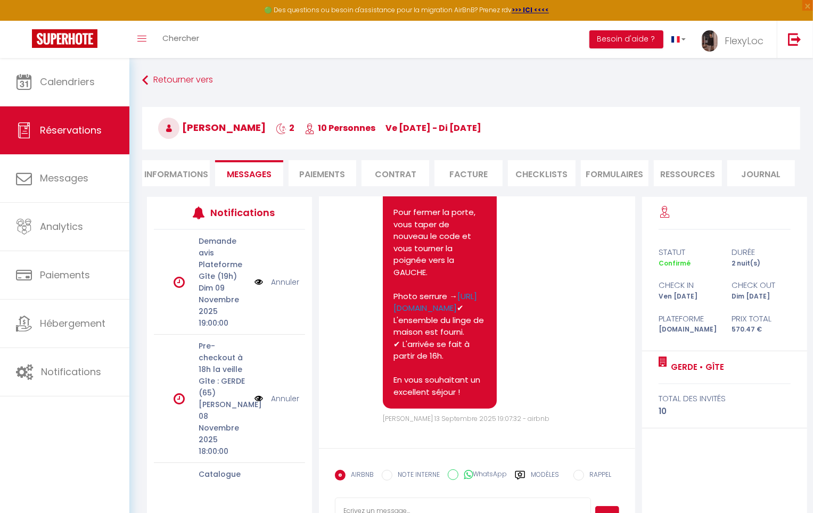
click at [204, 185] on li "Informations" at bounding box center [176, 173] width 68 height 26
select select
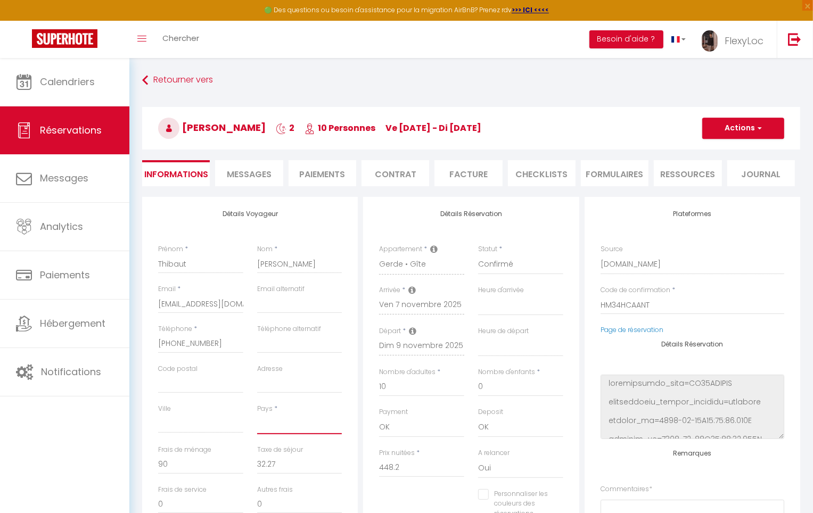
click at [287, 423] on select "[GEOGRAPHIC_DATA] [GEOGRAPHIC_DATA] [GEOGRAPHIC_DATA] [GEOGRAPHIC_DATA] [GEOGRA…" at bounding box center [299, 424] width 85 height 20
select select "FR"
click at [257, 414] on select "[GEOGRAPHIC_DATA] [GEOGRAPHIC_DATA] [GEOGRAPHIC_DATA] [GEOGRAPHIC_DATA] [GEOGRA…" at bounding box center [299, 424] width 85 height 20
select select
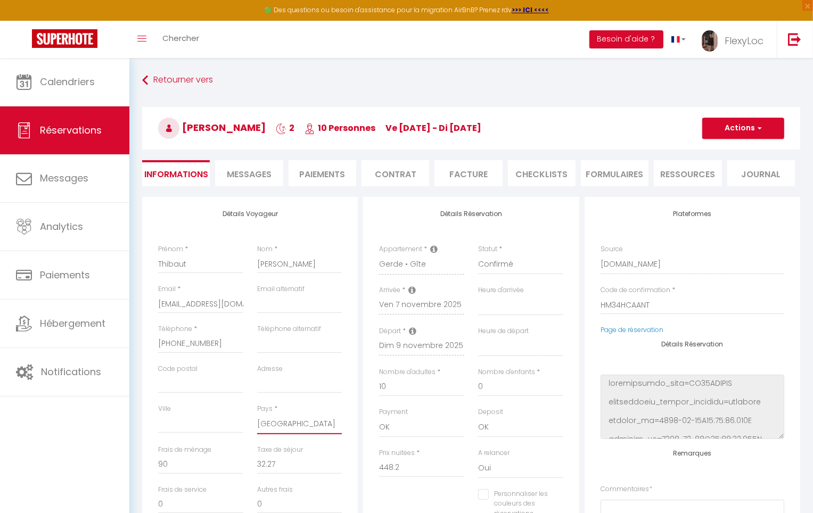
checkbox input "false"
click at [758, 132] on span "button" at bounding box center [758, 129] width 6 height 10
click at [724, 150] on link "Enregistrer" at bounding box center [732, 152] width 84 height 14
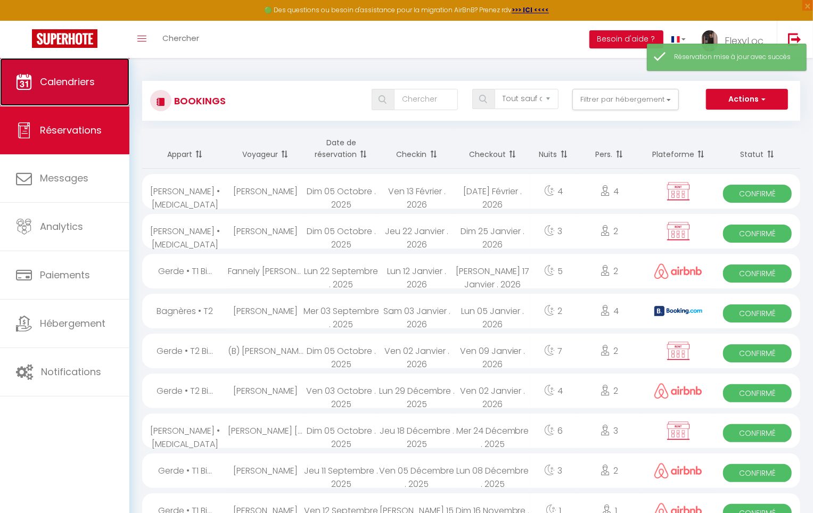
click at [66, 87] on span "Calendriers" at bounding box center [67, 81] width 55 height 13
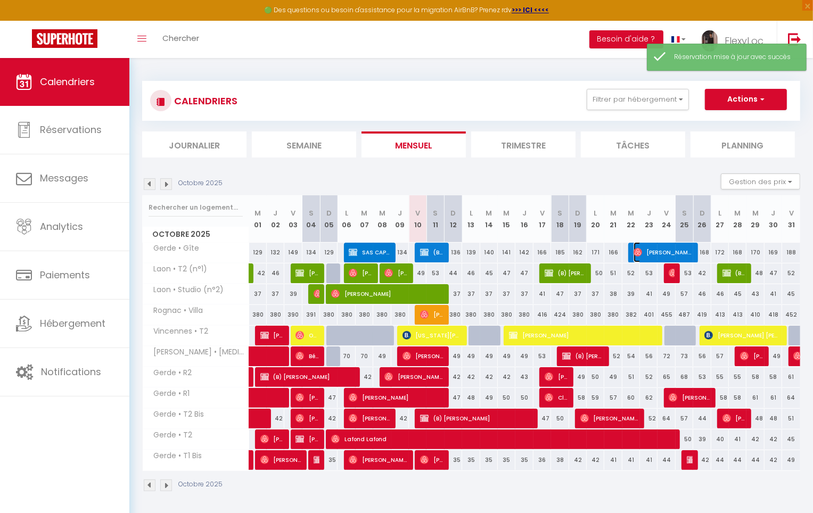
click at [664, 250] on span "[PERSON_NAME]" at bounding box center [663, 252] width 59 height 20
select select "OK"
select select "0"
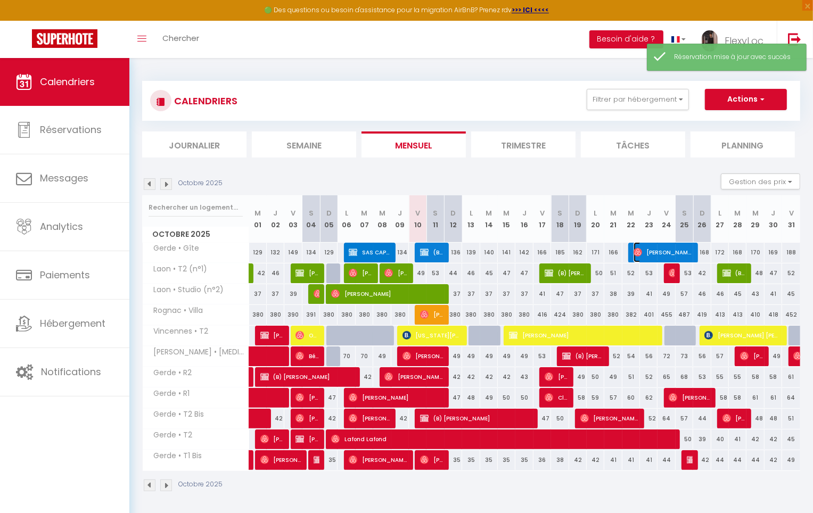
select select "1"
select select
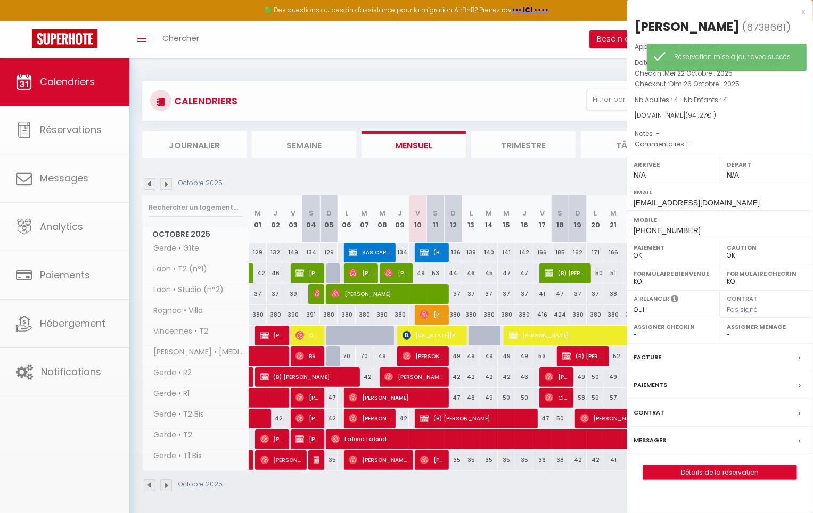
select select "5022"
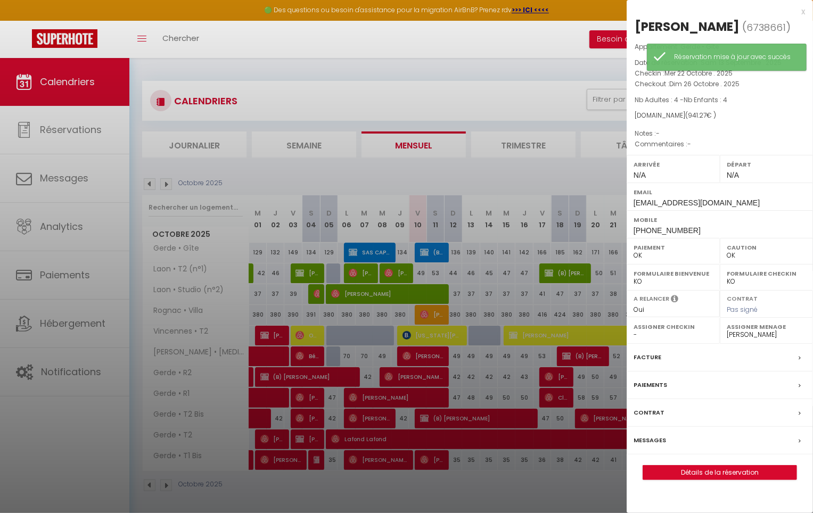
click at [662, 446] on label "Messages" at bounding box center [650, 440] width 32 height 11
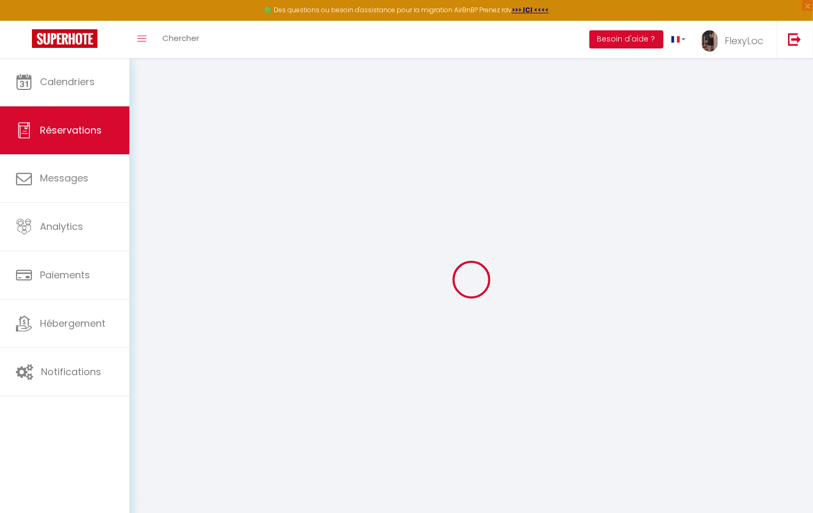
select select
checkbox input "false"
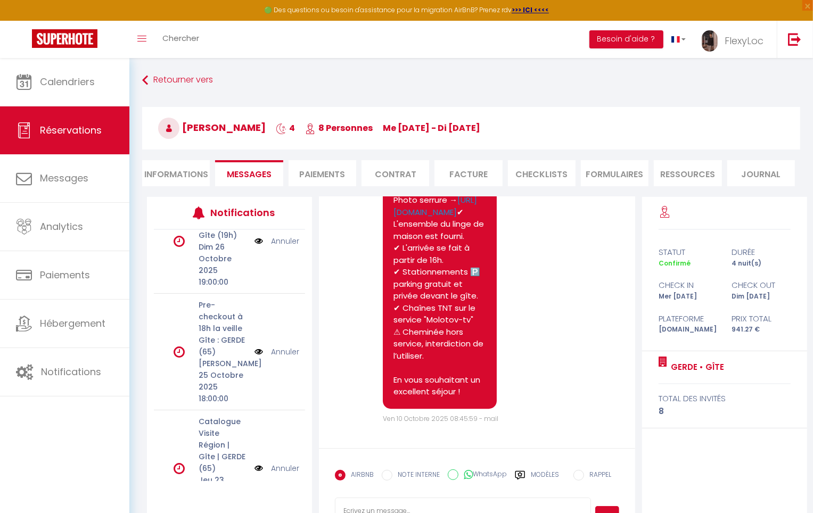
scroll to position [280, 0]
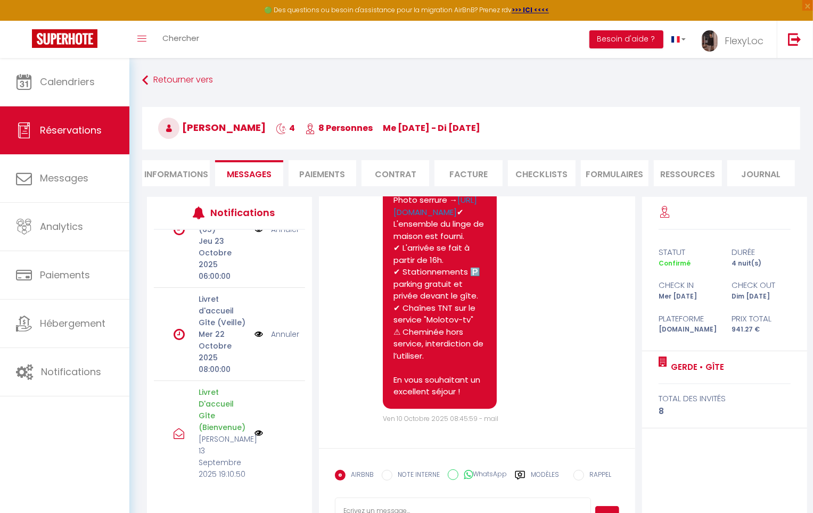
click at [282, 333] on link "Annuler" at bounding box center [285, 334] width 28 height 12
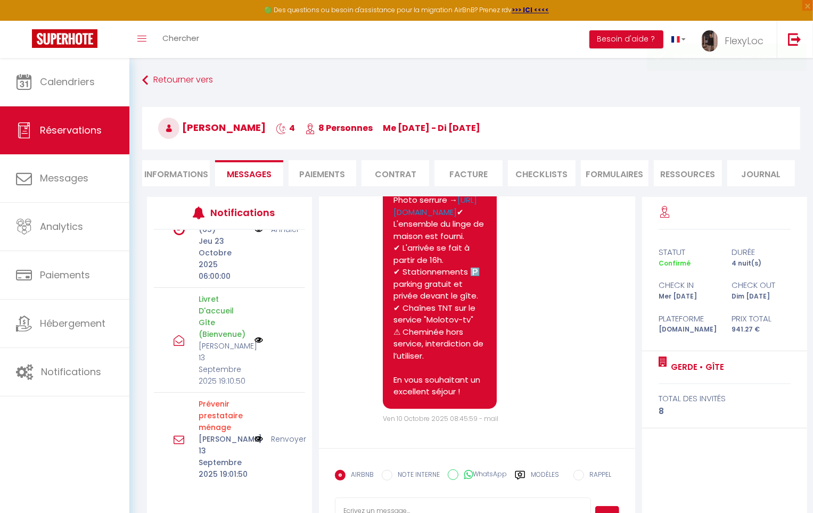
scroll to position [273, 0]
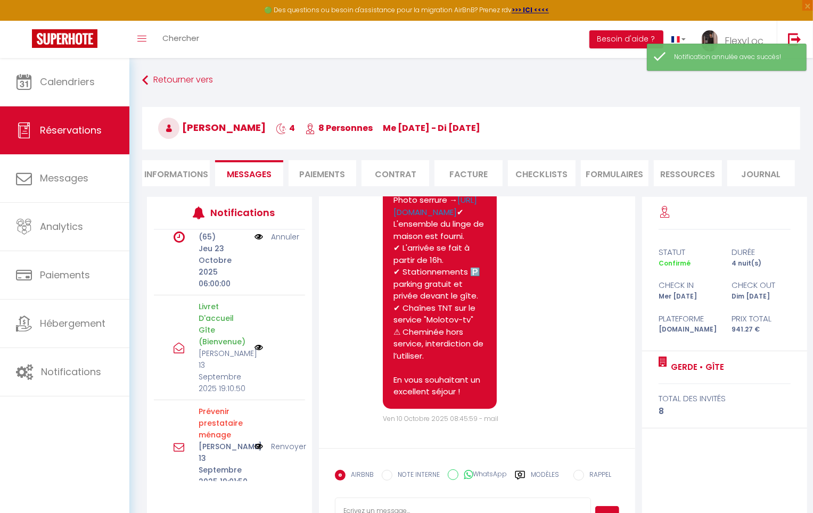
click at [538, 474] on label "Modèles" at bounding box center [545, 479] width 28 height 19
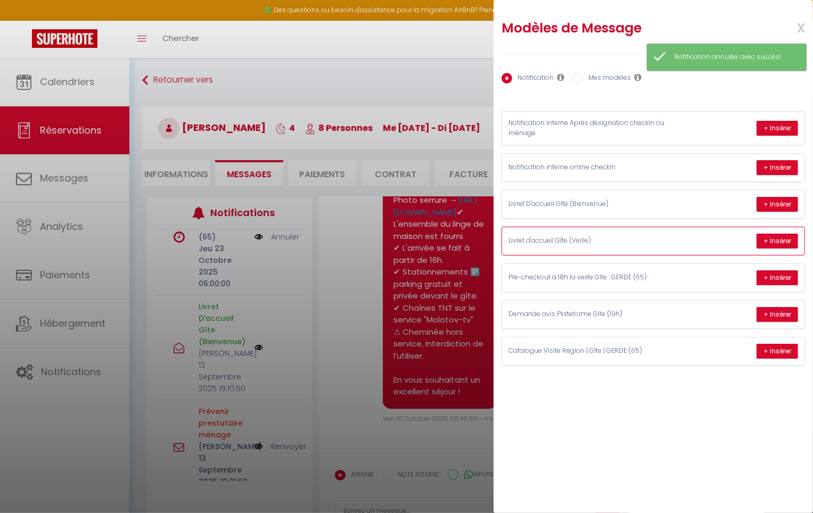
click at [675, 248] on div "Livret d'accueil Gîte (Veille) + Insérer" at bounding box center [653, 241] width 302 height 28
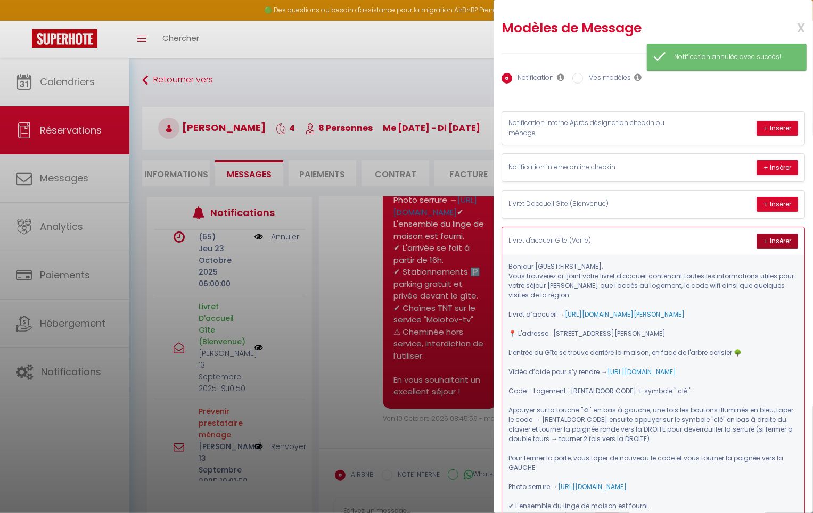
click at [771, 245] on button "+ Insérer" at bounding box center [777, 241] width 42 height 15
type textarea "Loremip Dolors-Amet, Cons adipiscin el-seddo eiusm tempor i'utlabor etdolorem a…"
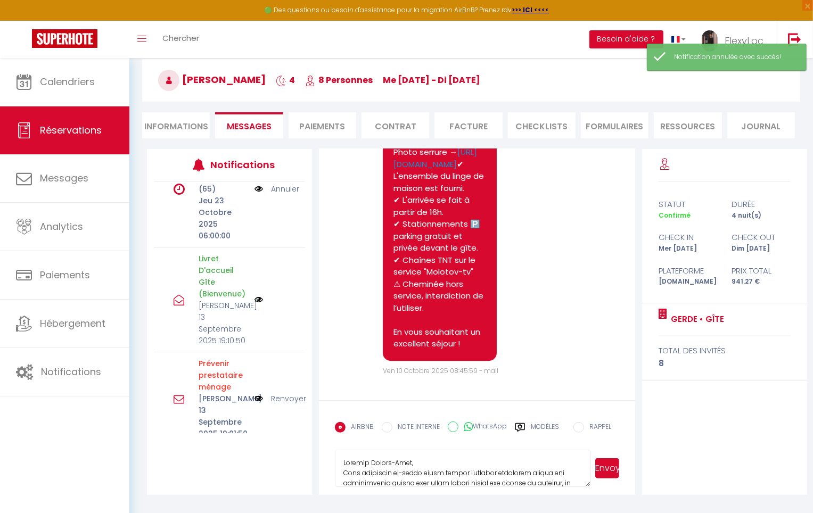
scroll to position [58, 0]
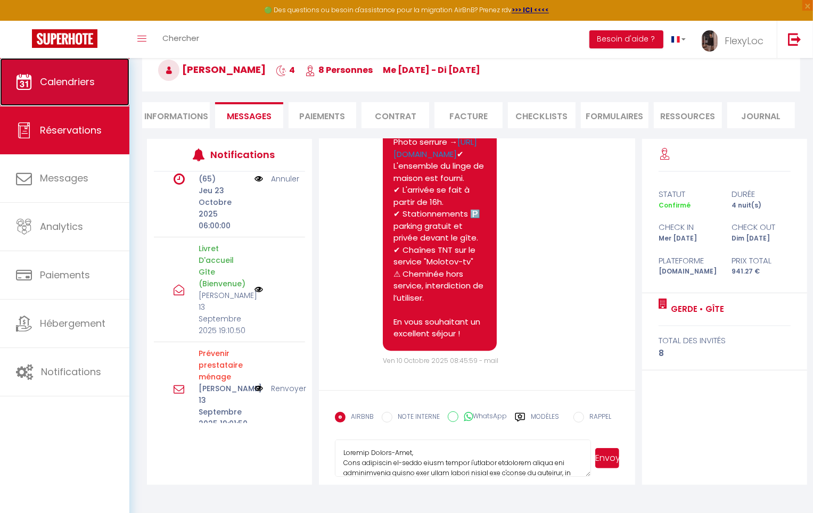
click at [59, 79] on span "Calendriers" at bounding box center [67, 81] width 55 height 13
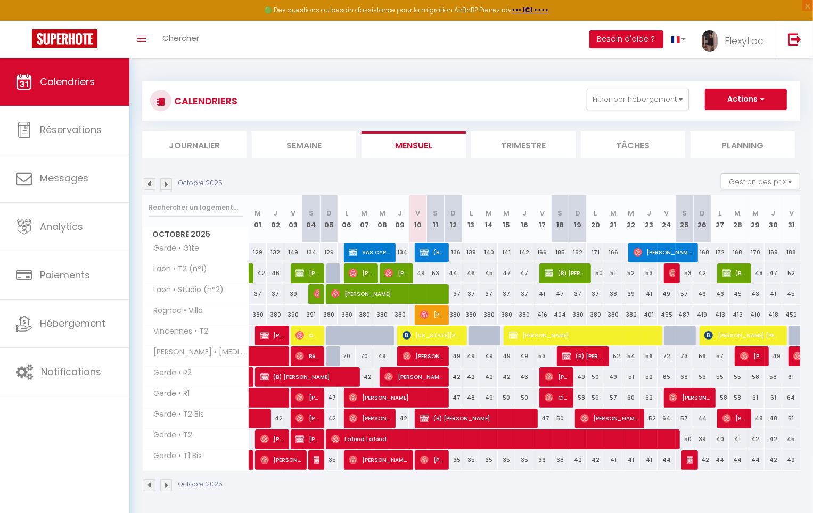
click at [165, 180] on img at bounding box center [166, 184] width 12 height 12
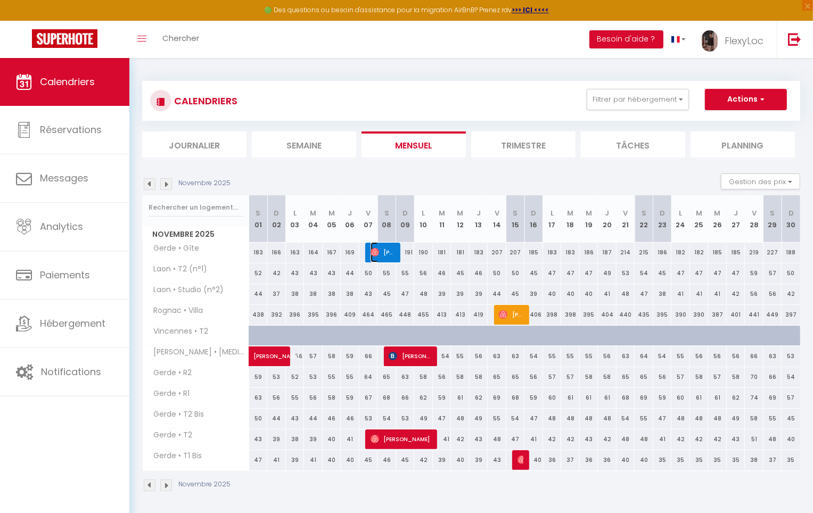
click at [390, 245] on span "[PERSON_NAME]" at bounding box center [383, 252] width 25 height 20
select select "OK"
select select "0"
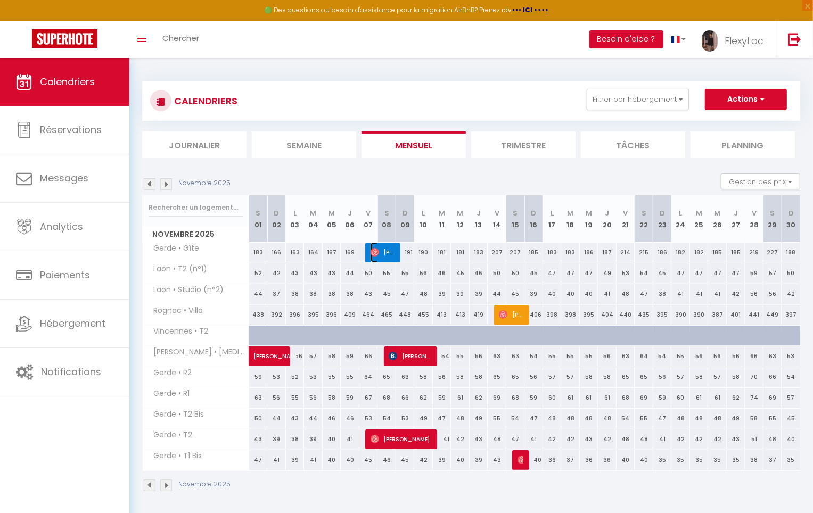
select select "1"
select select
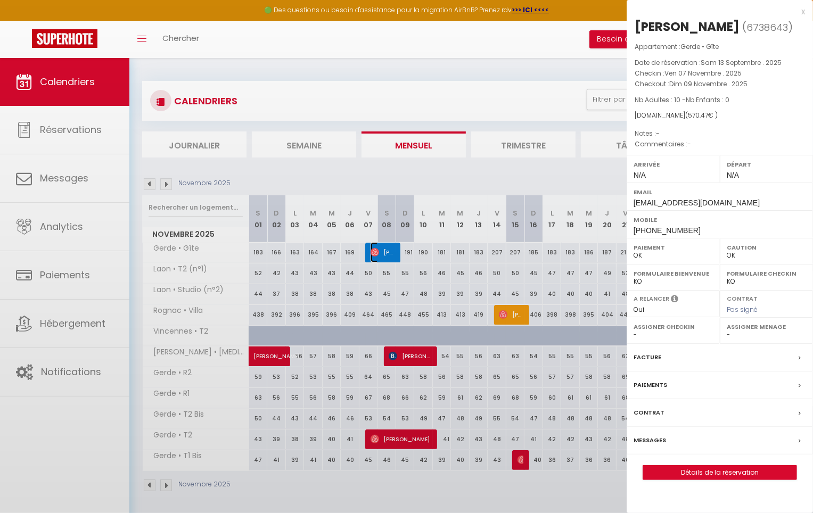
select select "5022"
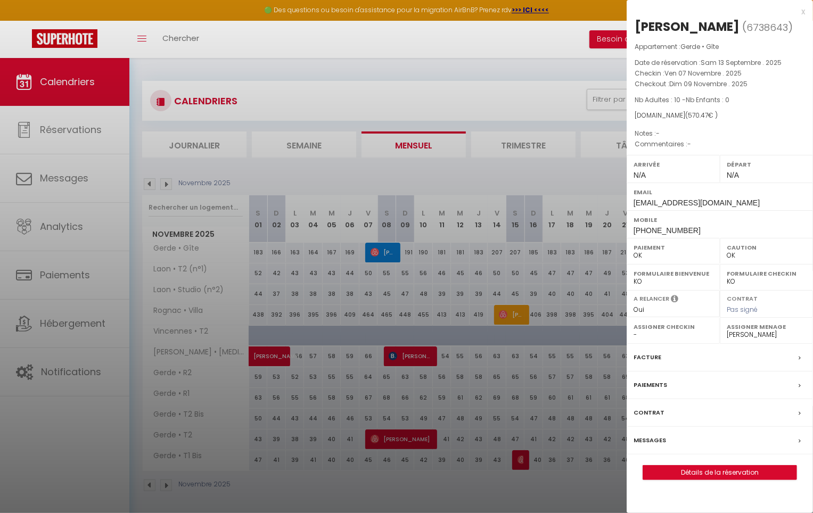
click at [691, 437] on div "Messages" at bounding box center [720, 441] width 186 height 28
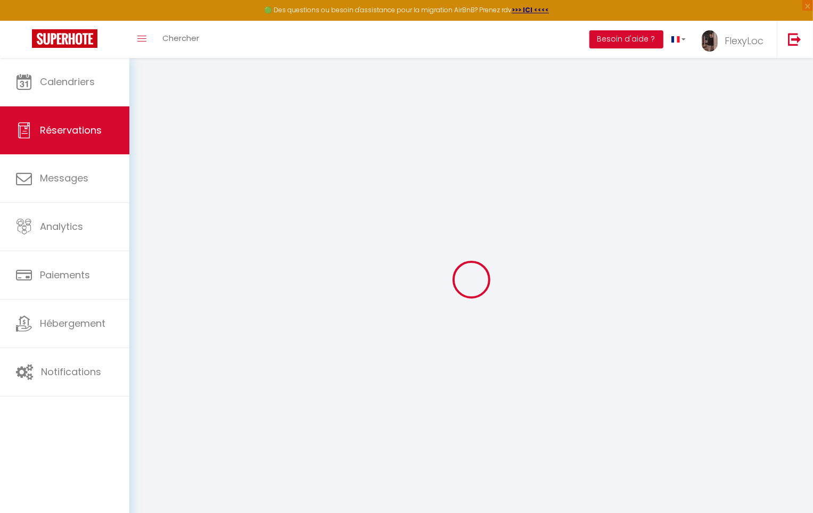
select select
checkbox input "false"
select select
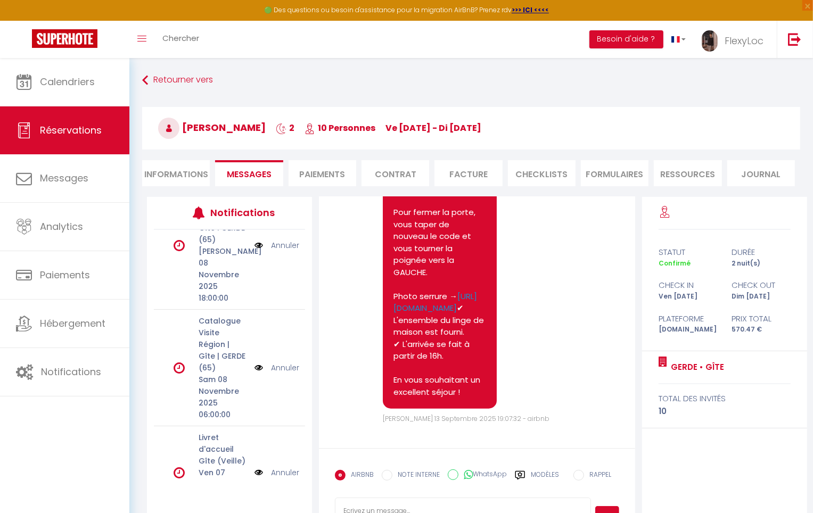
scroll to position [267, 0]
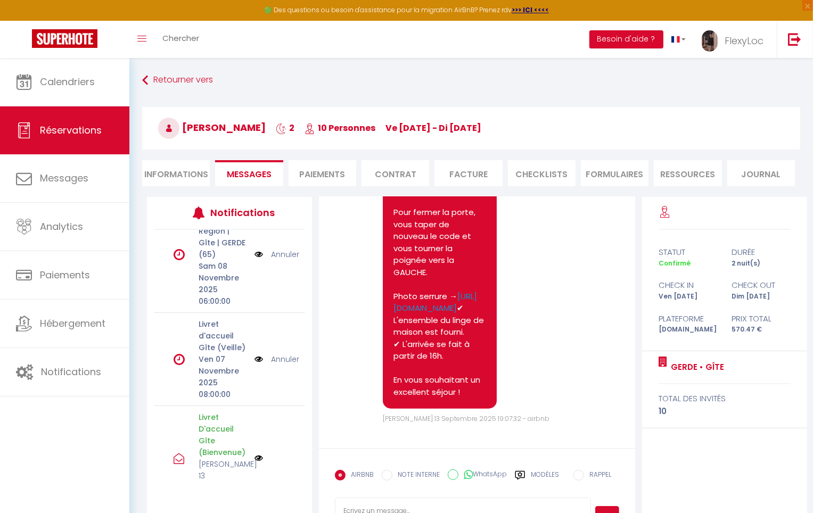
click at [271, 353] on link "Annuler" at bounding box center [285, 359] width 28 height 12
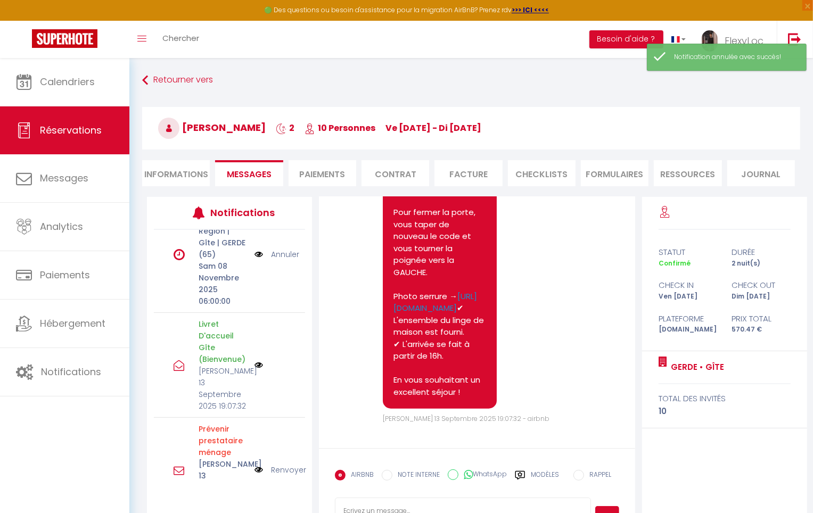
click at [543, 476] on label "Modèles" at bounding box center [545, 479] width 28 height 19
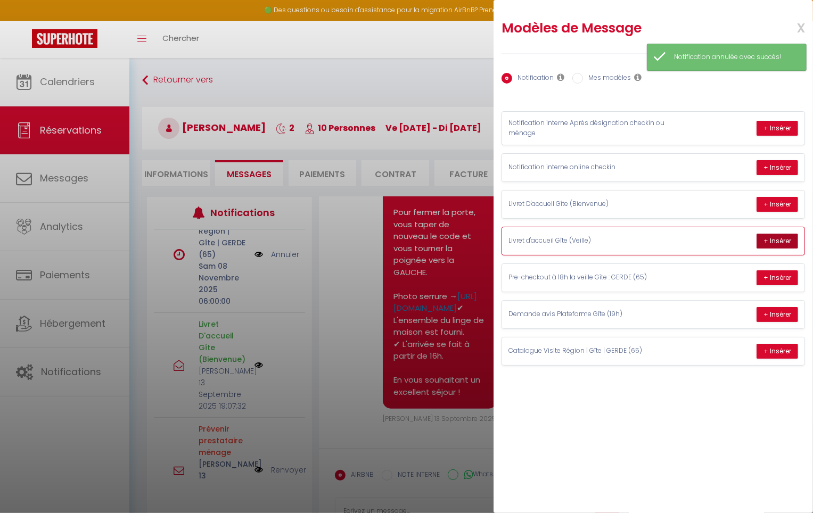
click at [769, 242] on button "+ Insérer" at bounding box center [777, 241] width 42 height 15
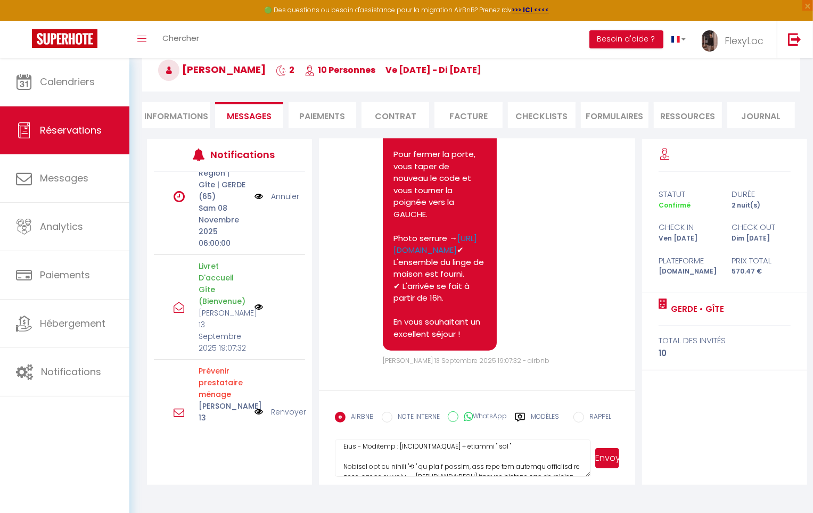
scroll to position [143, 0]
drag, startPoint x: 467, startPoint y: 447, endPoint x: 404, endPoint y: 454, distance: 63.8
click at [404, 454] on textarea at bounding box center [463, 458] width 256 height 37
click at [415, 453] on textarea at bounding box center [463, 458] width 256 height 37
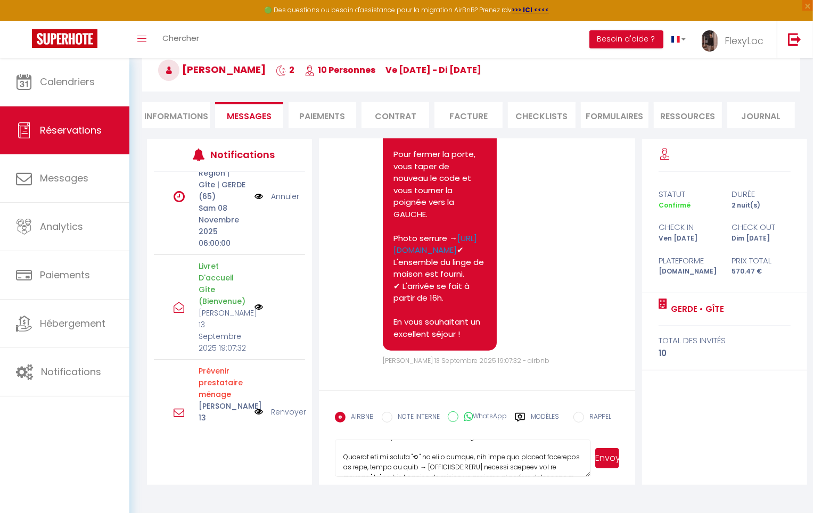
scroll to position [160, 0]
drag, startPoint x: 514, startPoint y: 465, endPoint x: 450, endPoint y: 464, distance: 63.4
click at [450, 464] on textarea at bounding box center [463, 458] width 256 height 37
paste textarea "242369"
click at [610, 467] on button "Envoyer" at bounding box center [607, 458] width 24 height 20
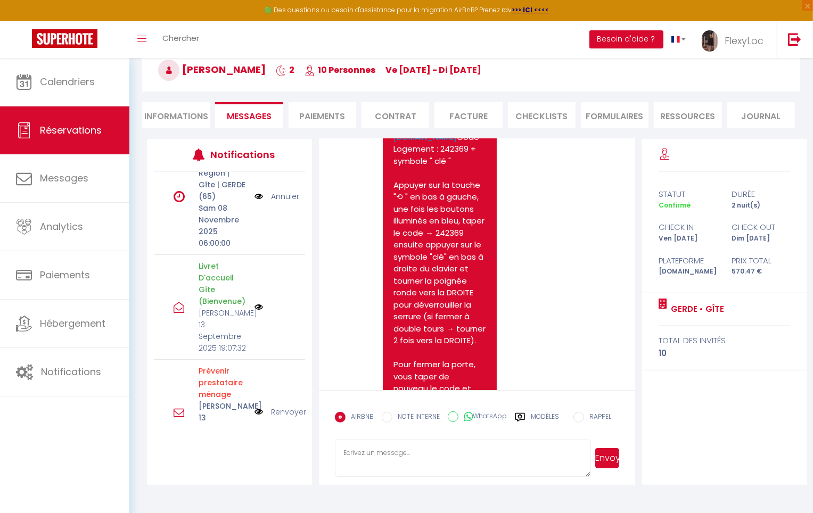
scroll to position [1465, 0]
